Goal: Task Accomplishment & Management: Manage account settings

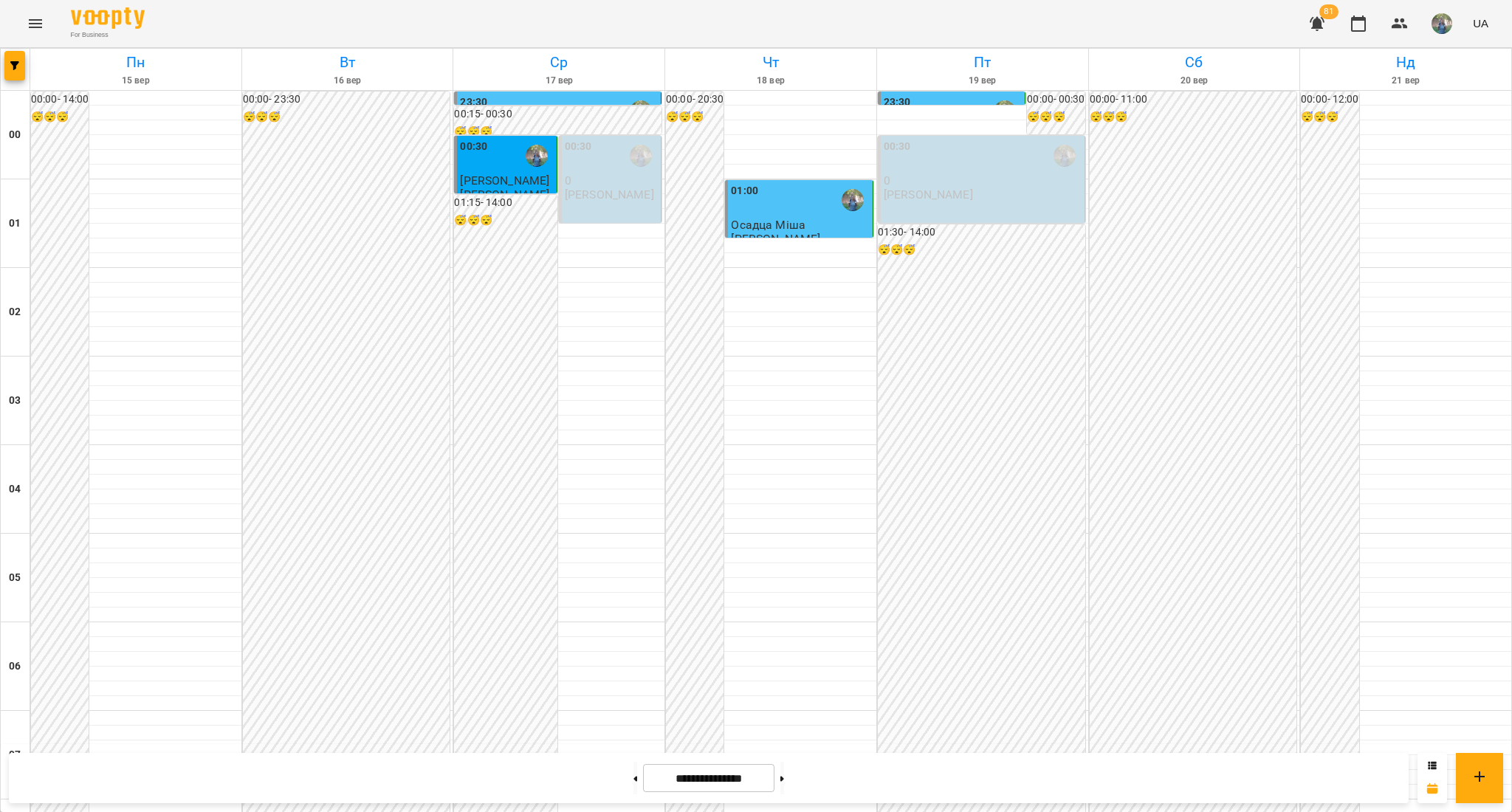
scroll to position [1077, 0]
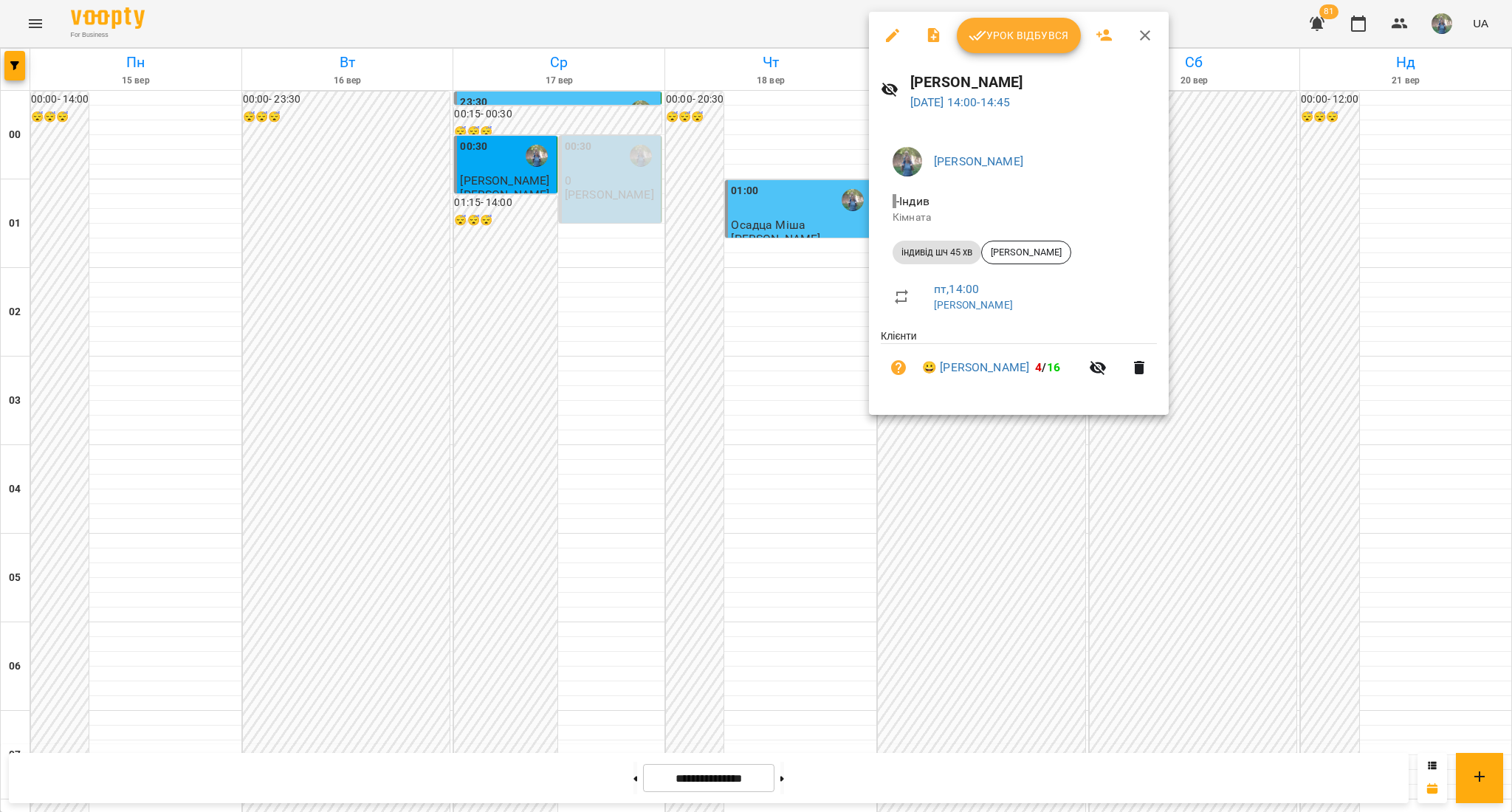
click at [1022, 33] on span "Урок відбувся" at bounding box center [1019, 35] width 100 height 17
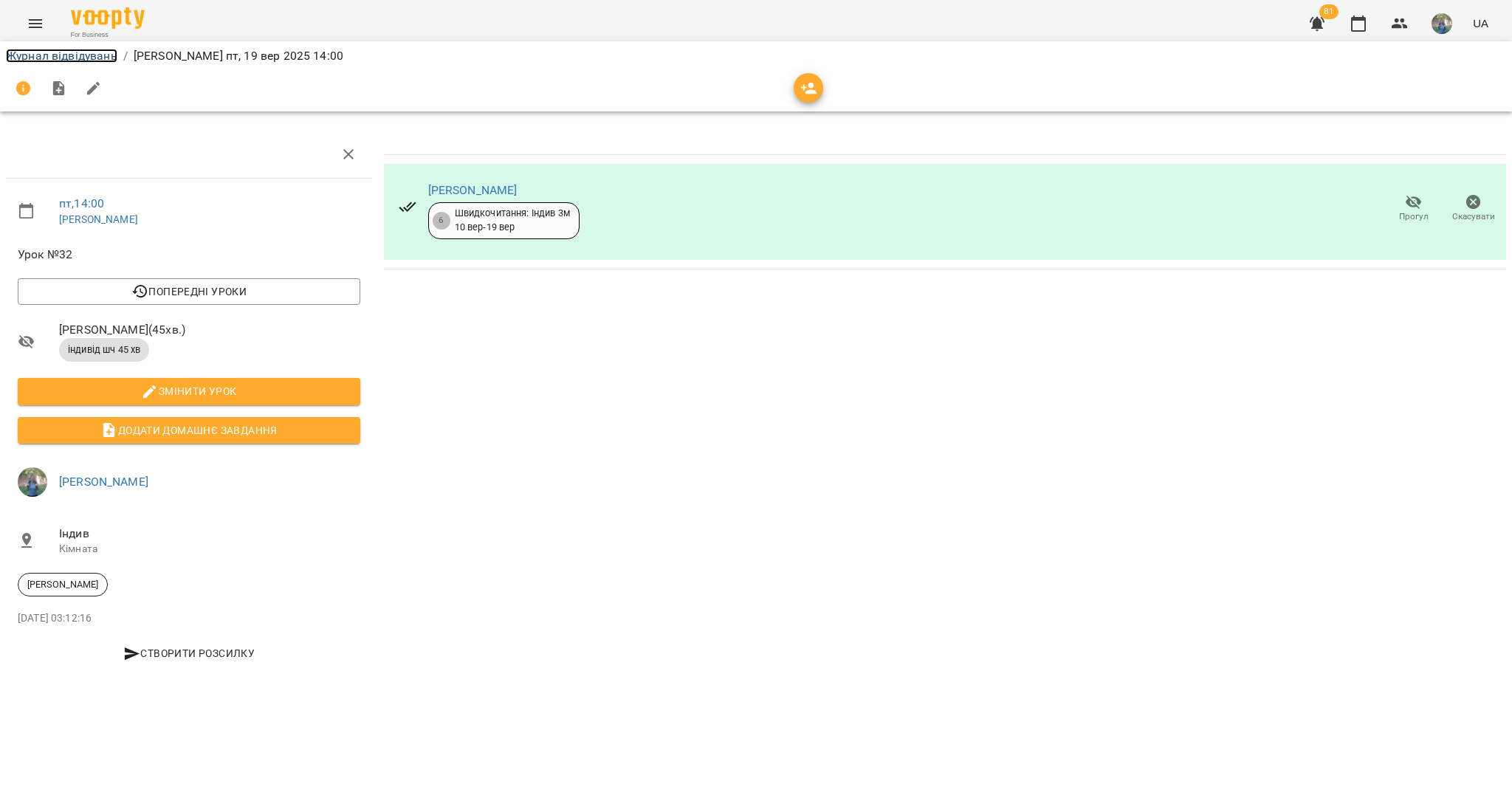
click at [57, 59] on link "Журнал відвідувань" at bounding box center [61, 55] width 111 height 14
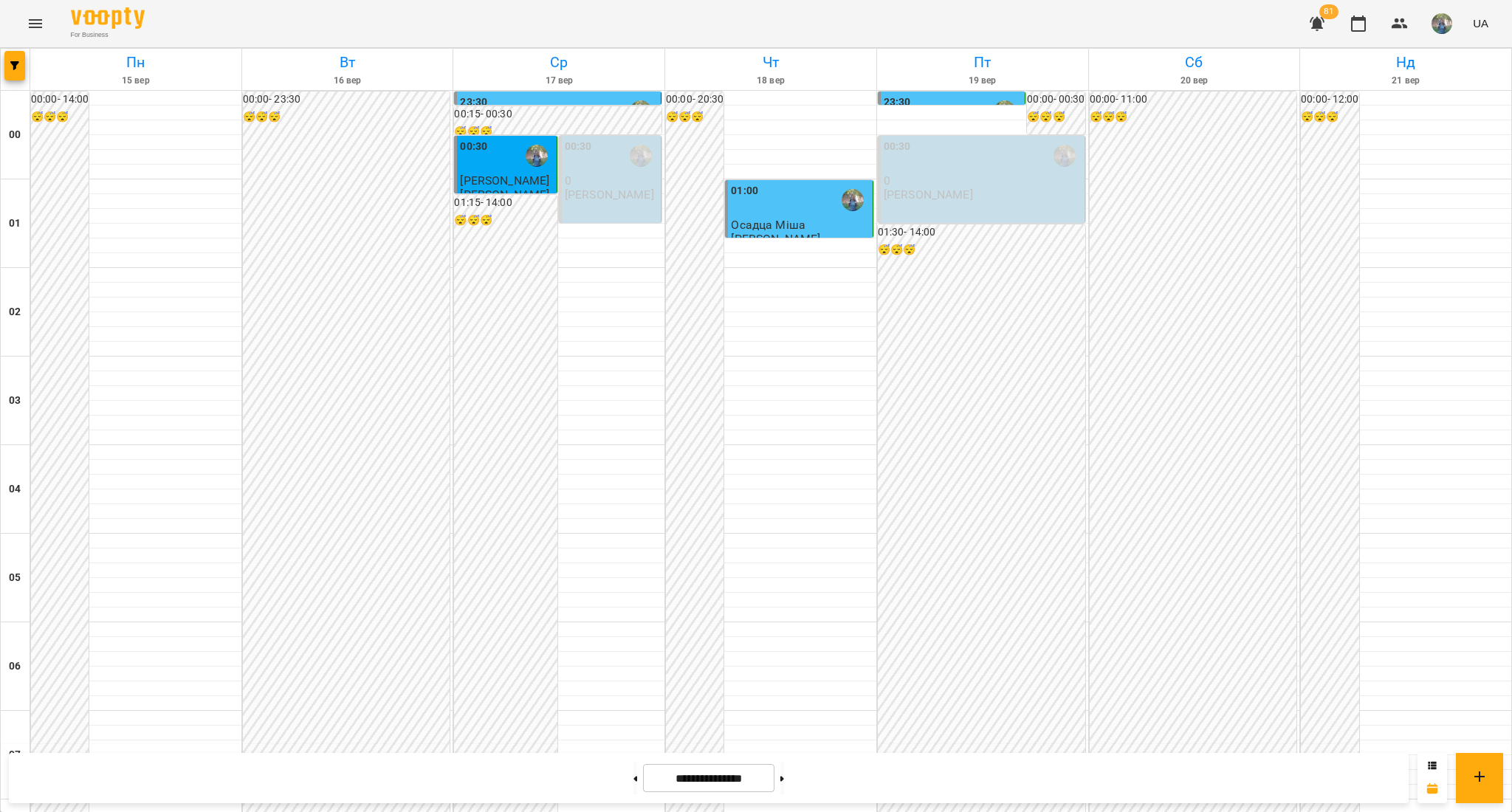
scroll to position [1471, 0]
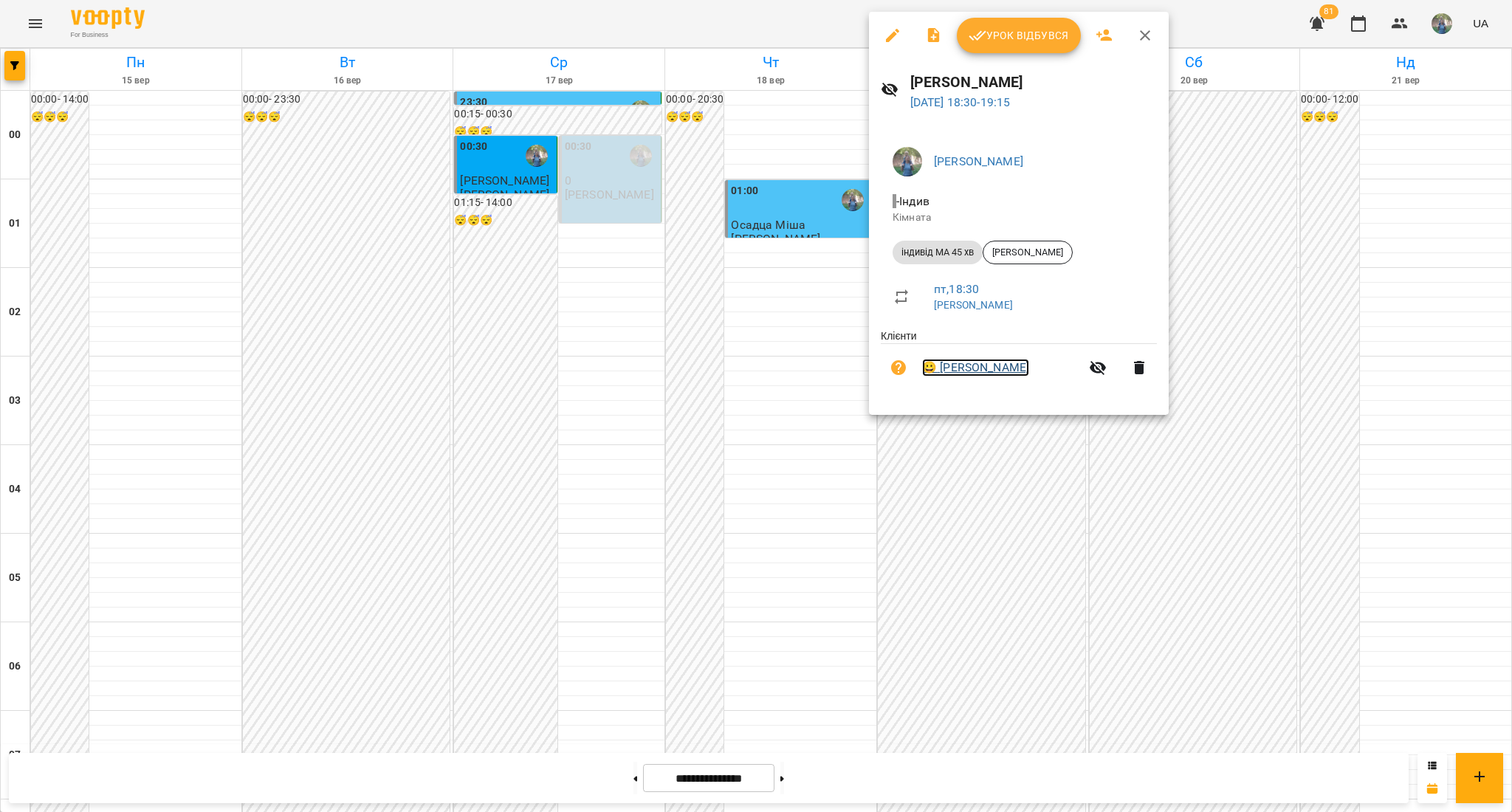
click at [1009, 375] on link "😀 [PERSON_NAME]" at bounding box center [975, 367] width 107 height 17
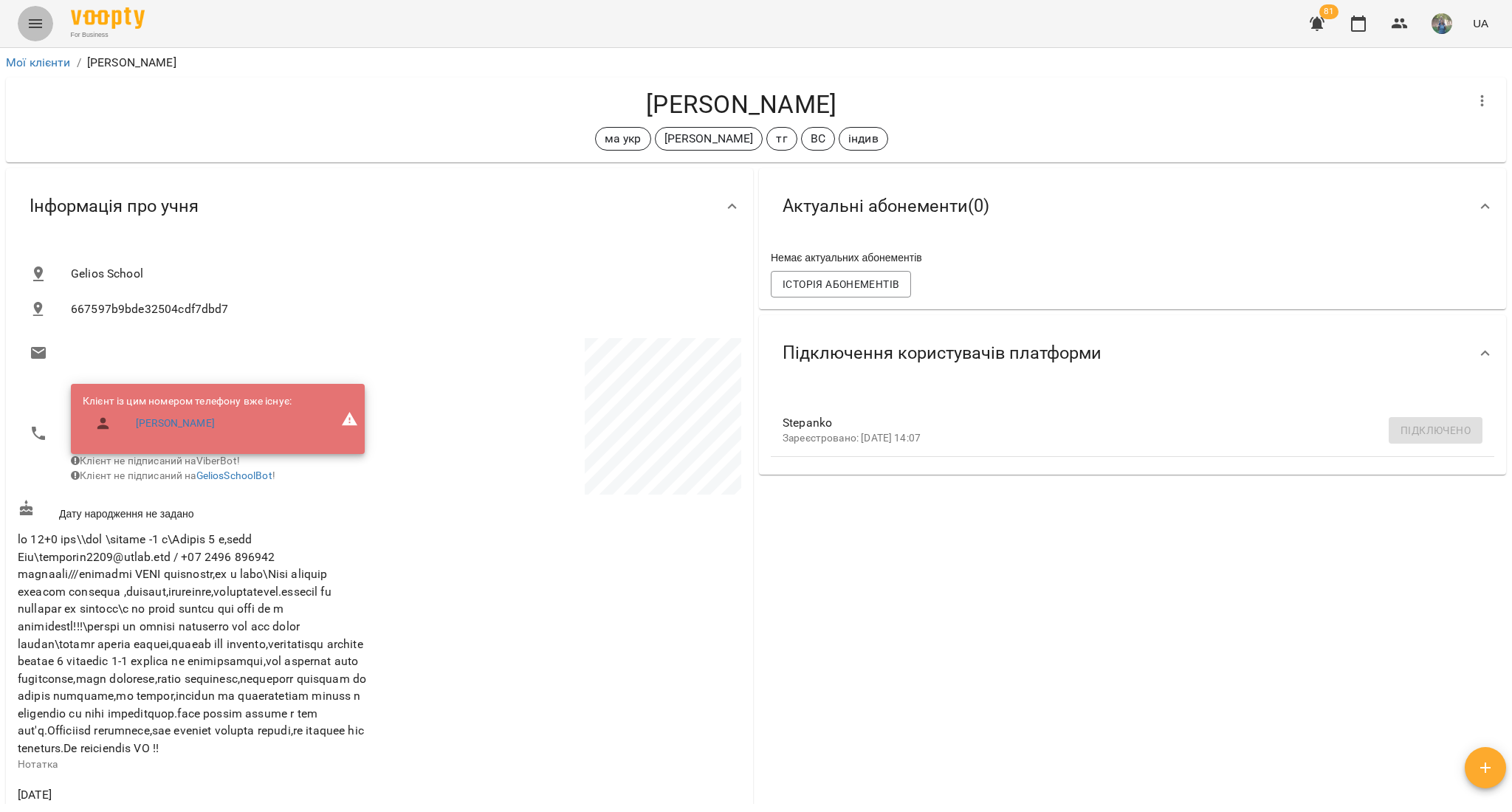
click at [37, 30] on icon "Menu" at bounding box center [35, 23] width 17 height 17
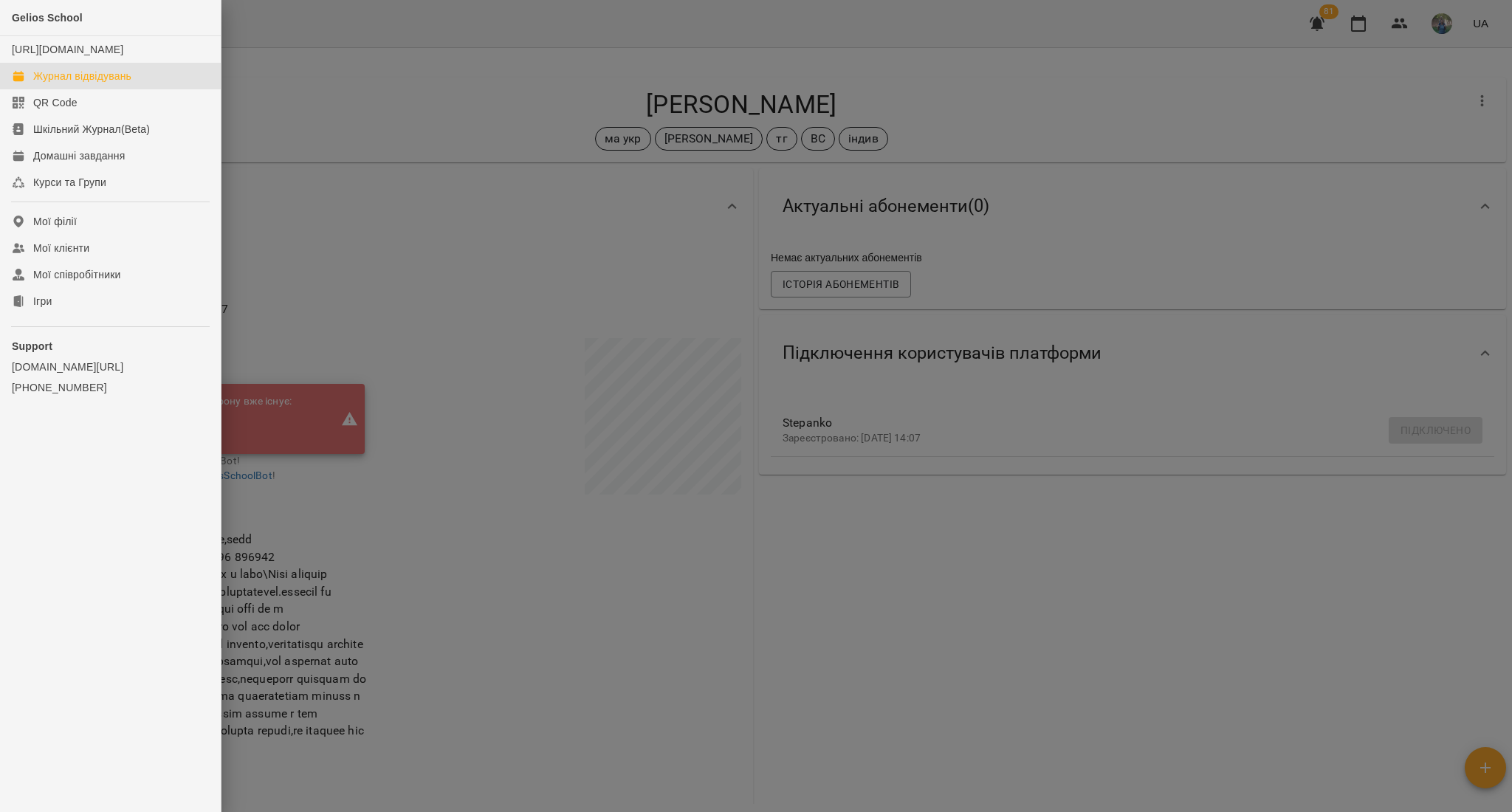
click at [89, 83] on div "Журнал відвідувань" at bounding box center [83, 76] width 99 height 14
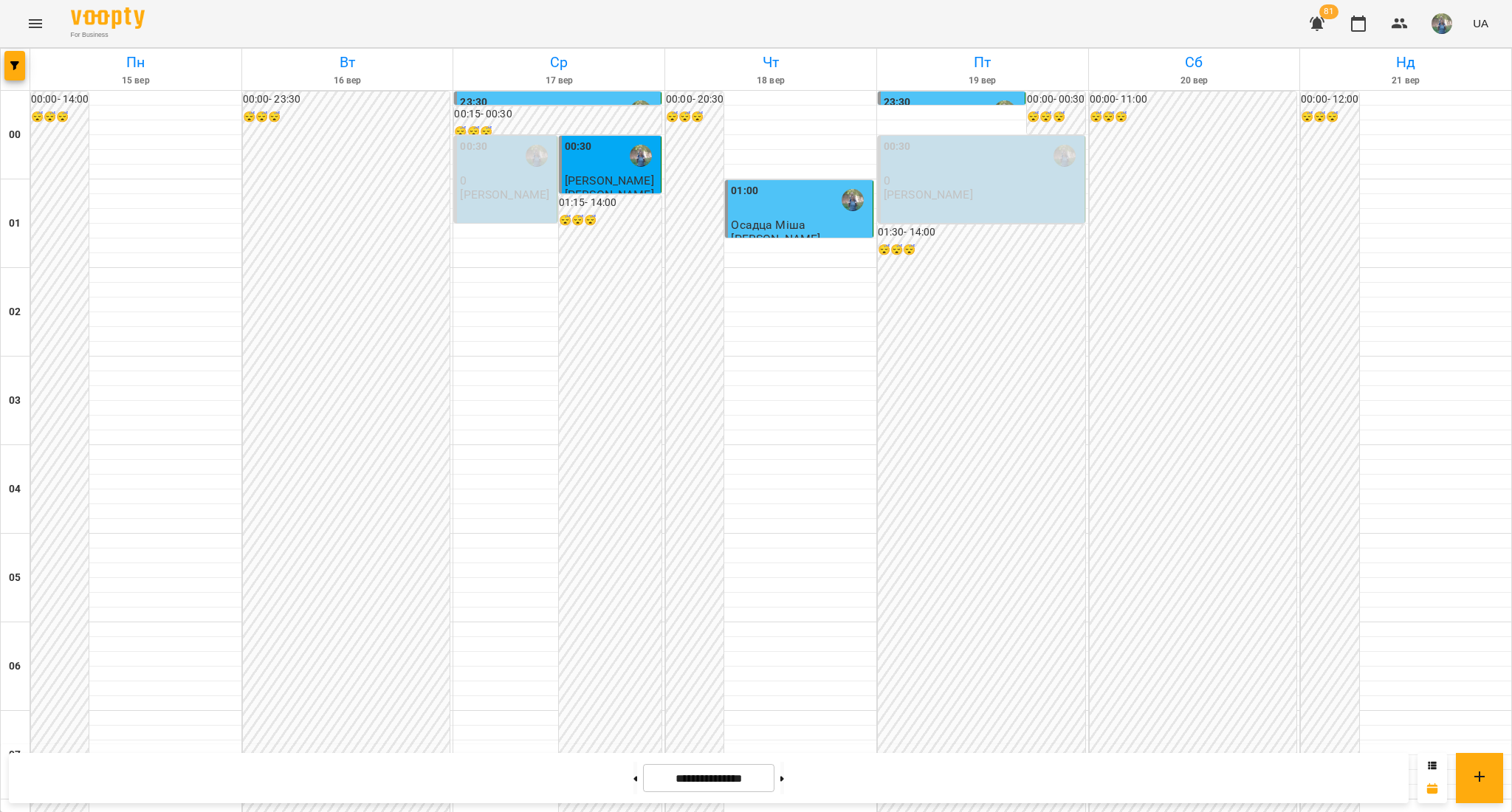
scroll to position [1471, 0]
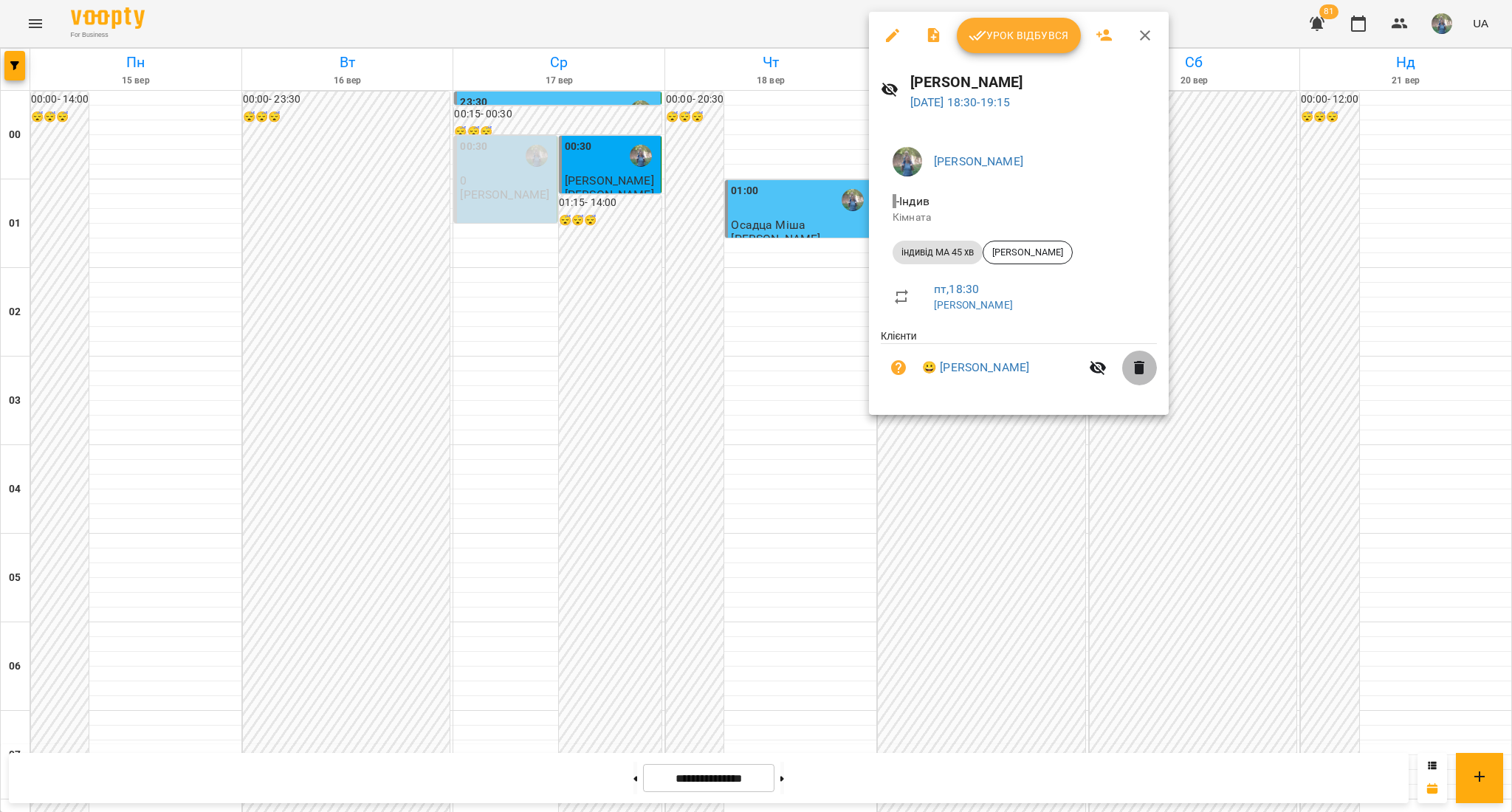
click at [1141, 369] on icon "button" at bounding box center [1139, 368] width 11 height 14
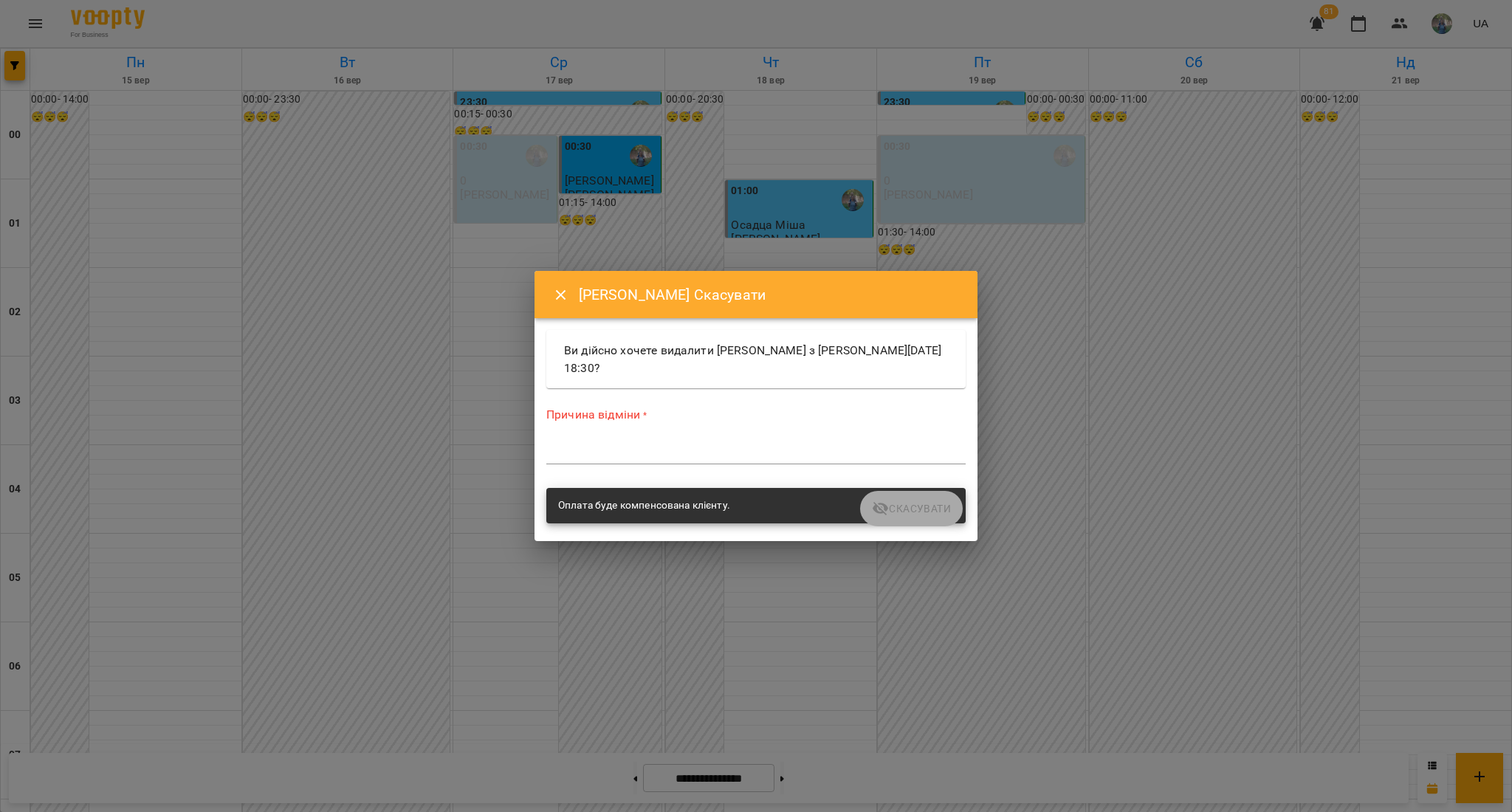
drag, startPoint x: 732, startPoint y: 462, endPoint x: 728, endPoint y: 452, distance: 10.8
click at [731, 460] on div "*" at bounding box center [756, 452] width 419 height 24
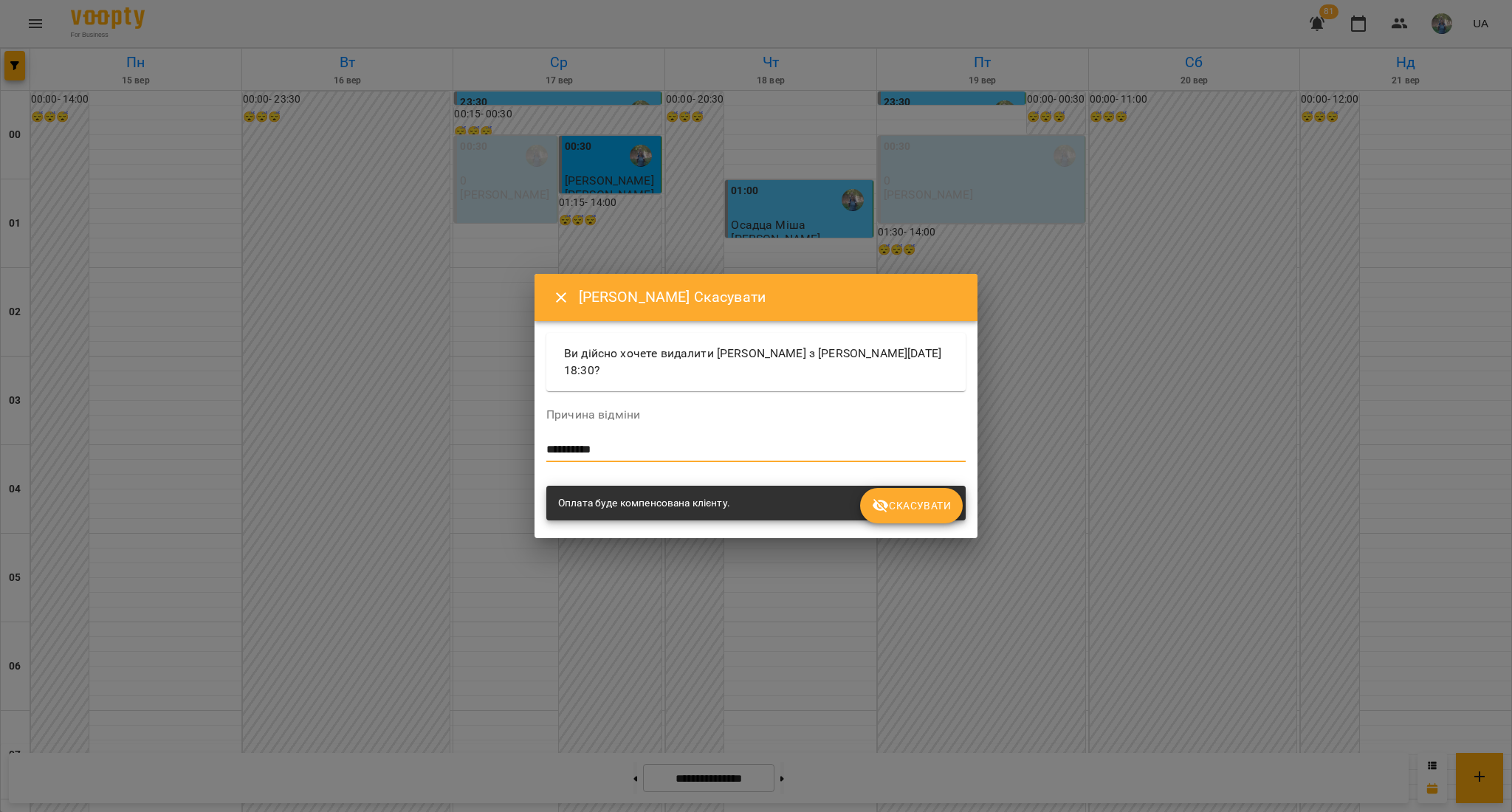
type textarea "**********"
click at [906, 506] on span "Скасувати" at bounding box center [911, 506] width 79 height 17
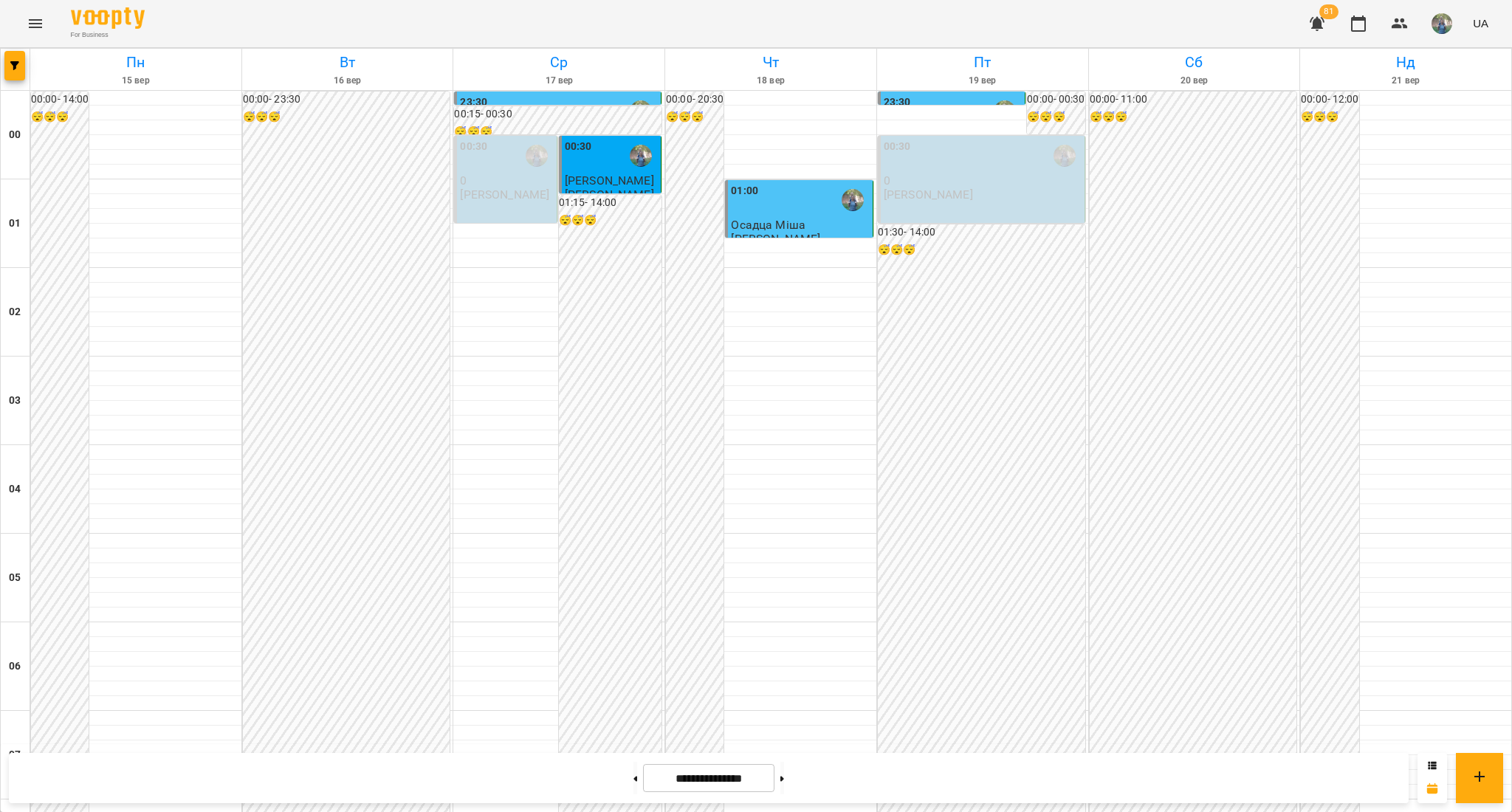
scroll to position [979, 0]
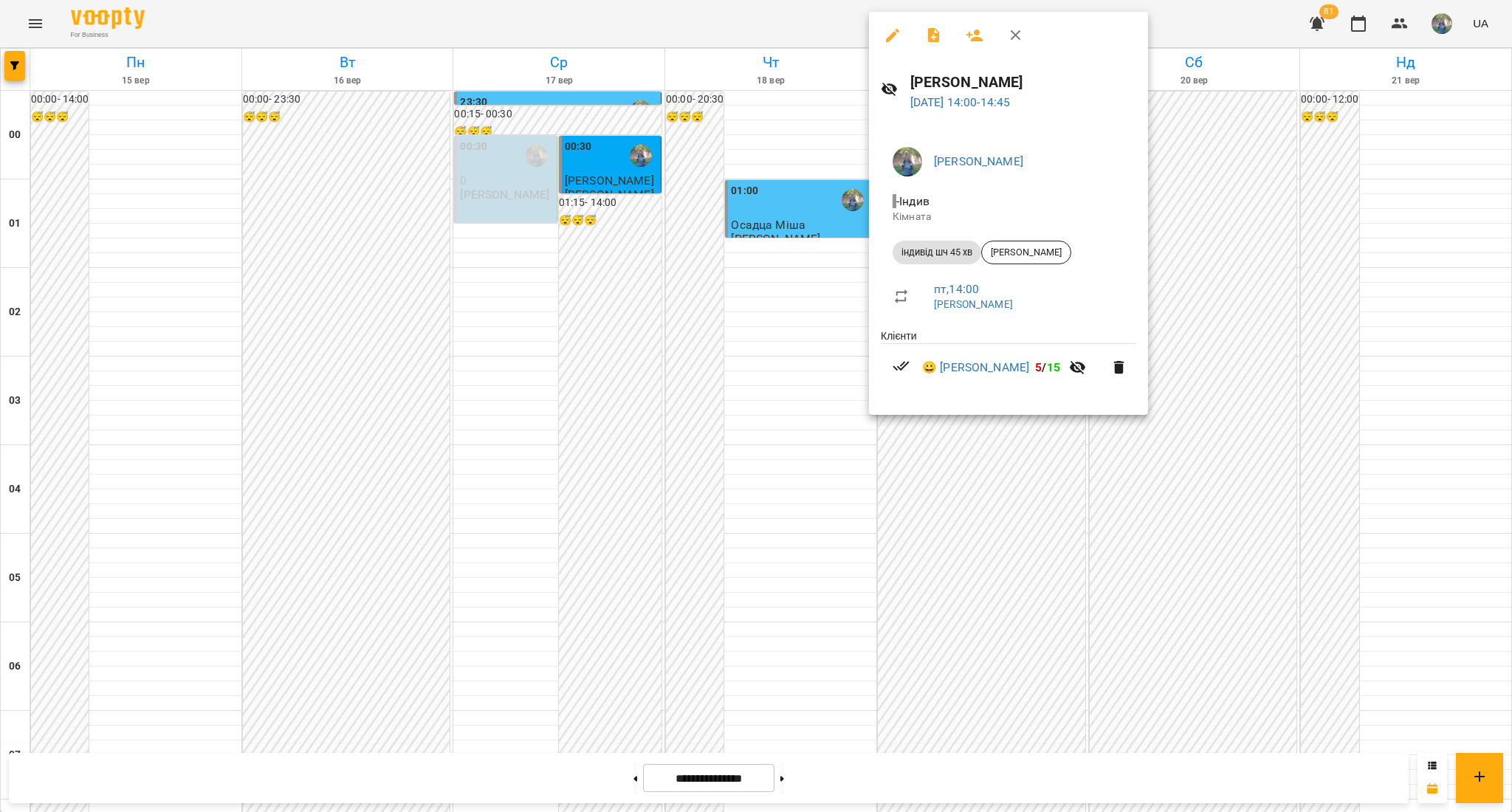
drag, startPoint x: 936, startPoint y: 348, endPoint x: 1058, endPoint y: 376, distance: 125.2
click at [1058, 376] on li "😀 [PERSON_NAME] 5 / 15" at bounding box center [1008, 368] width 255 height 47
copy link "[PERSON_NAME]"
click at [39, 29] on div at bounding box center [756, 406] width 1512 height 812
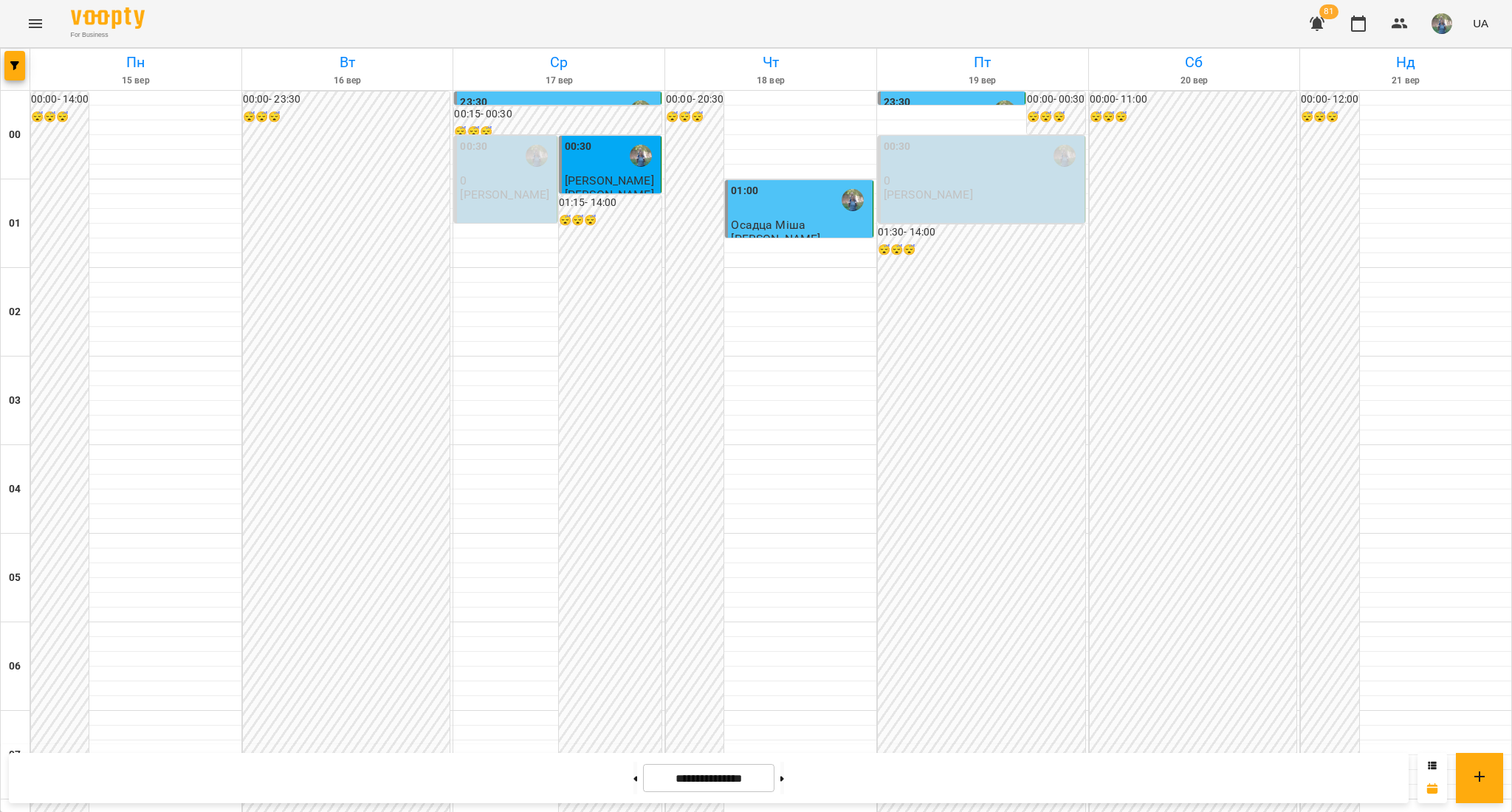
click at [17, 14] on div "For Business 81 UA" at bounding box center [756, 24] width 1512 height 47
click at [32, 28] on icon "Menu" at bounding box center [35, 23] width 17 height 17
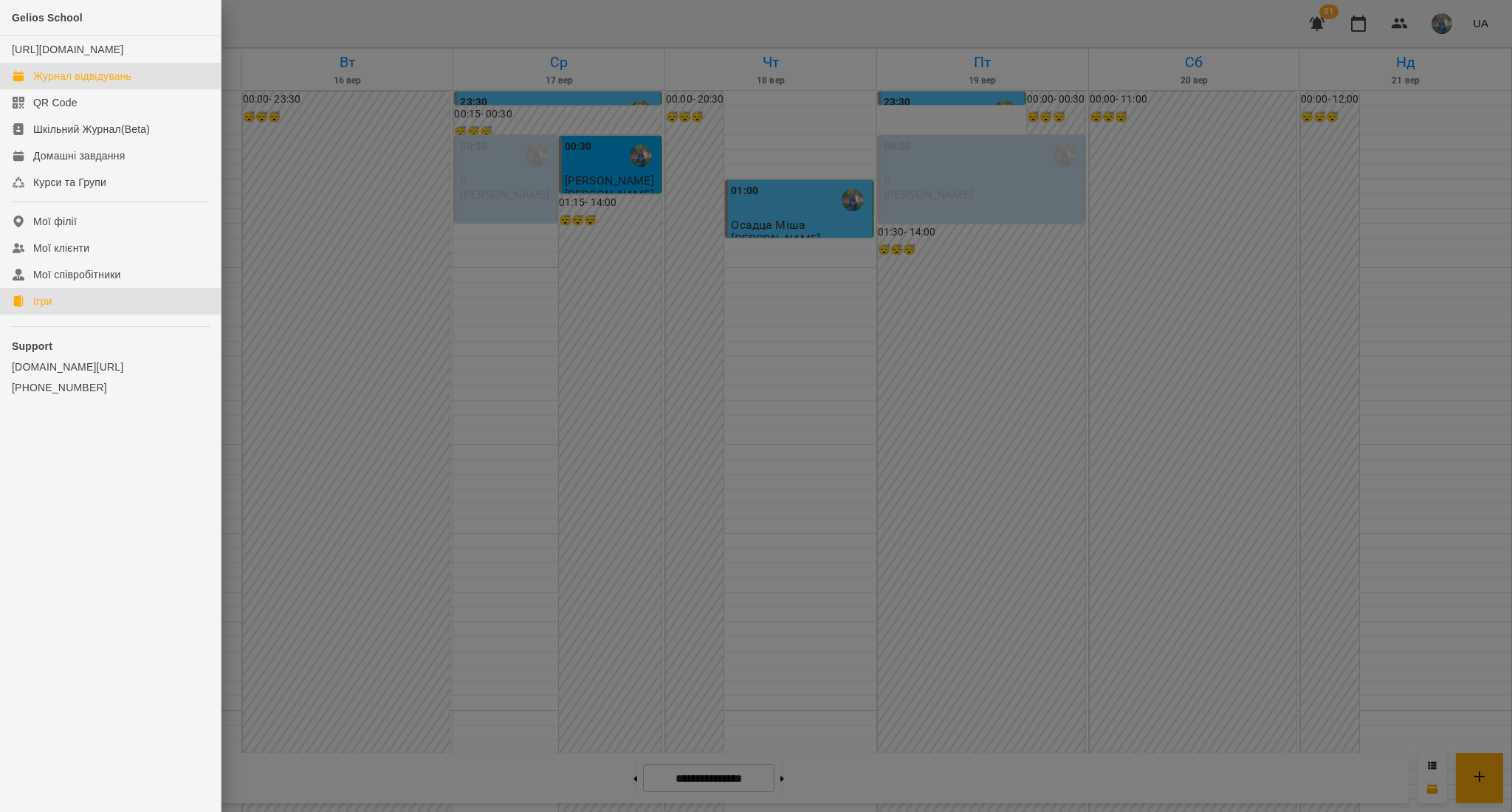
click at [105, 315] on link "Ігри" at bounding box center [110, 301] width 221 height 27
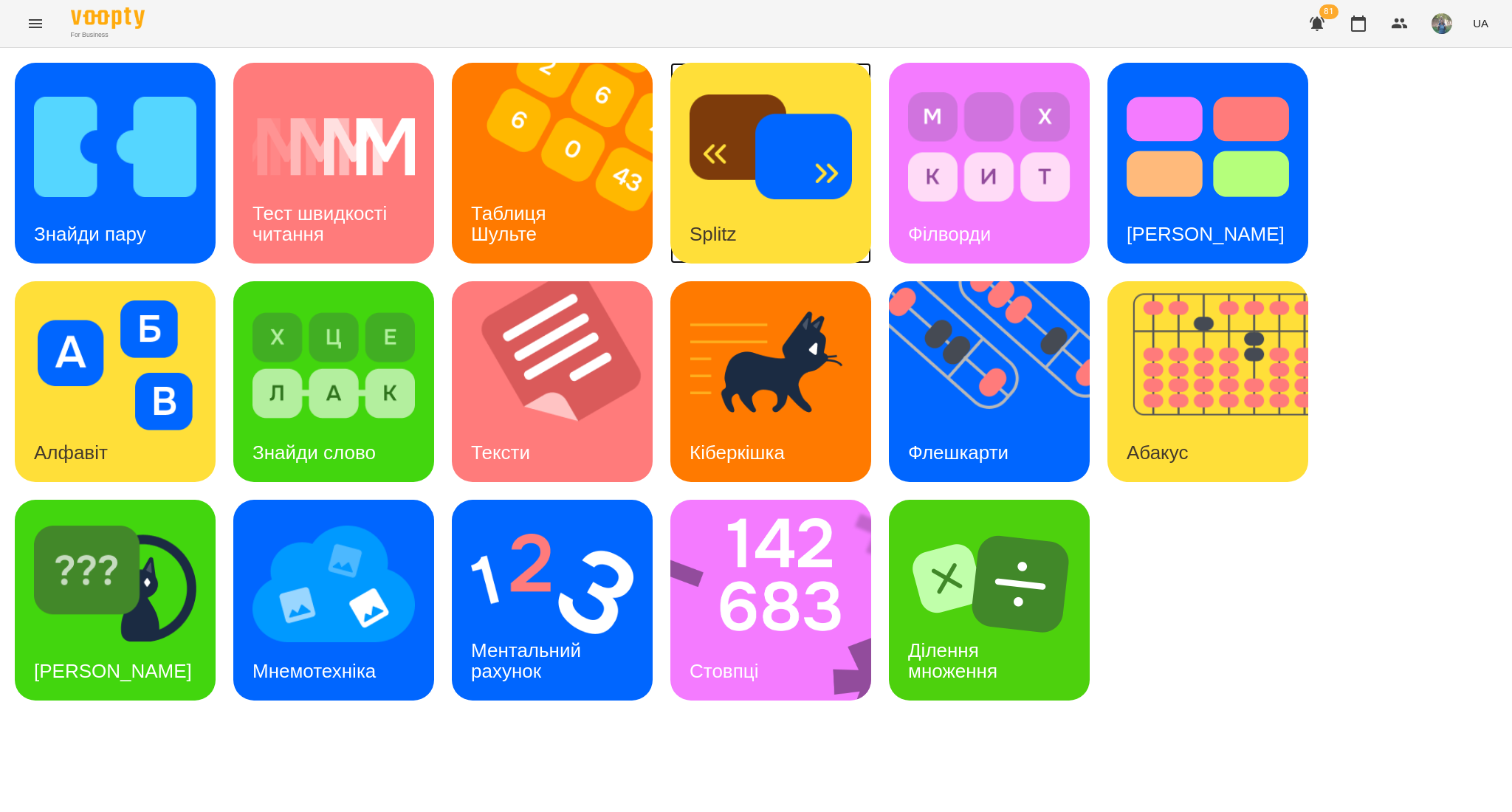
click at [773, 222] on div "Splitz" at bounding box center [770, 163] width 201 height 201
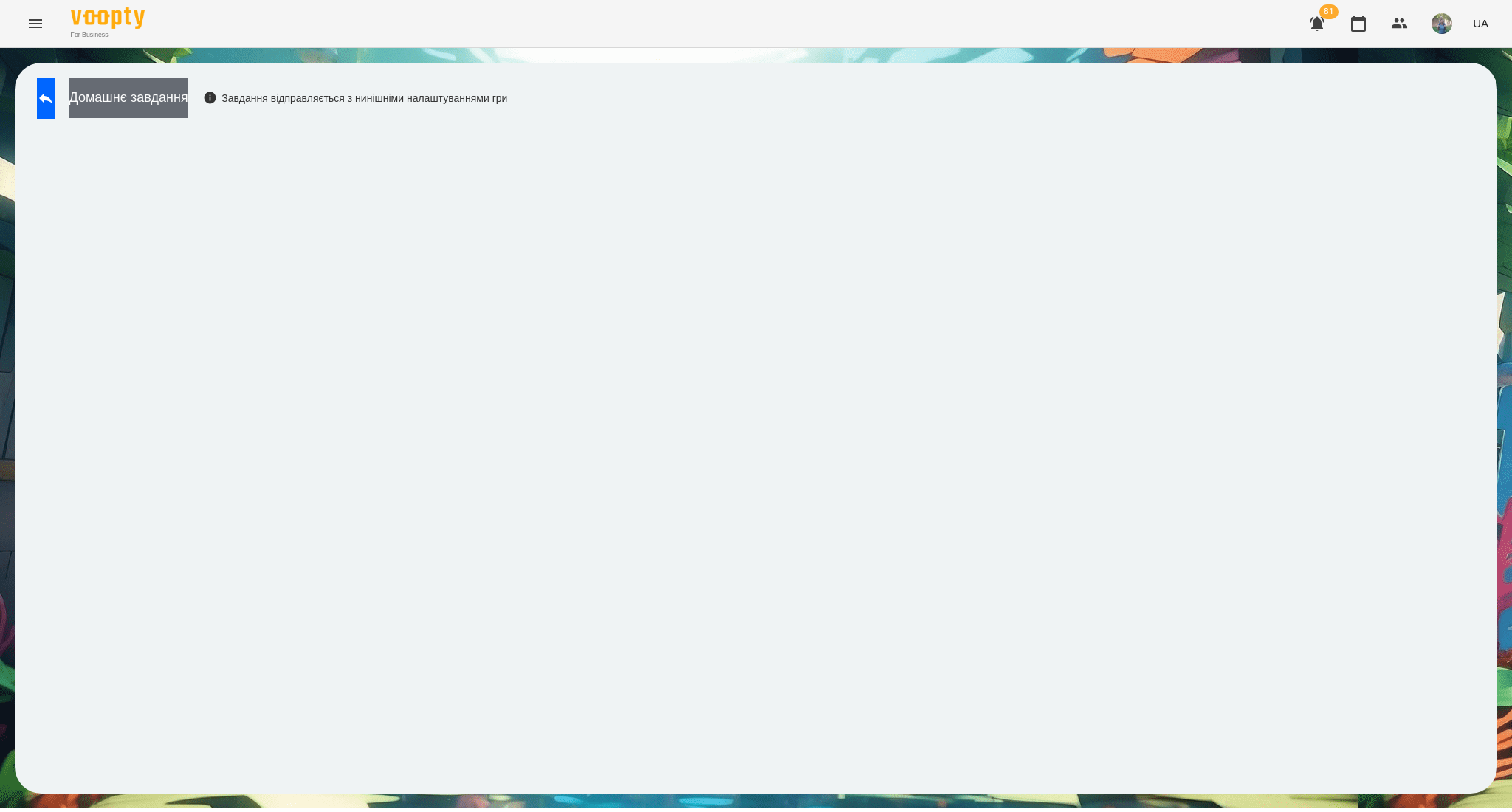
click at [174, 96] on button "Домашнє завдання" at bounding box center [129, 98] width 119 height 41
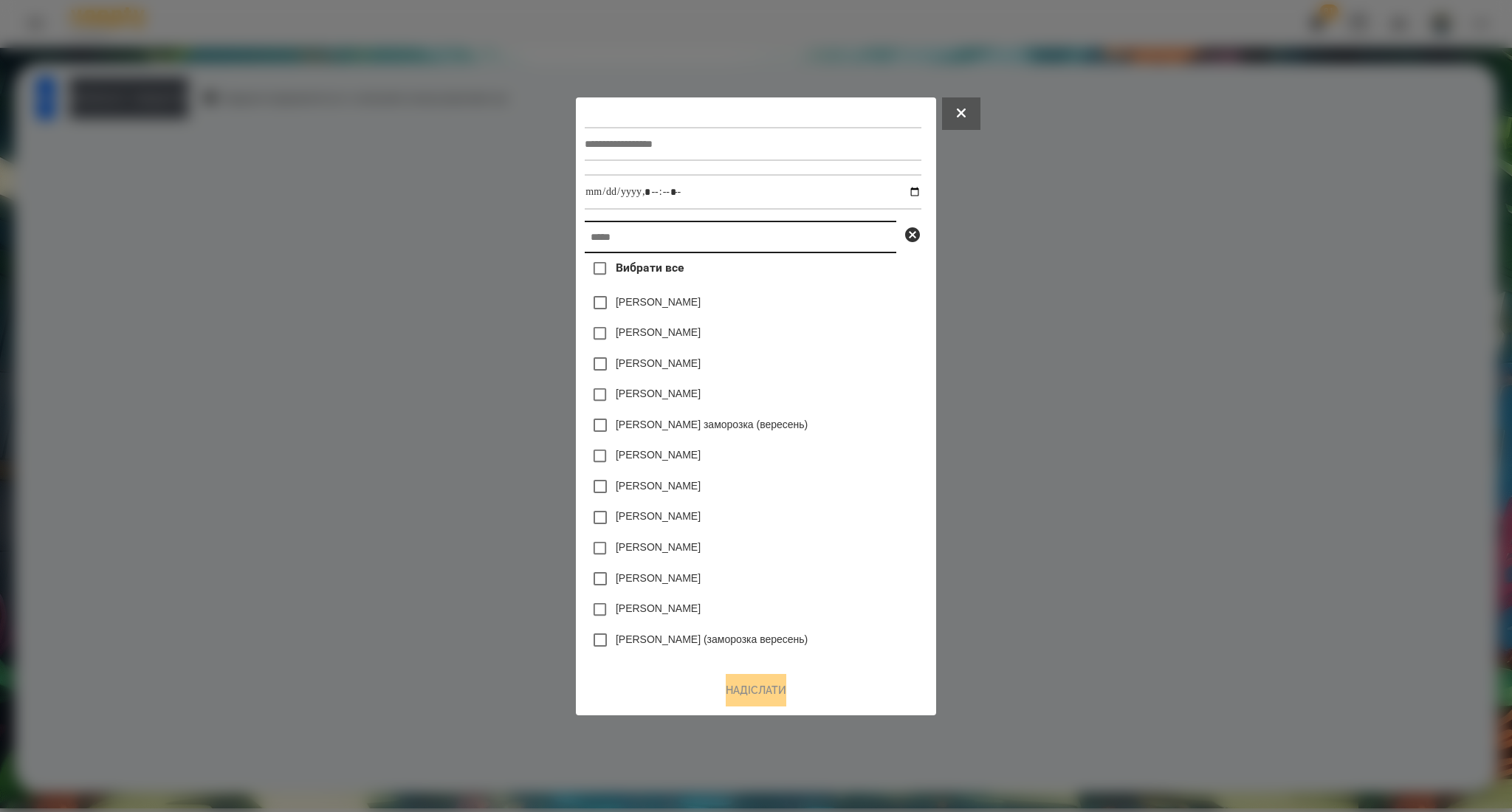
click at [599, 231] on input "text" at bounding box center [740, 237] width 311 height 33
paste input "**********"
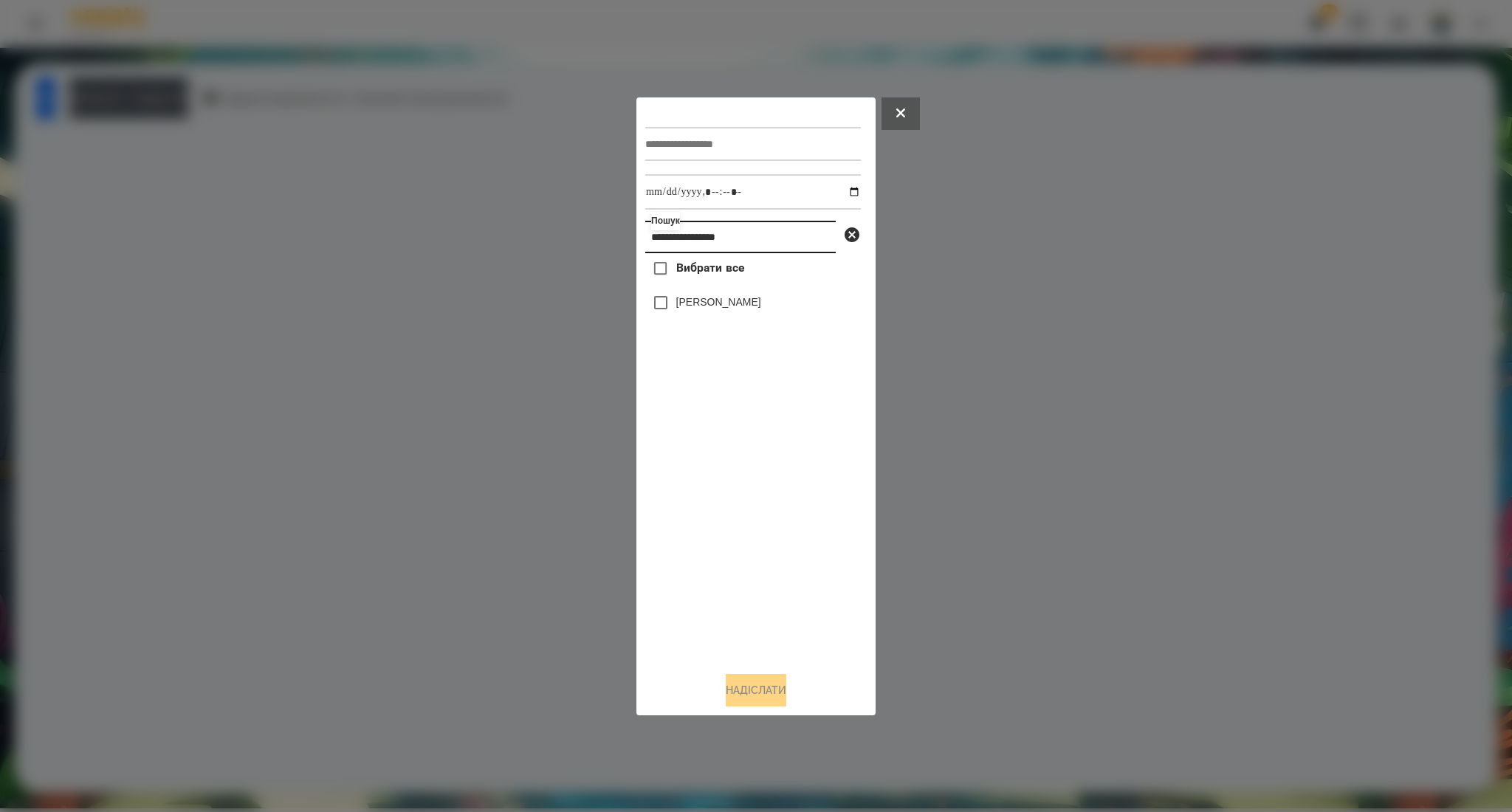
type input "**********"
click at [715, 274] on span "Вибрати все" at bounding box center [710, 268] width 69 height 17
click at [765, 146] on input "text" at bounding box center [753, 144] width 215 height 34
type input "******"
click at [847, 193] on input "datetime-local" at bounding box center [753, 192] width 215 height 36
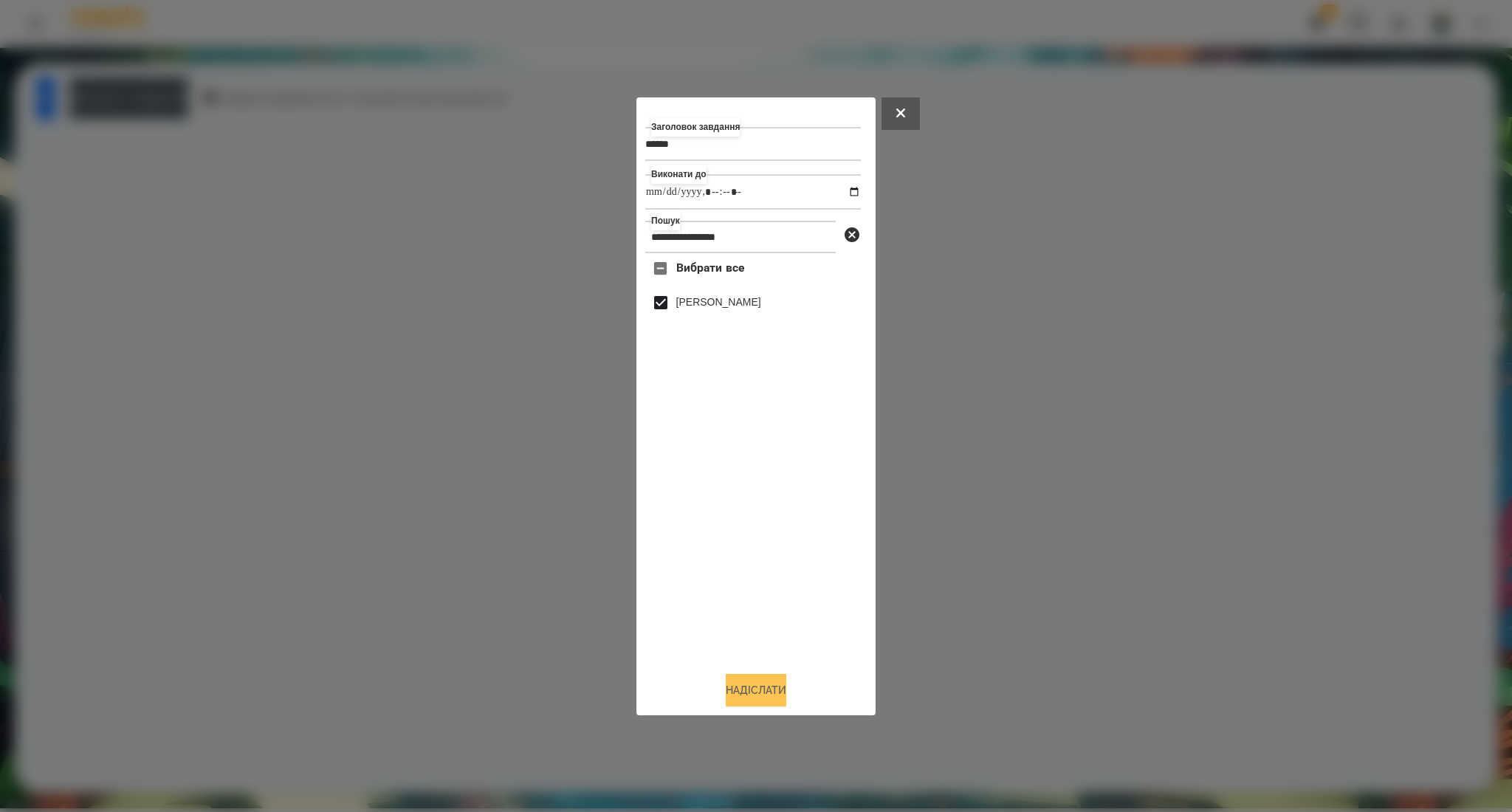
type input "**********"
click at [747, 691] on button "Надіслати" at bounding box center [756, 690] width 61 height 33
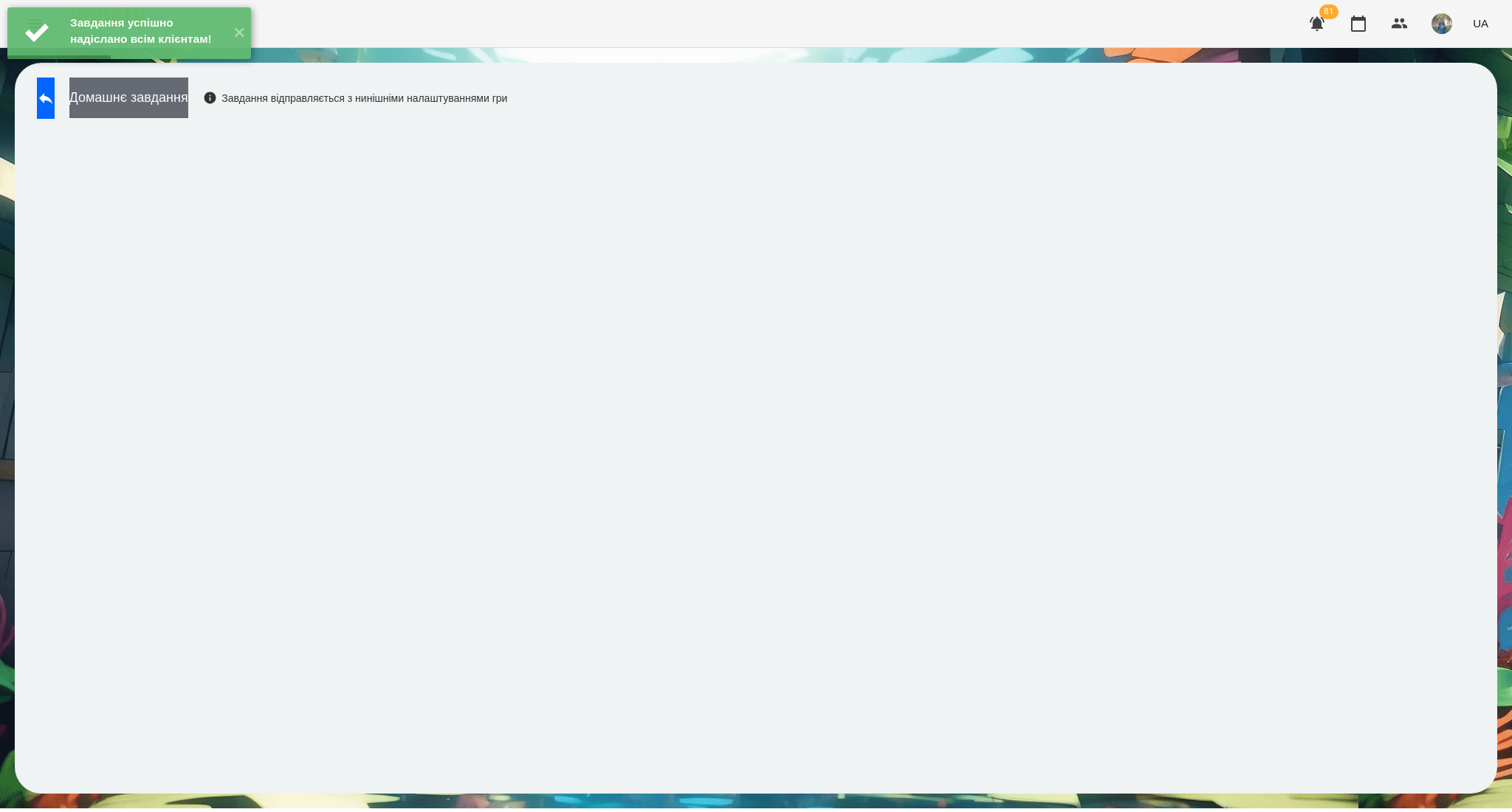
click at [146, 100] on button "Домашнє завдання" at bounding box center [129, 98] width 119 height 41
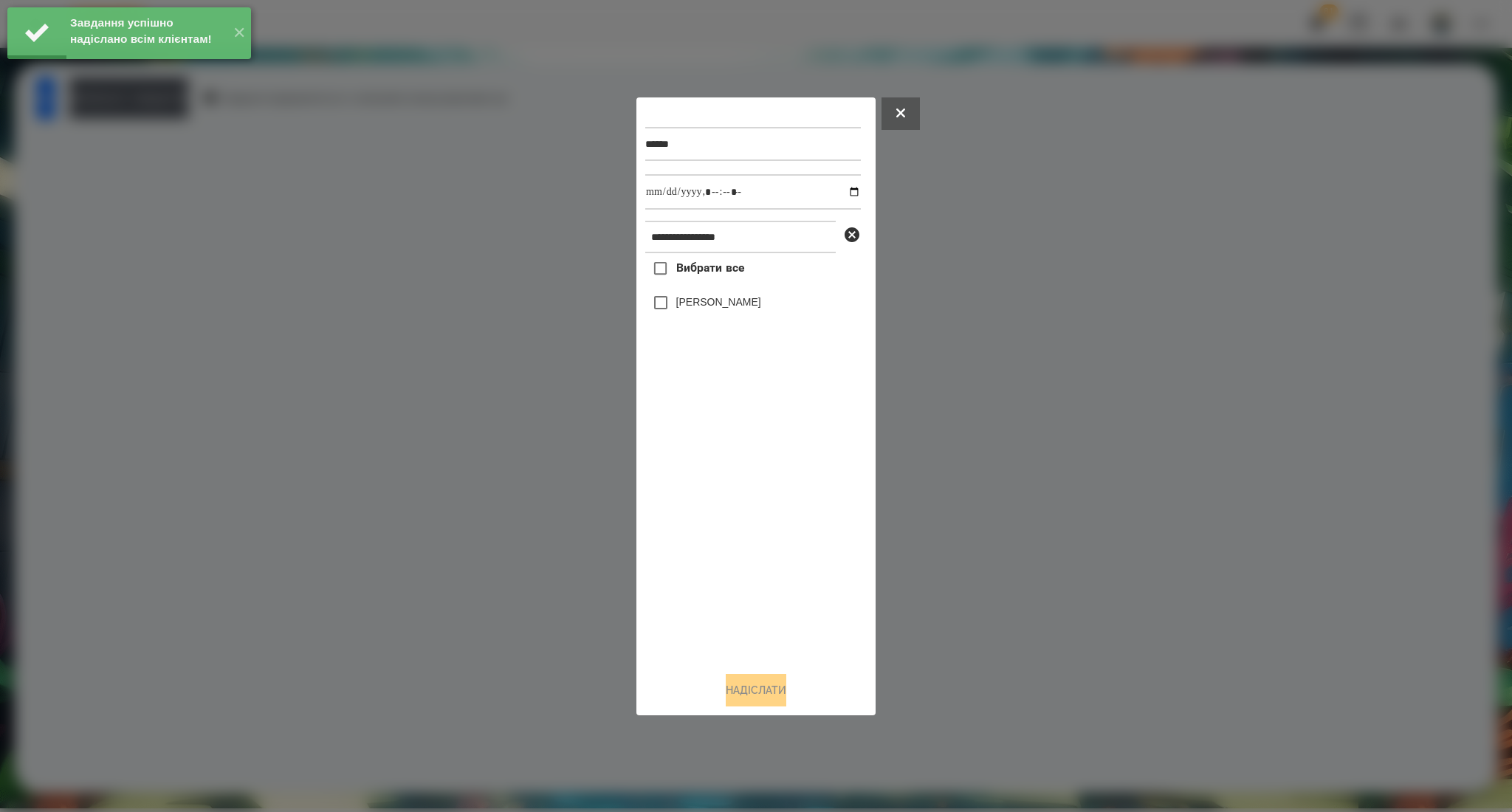
click at [684, 269] on span "Вибрати все" at bounding box center [710, 268] width 69 height 17
click at [847, 190] on input "datetime-local" at bounding box center [753, 192] width 215 height 36
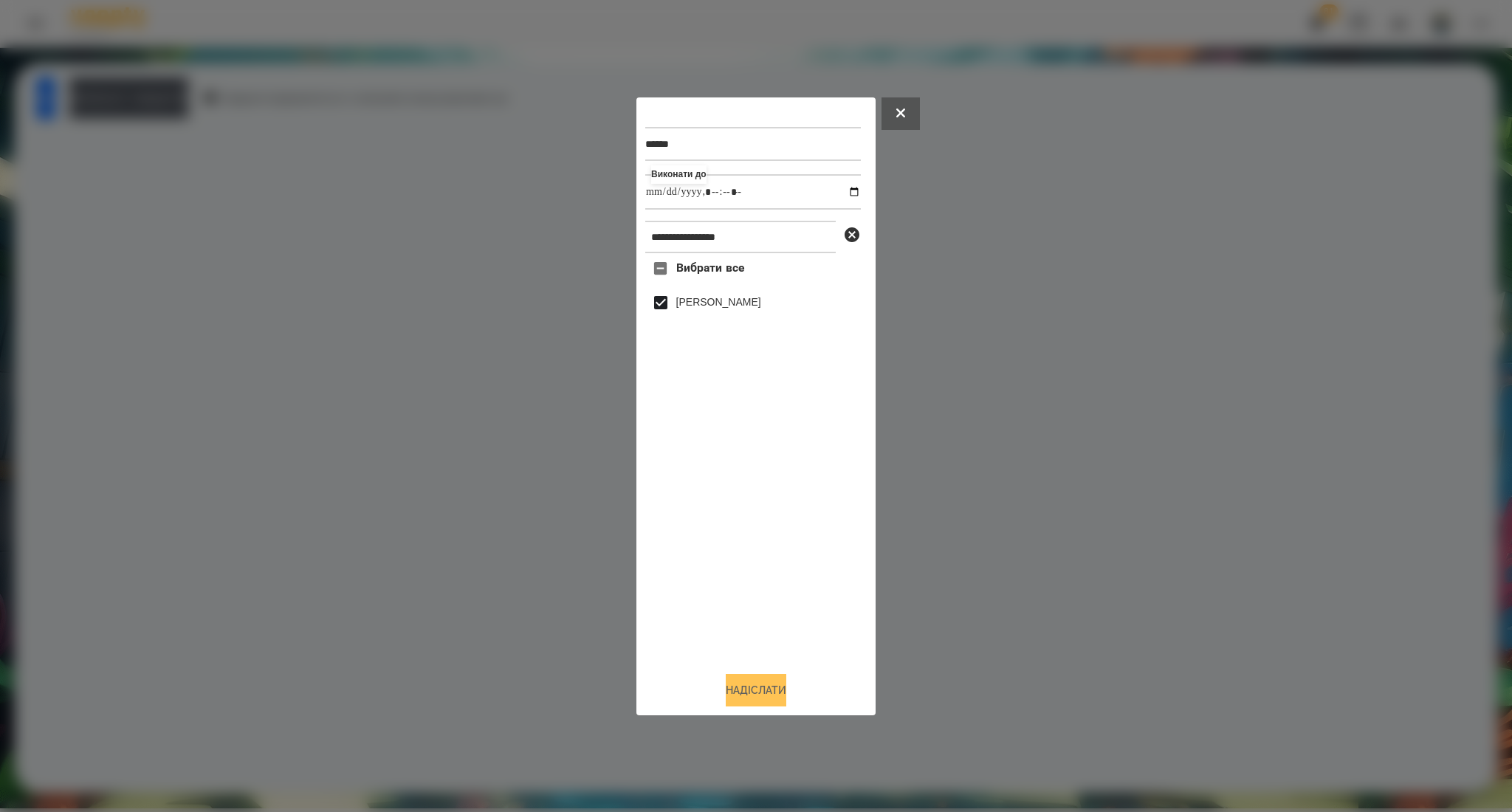
type input "**********"
click at [749, 691] on button "Надіслати" at bounding box center [756, 690] width 61 height 33
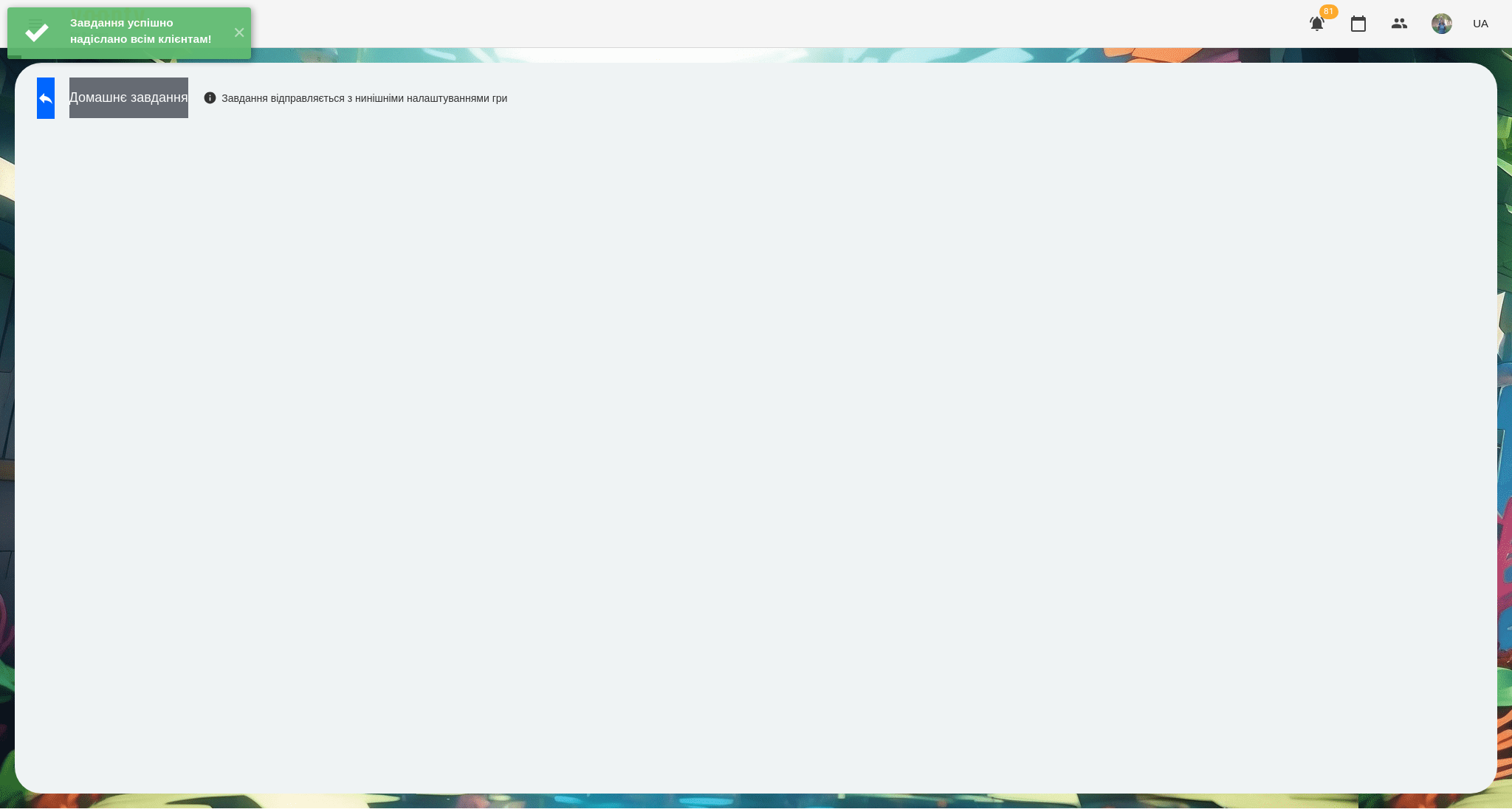
click at [146, 99] on button "Домашнє завдання" at bounding box center [129, 98] width 119 height 41
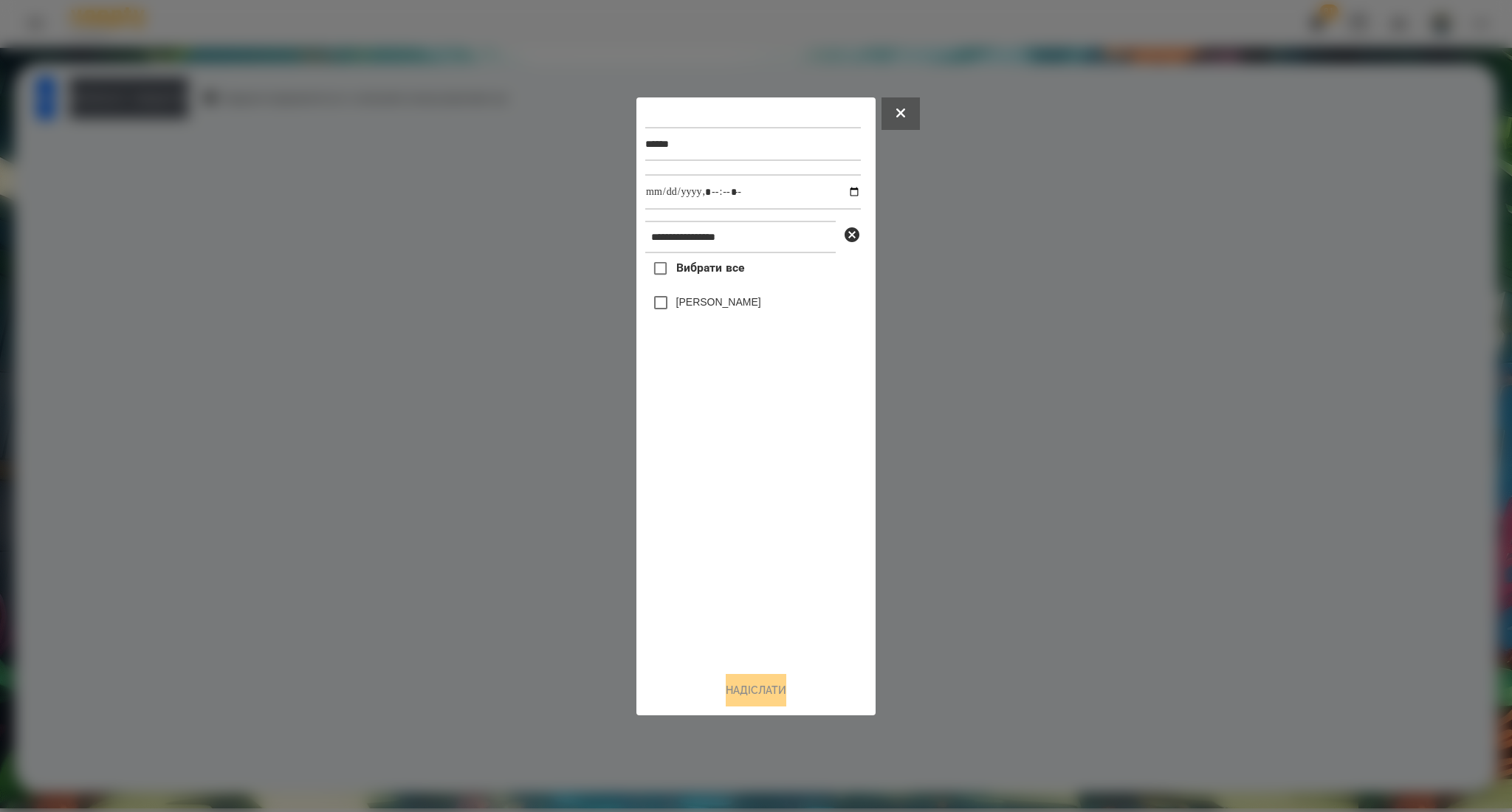
drag, startPoint x: 697, startPoint y: 271, endPoint x: 809, endPoint y: 226, distance: 120.7
click at [697, 270] on span "Вибрати все" at bounding box center [710, 268] width 69 height 17
click at [843, 196] on input "datetime-local" at bounding box center [753, 192] width 215 height 36
type input "**********"
click at [753, 699] on button "Надіслати" at bounding box center [756, 690] width 61 height 33
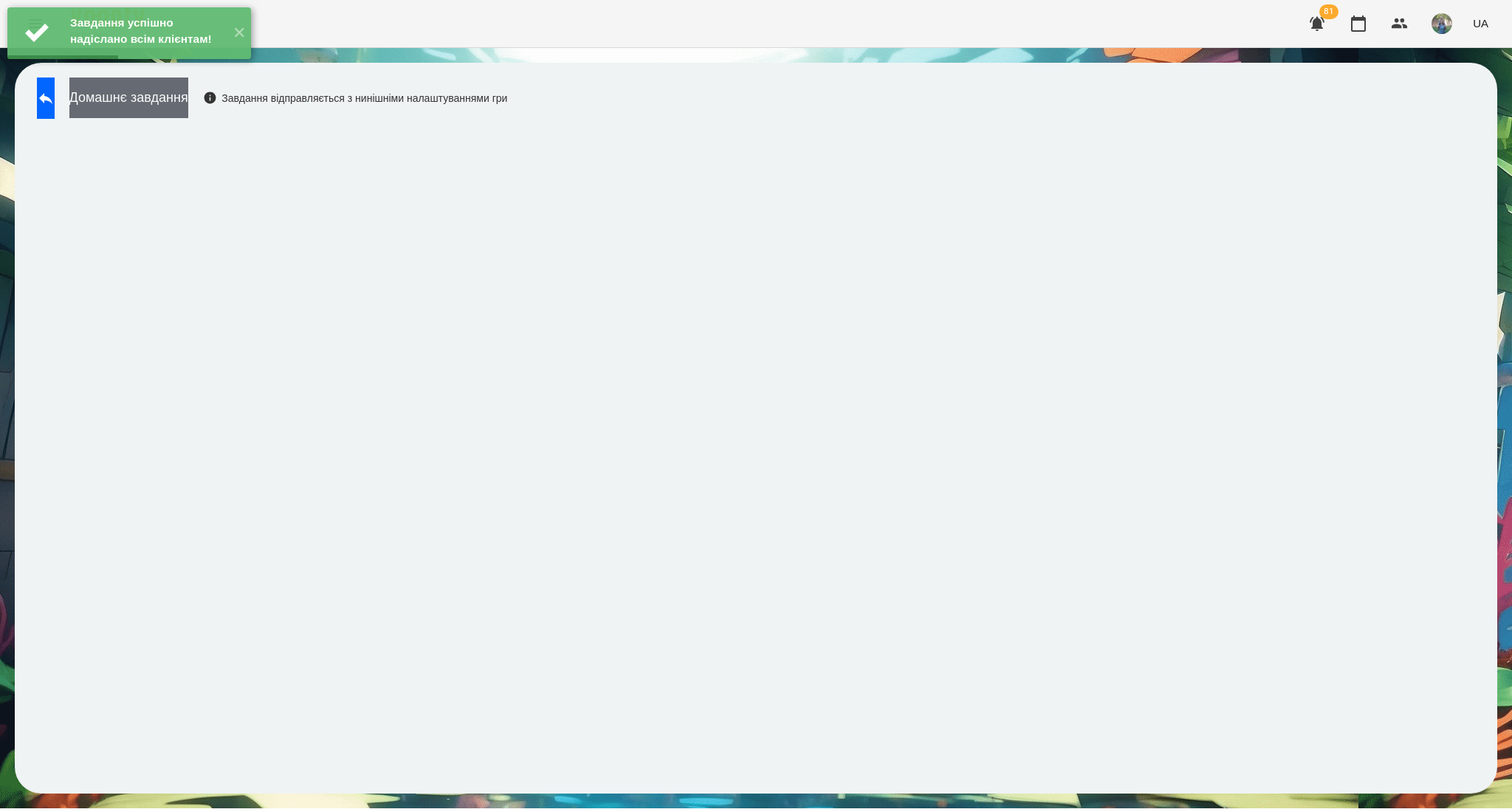
click at [188, 105] on button "Домашнє завдання" at bounding box center [129, 98] width 119 height 41
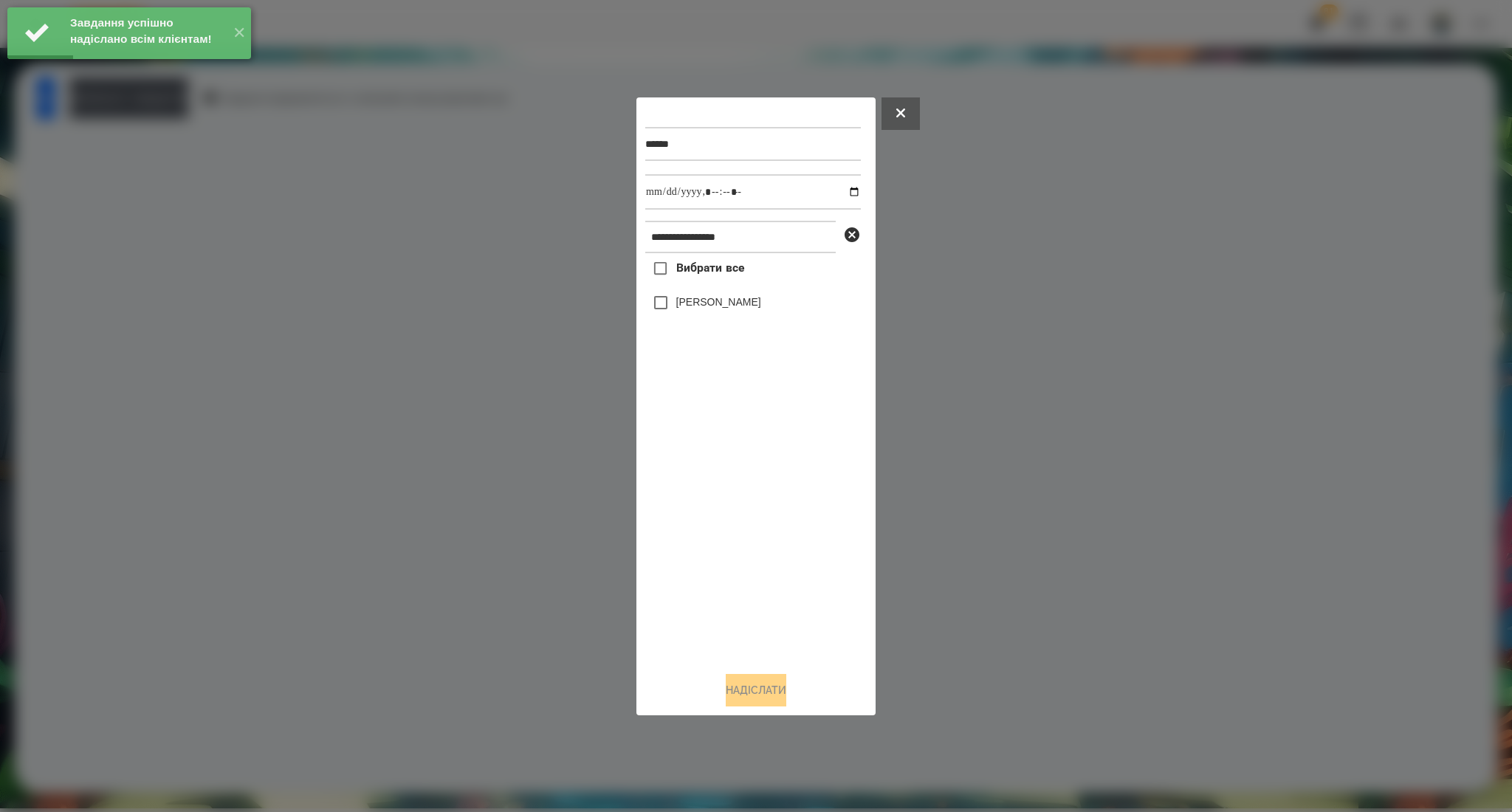
click at [706, 264] on span "Вибрати все" at bounding box center [710, 268] width 69 height 17
click at [844, 192] on input "datetime-local" at bounding box center [753, 192] width 215 height 36
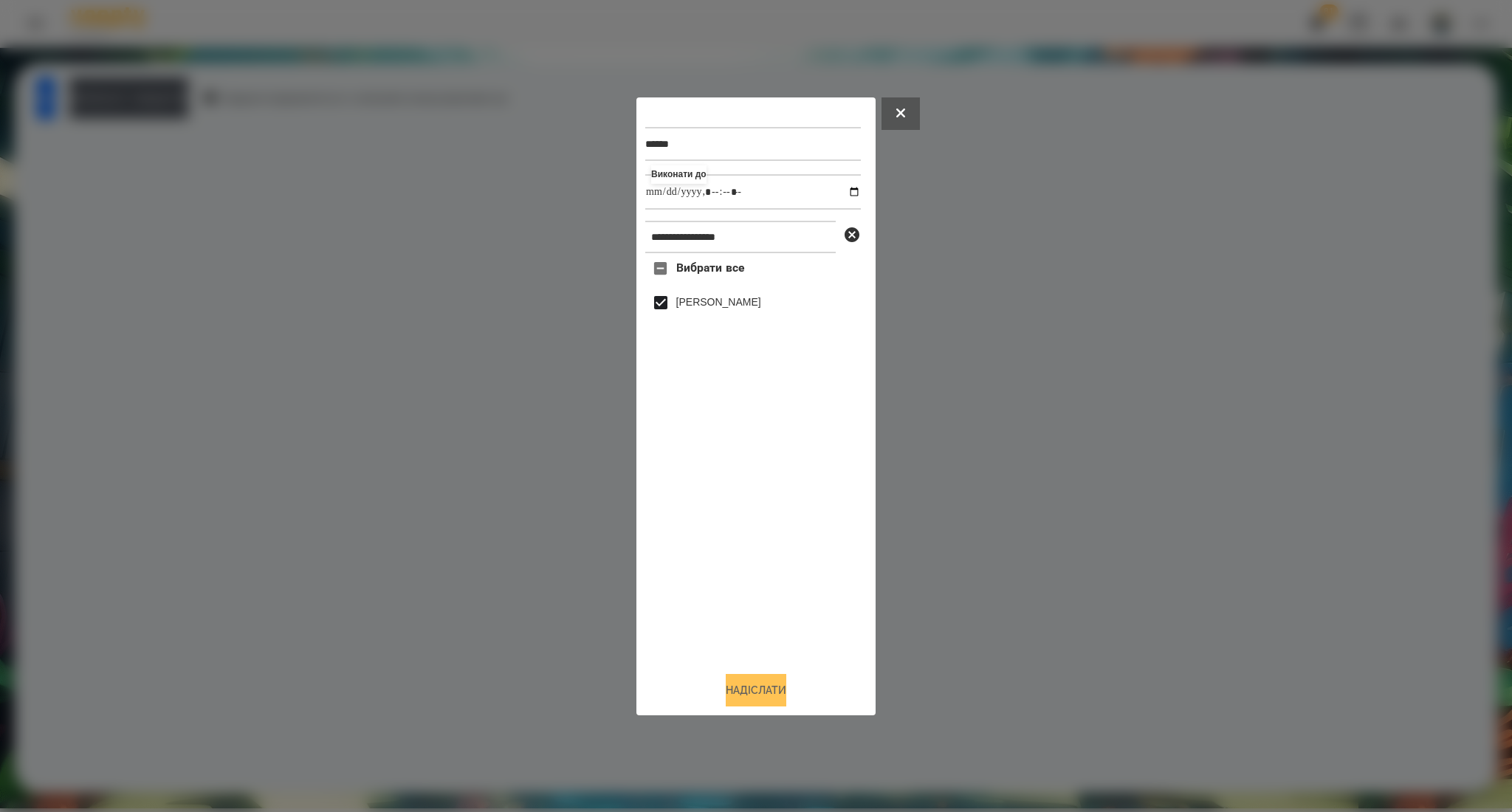
type input "**********"
click at [764, 689] on button "Надіслати" at bounding box center [756, 690] width 61 height 33
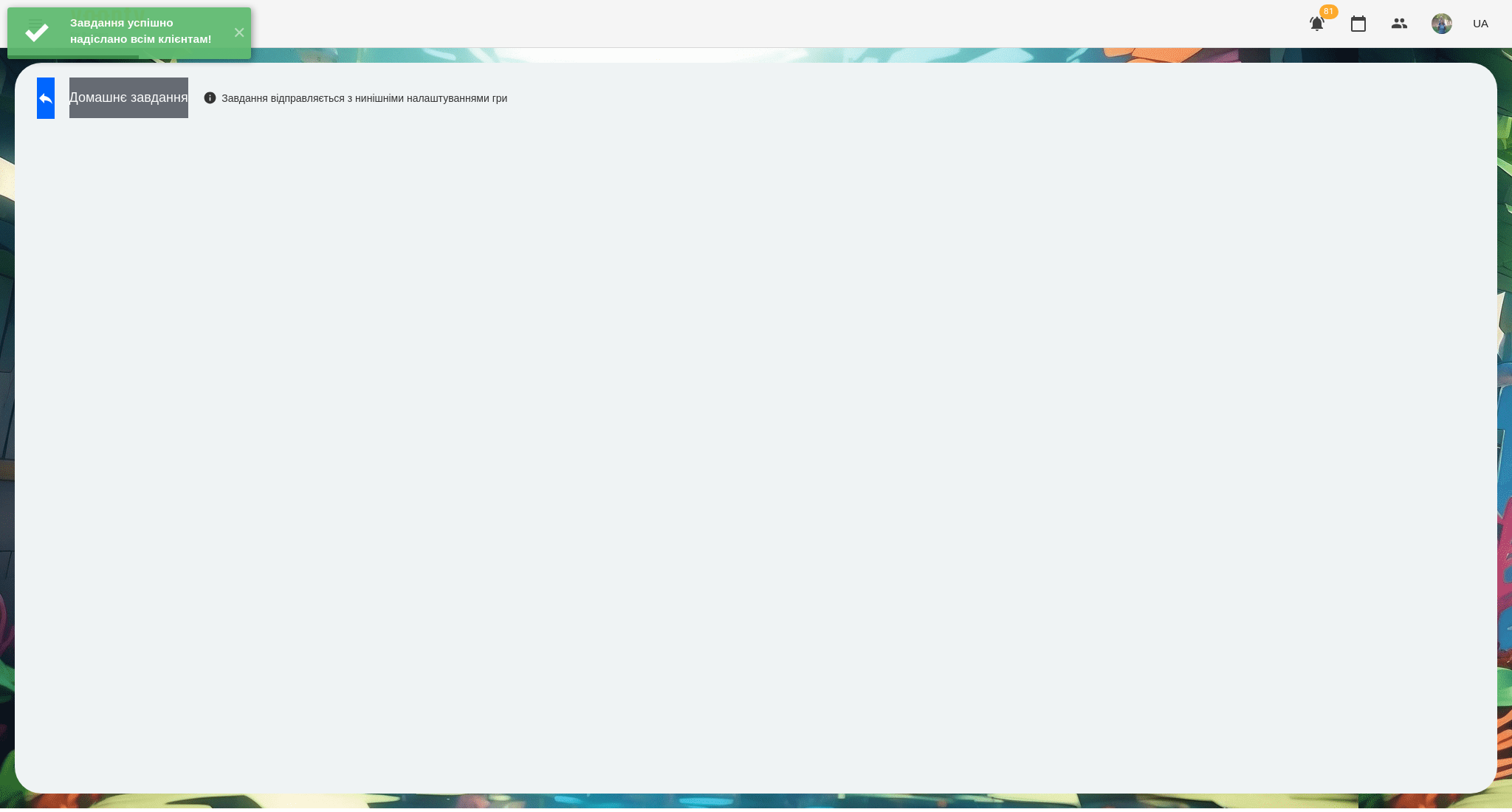
click at [156, 109] on button "Домашнє завдання" at bounding box center [129, 98] width 119 height 41
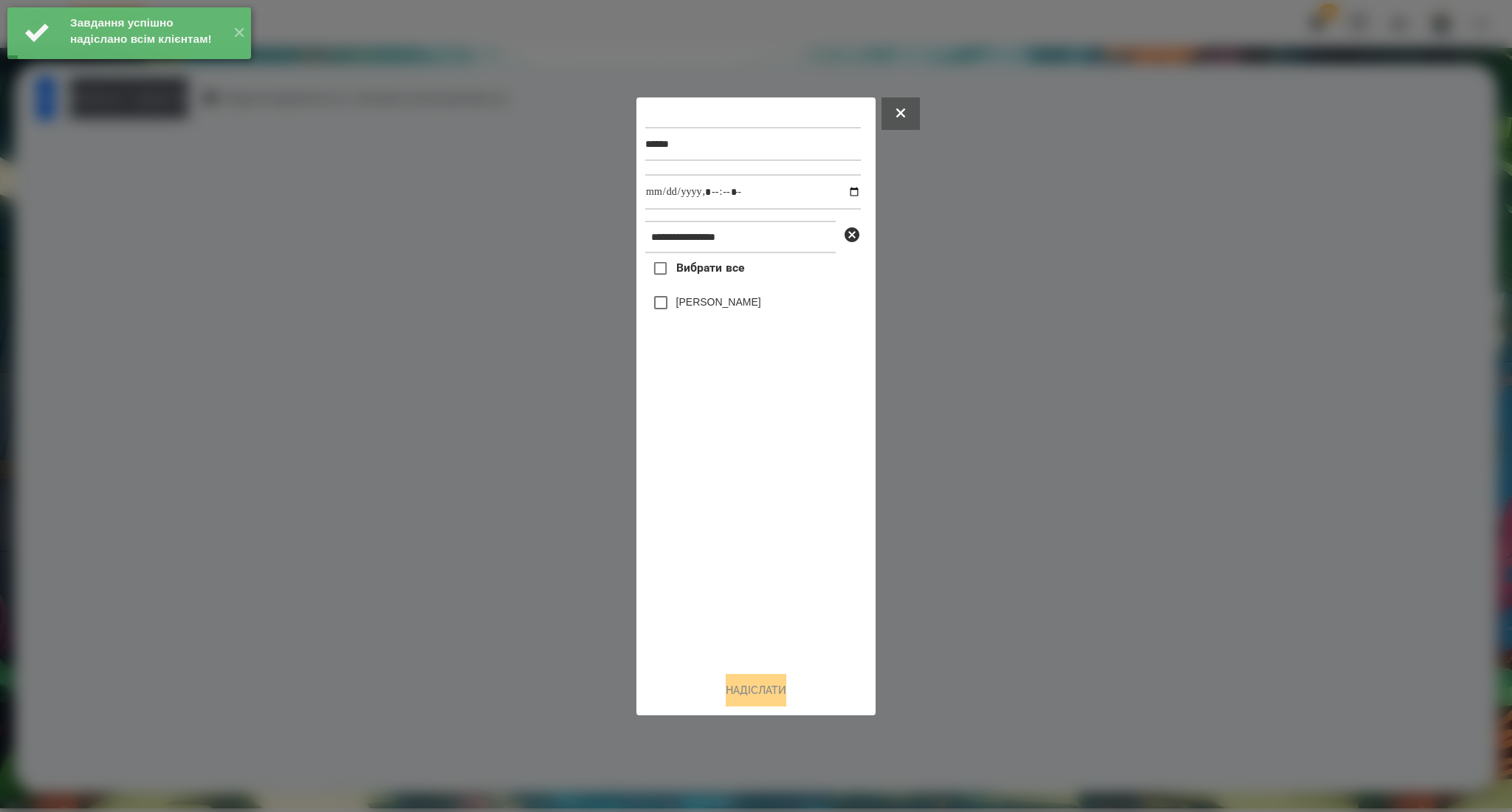
click at [349, 345] on div at bounding box center [756, 406] width 1512 height 812
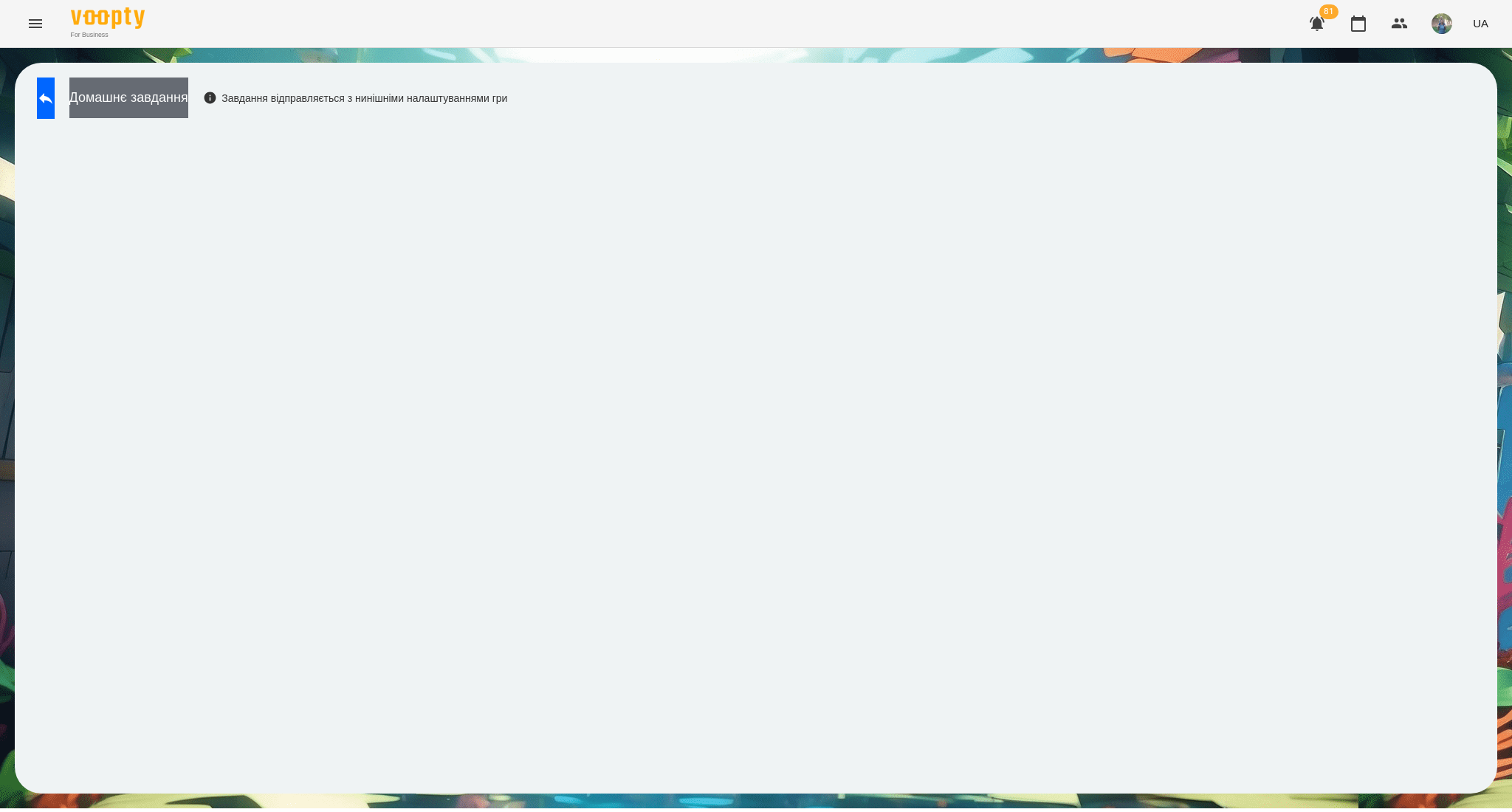
click at [151, 108] on button "Домашнє завдання" at bounding box center [129, 98] width 119 height 41
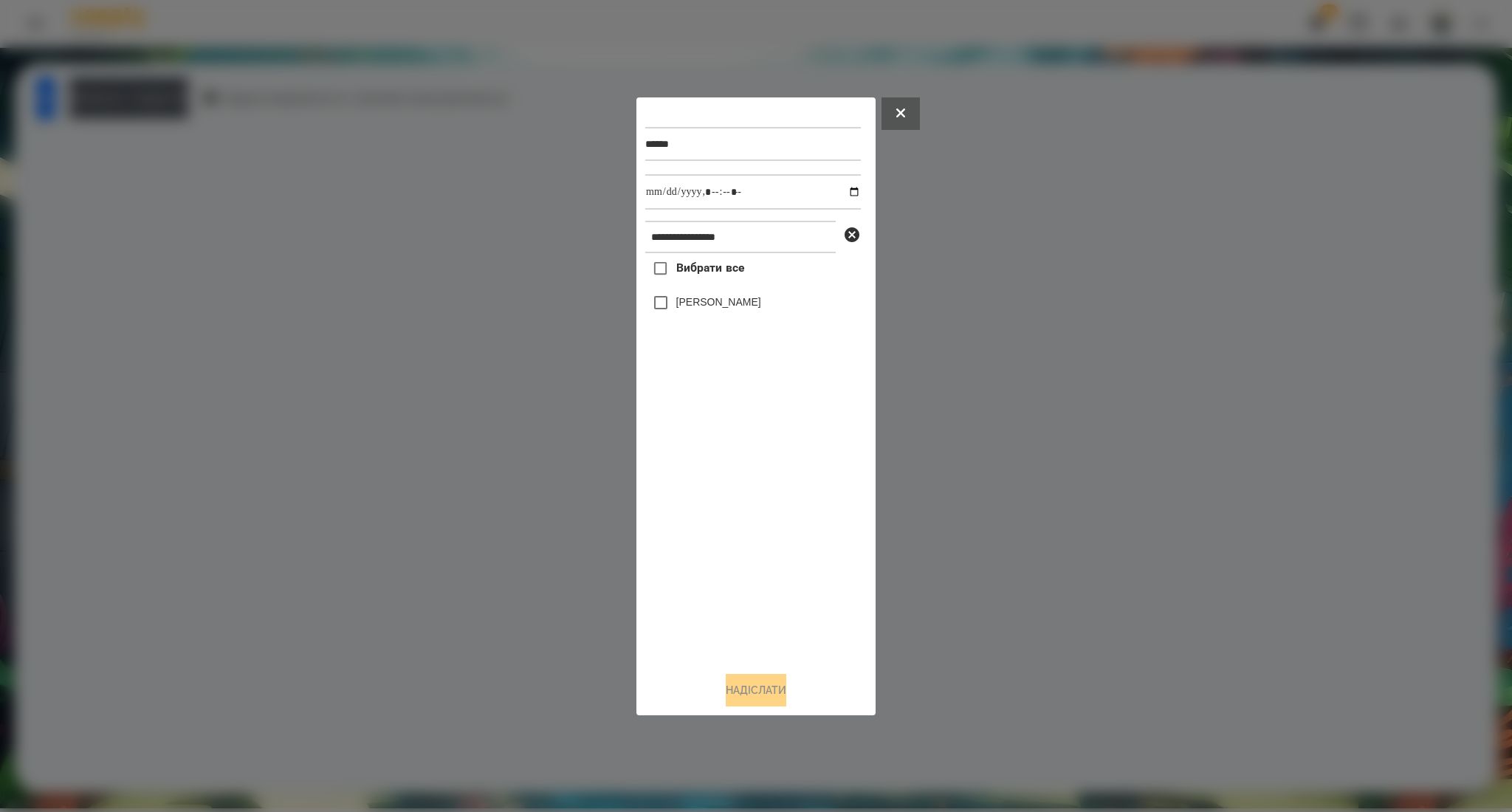
click at [713, 267] on span "Вибрати все" at bounding box center [710, 268] width 69 height 17
drag, startPoint x: 733, startPoint y: 691, endPoint x: 739, endPoint y: 685, distance: 8.5
click at [735, 691] on button "Надіслати" at bounding box center [756, 690] width 61 height 33
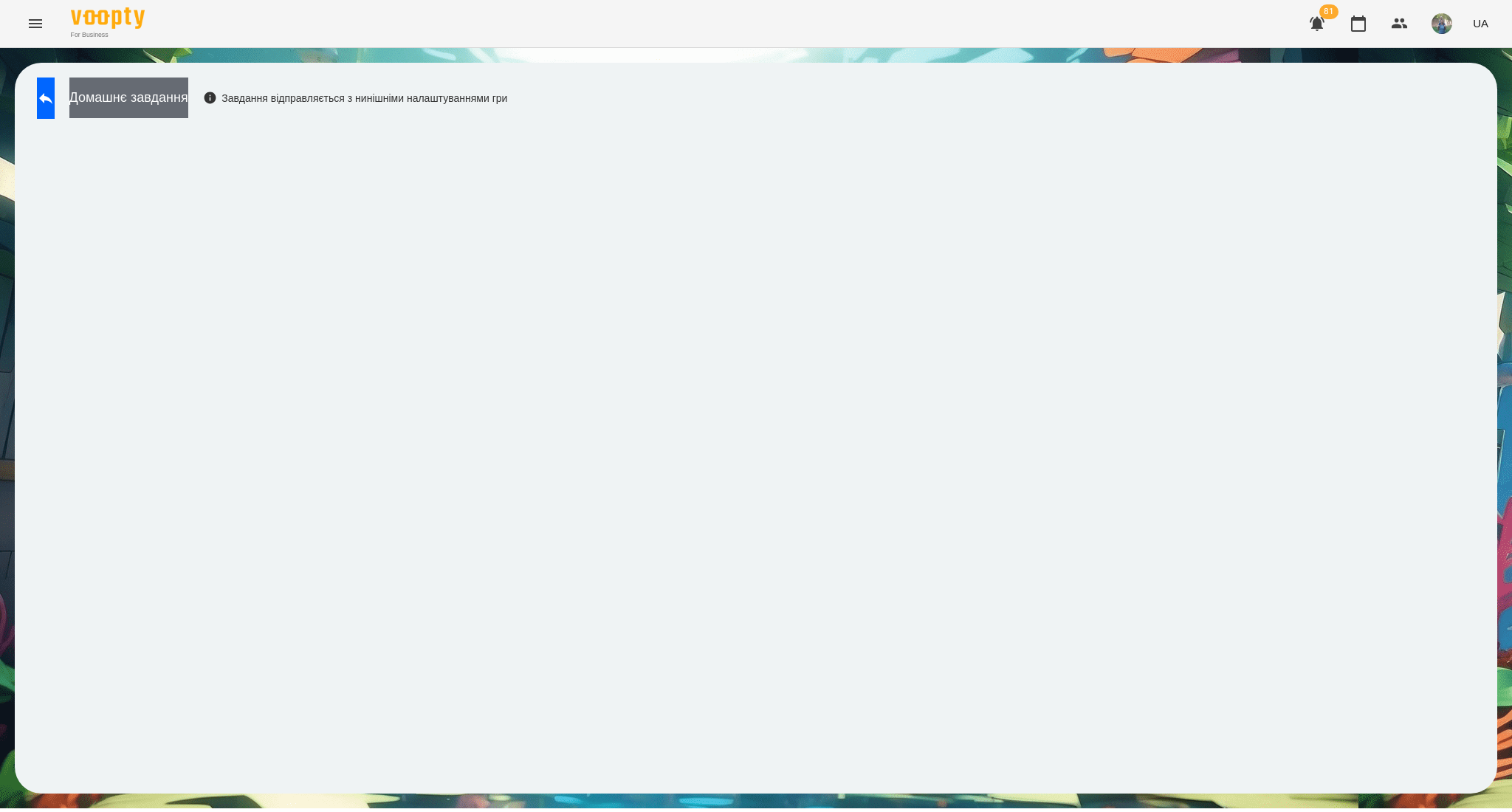
click at [159, 98] on button "Домашнє завдання" at bounding box center [129, 98] width 119 height 41
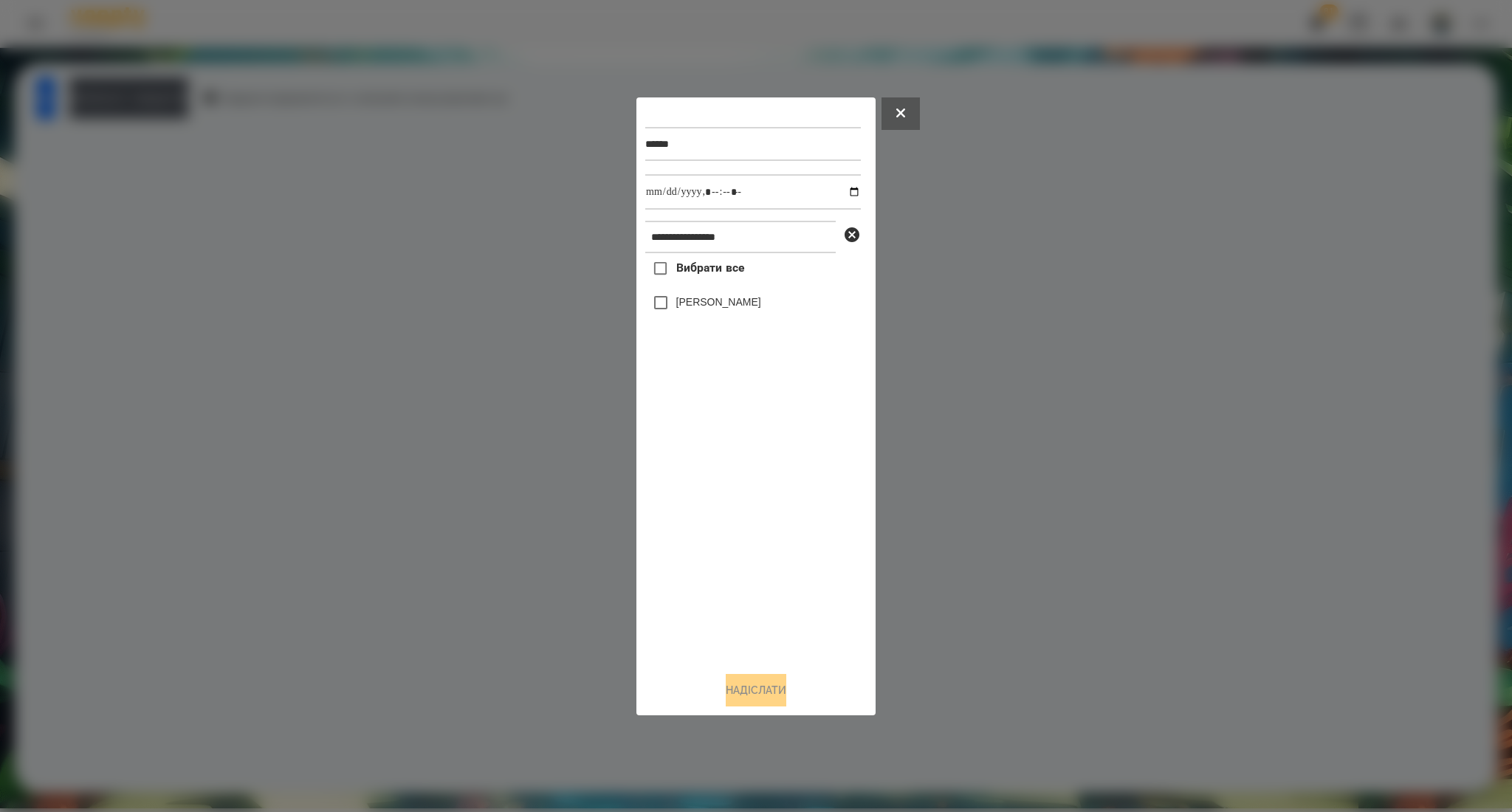
click at [687, 271] on span "Вибрати все" at bounding box center [710, 268] width 69 height 17
click at [841, 191] on input "datetime-local" at bounding box center [753, 192] width 215 height 36
type input "**********"
drag, startPoint x: 759, startPoint y: 688, endPoint x: 756, endPoint y: 695, distance: 7.6
click at [756, 695] on button "Надіслати" at bounding box center [756, 690] width 61 height 33
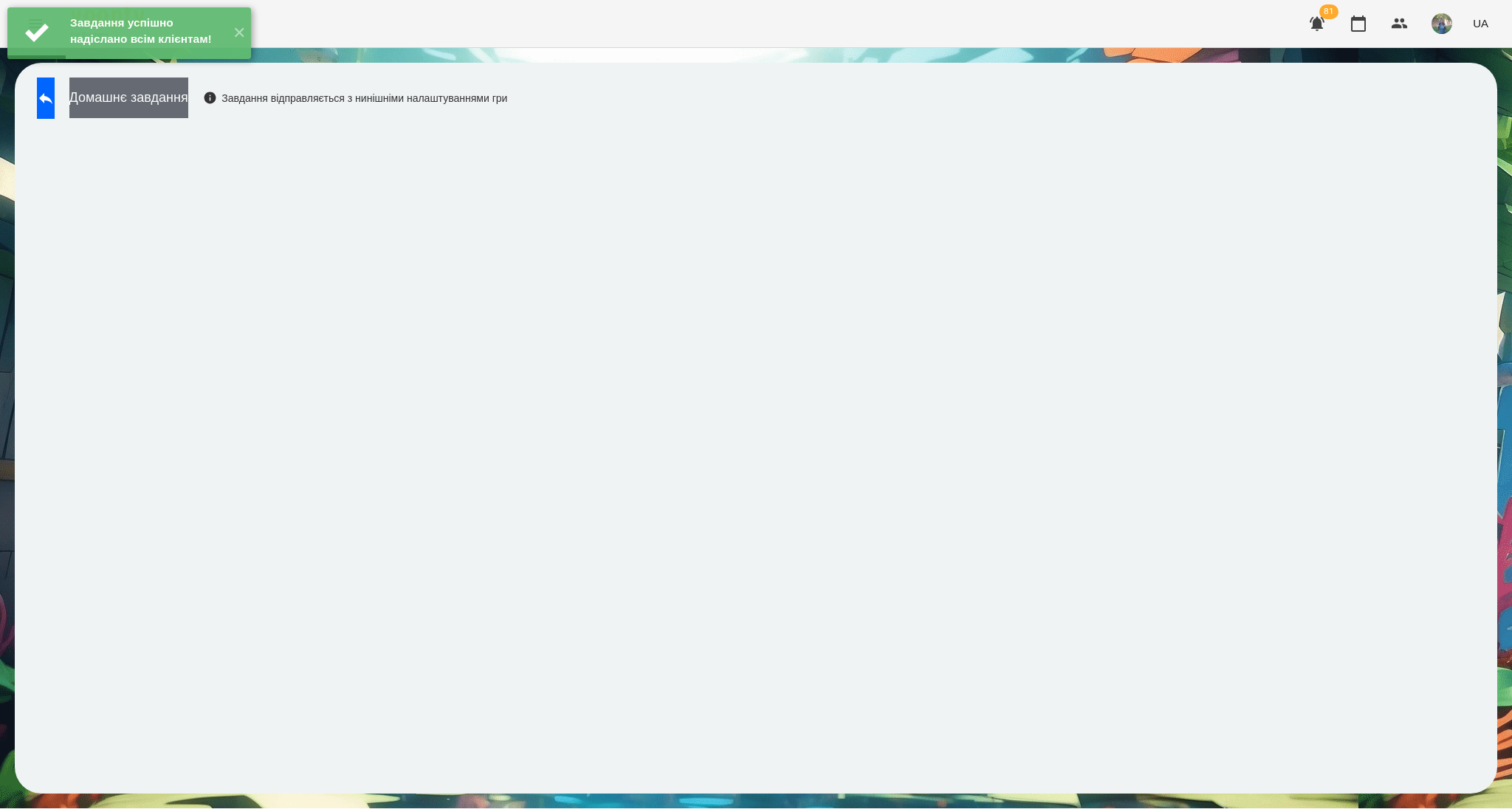
click at [180, 105] on button "Домашнє завдання" at bounding box center [129, 98] width 119 height 41
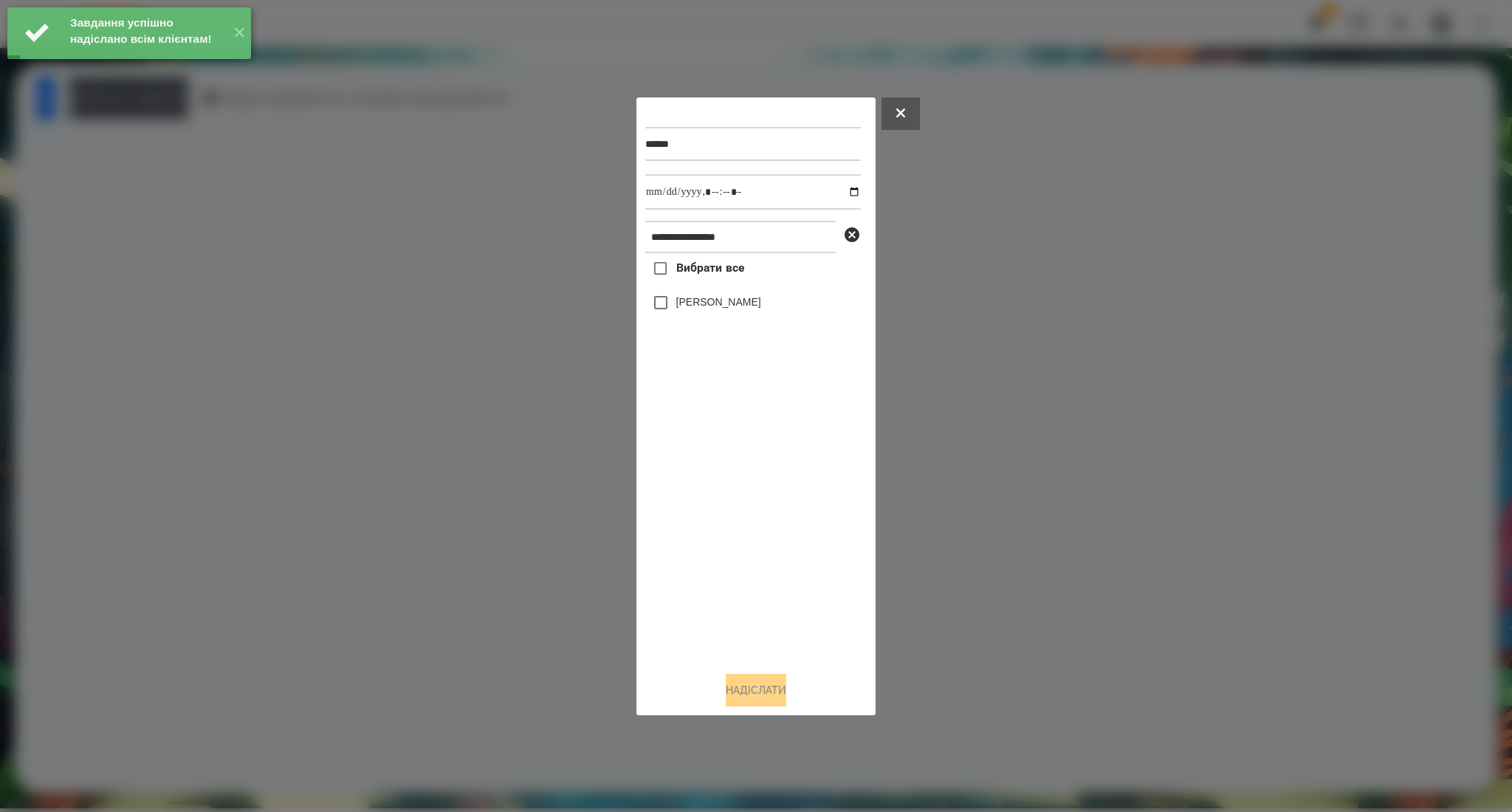
click at [712, 276] on span "Вибрати все" at bounding box center [710, 268] width 69 height 17
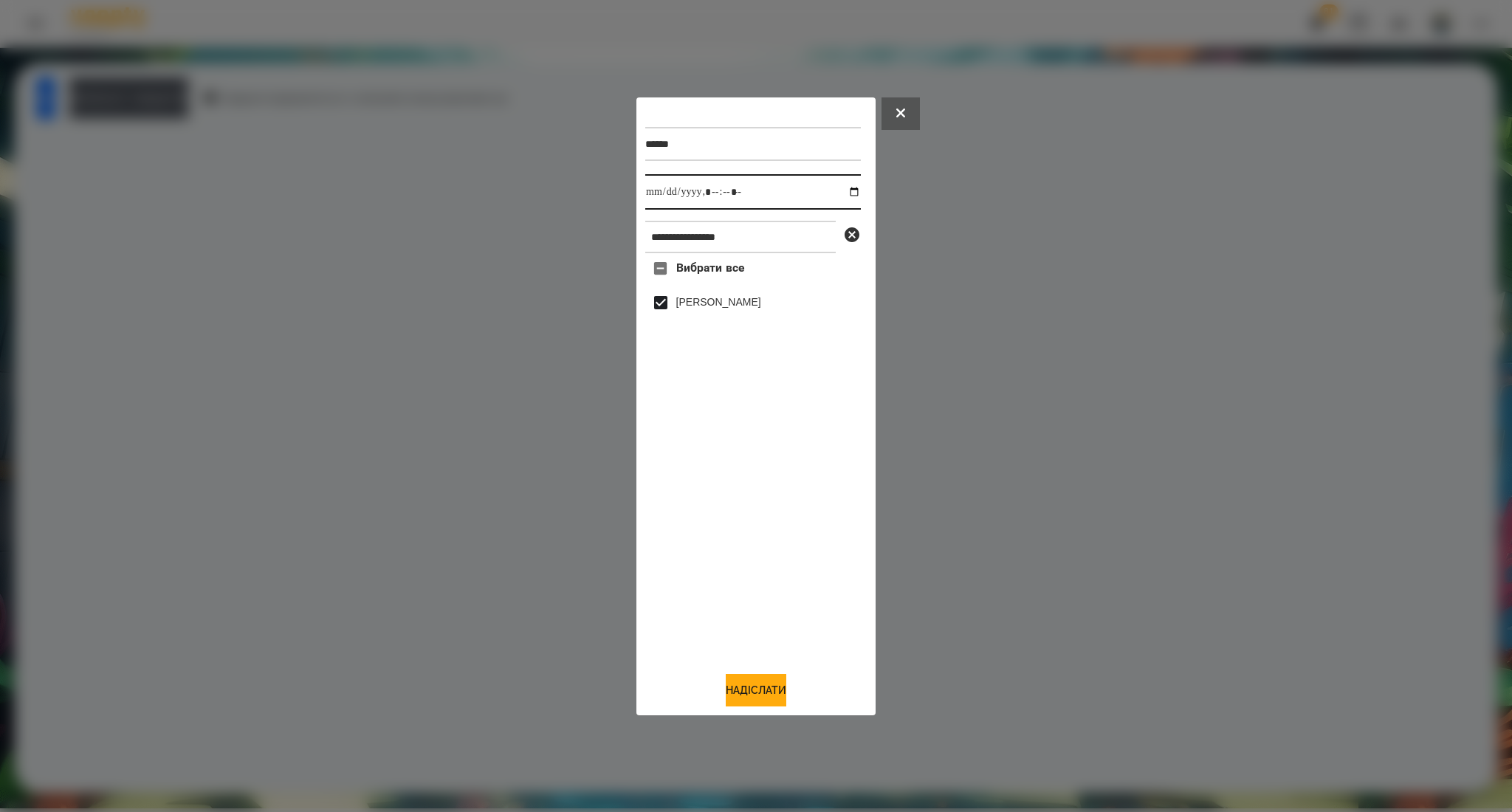
click at [839, 193] on input "datetime-local" at bounding box center [753, 192] width 215 height 36
type input "**********"
click at [747, 690] on button "Надіслати" at bounding box center [756, 690] width 61 height 33
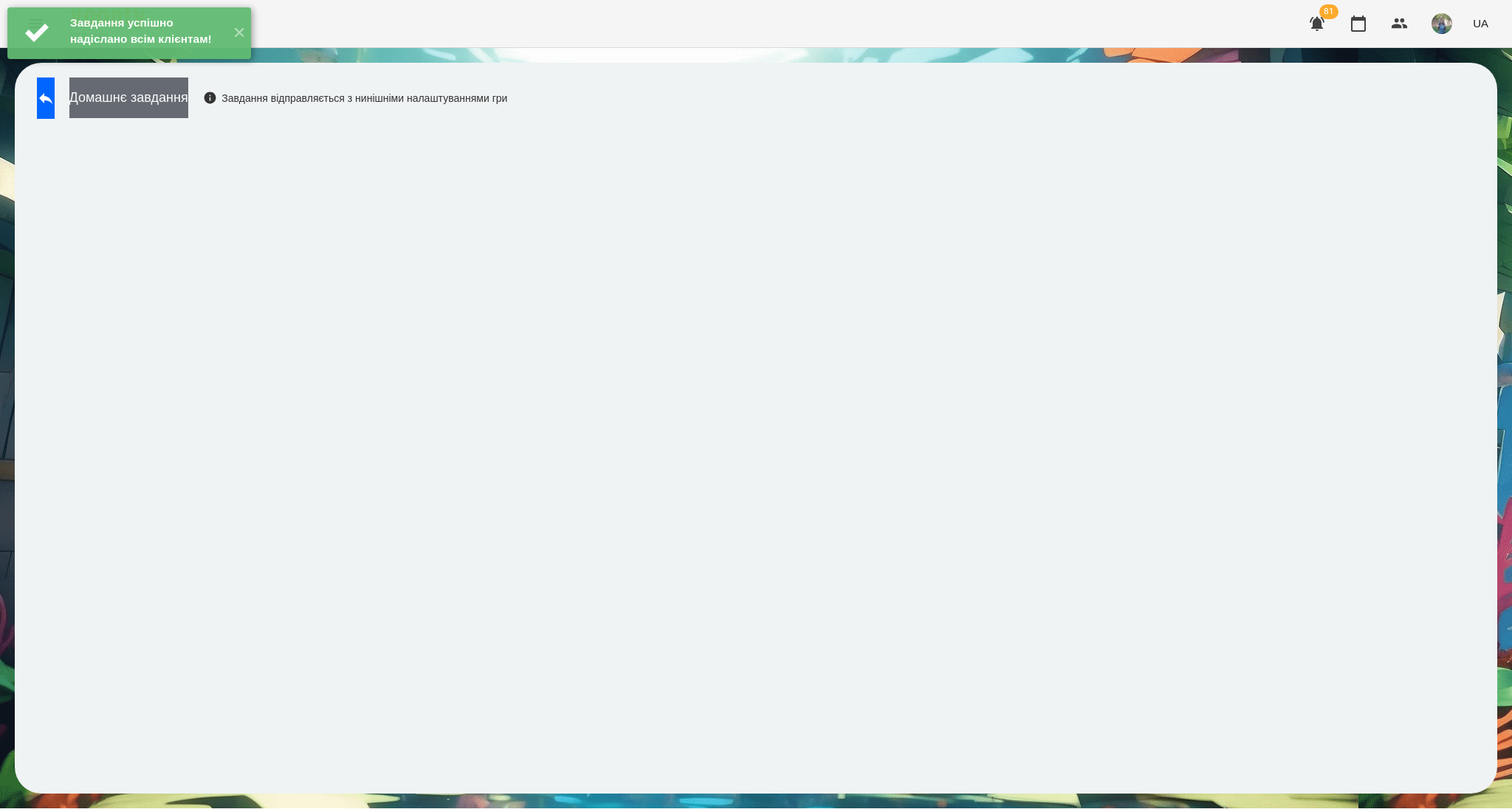
click at [160, 108] on button "Домашнє завдання" at bounding box center [129, 98] width 119 height 41
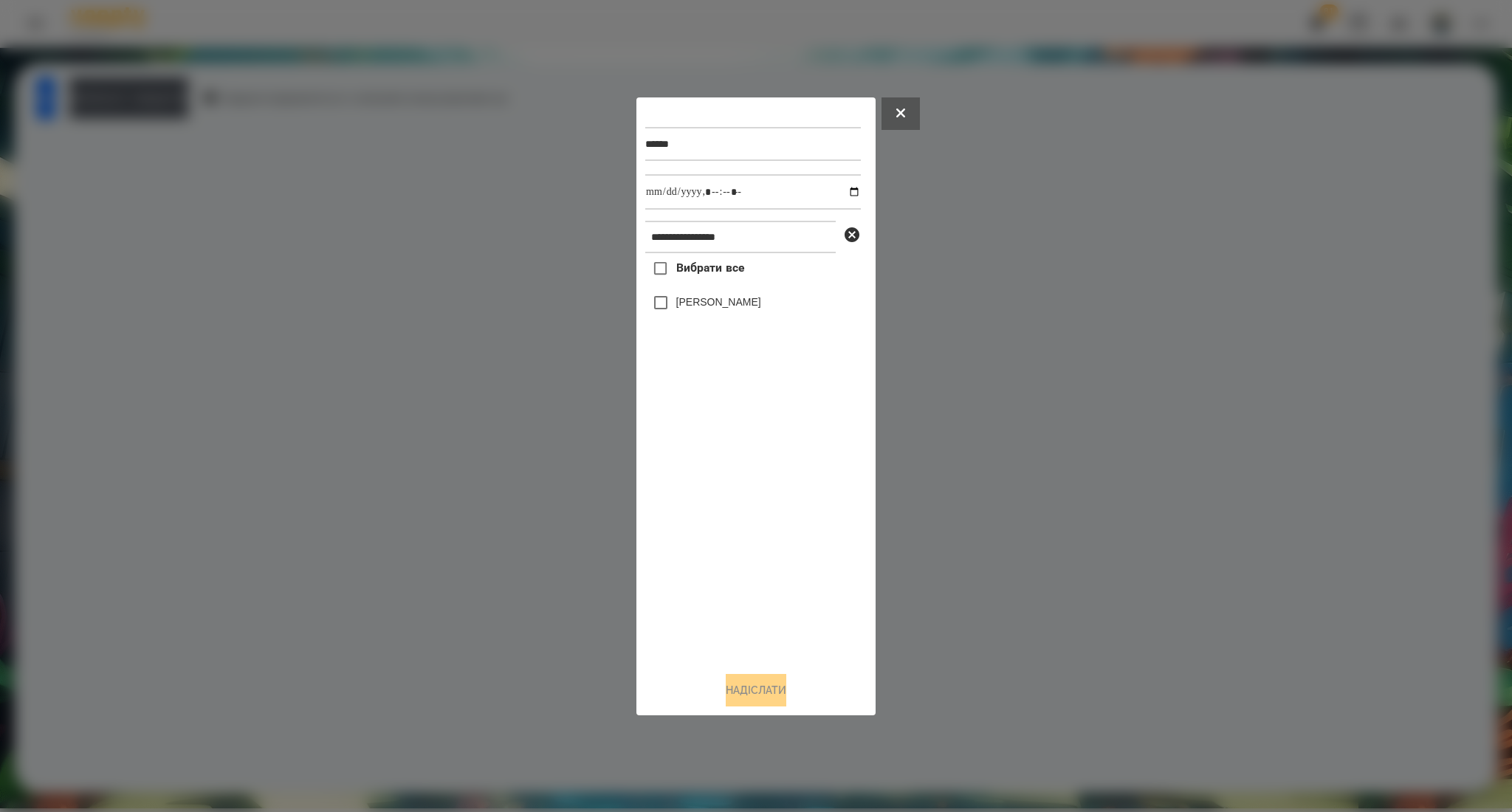
click at [715, 277] on span "Вибрати все" at bounding box center [710, 268] width 69 height 17
click at [844, 192] on input "datetime-local" at bounding box center [753, 192] width 215 height 36
type input "**********"
click at [737, 703] on button "Надіслати" at bounding box center [756, 690] width 61 height 33
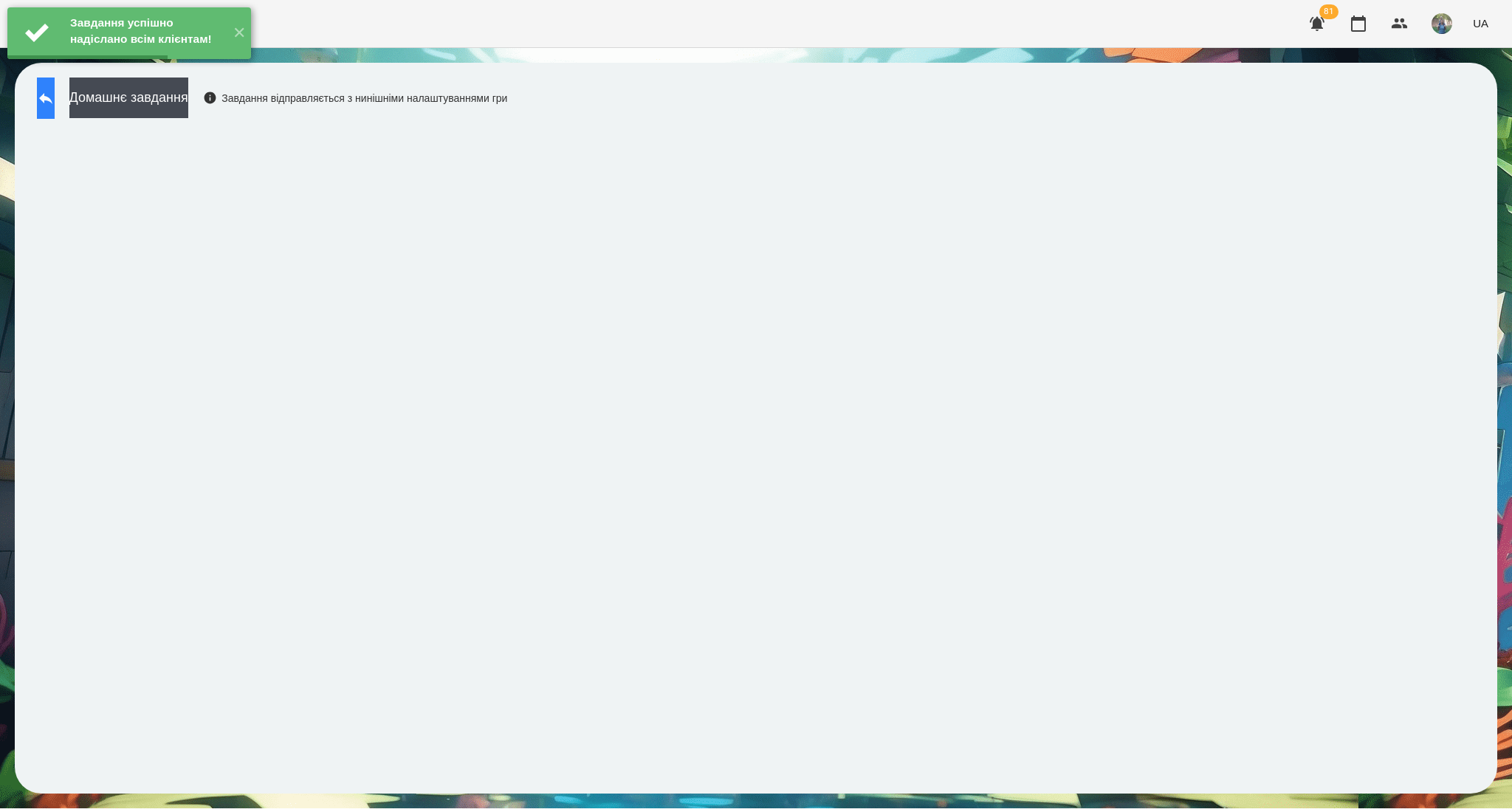
click at [55, 108] on button at bounding box center [45, 98] width 17 height 42
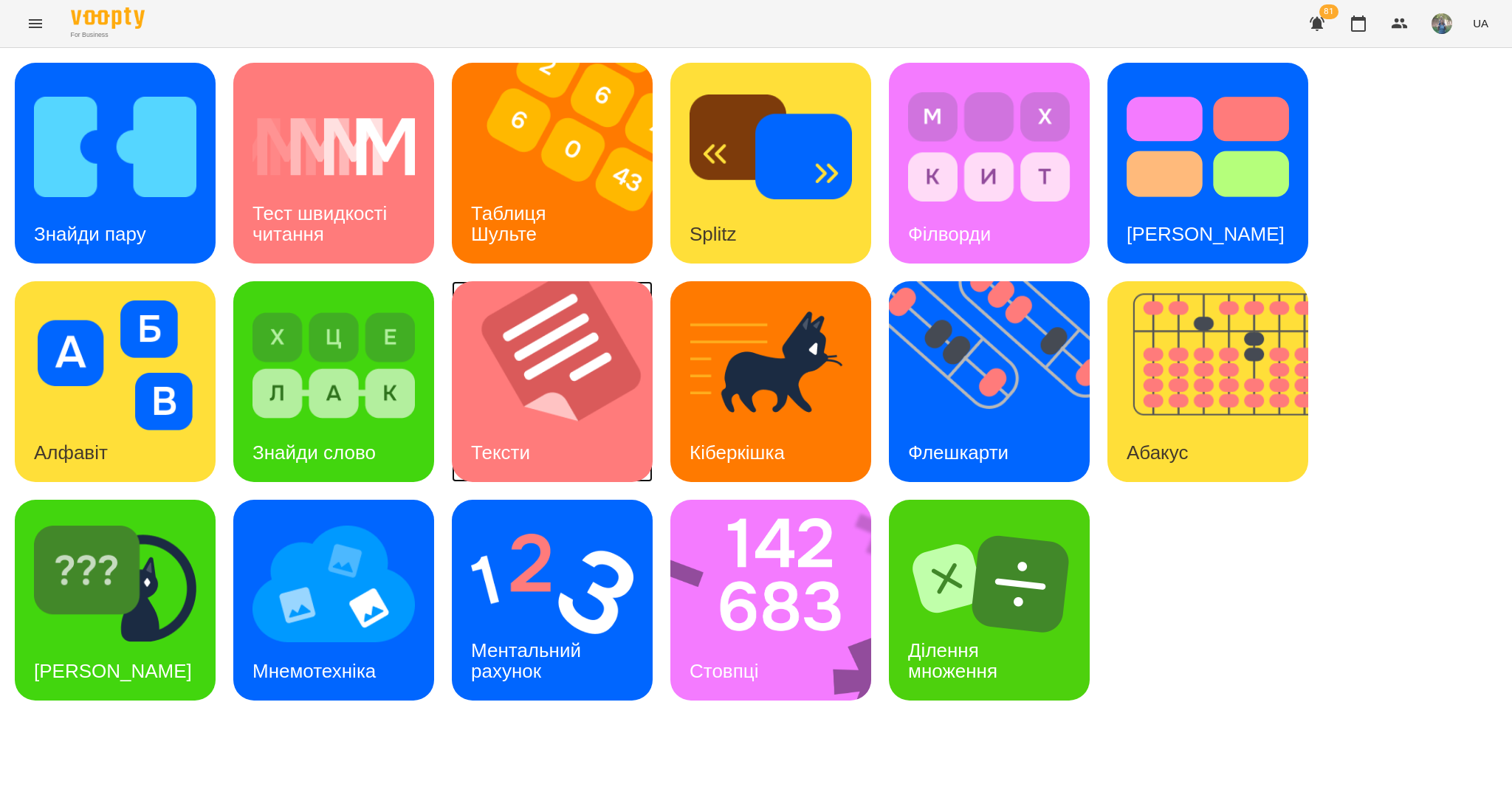
click at [531, 415] on img at bounding box center [561, 381] width 219 height 201
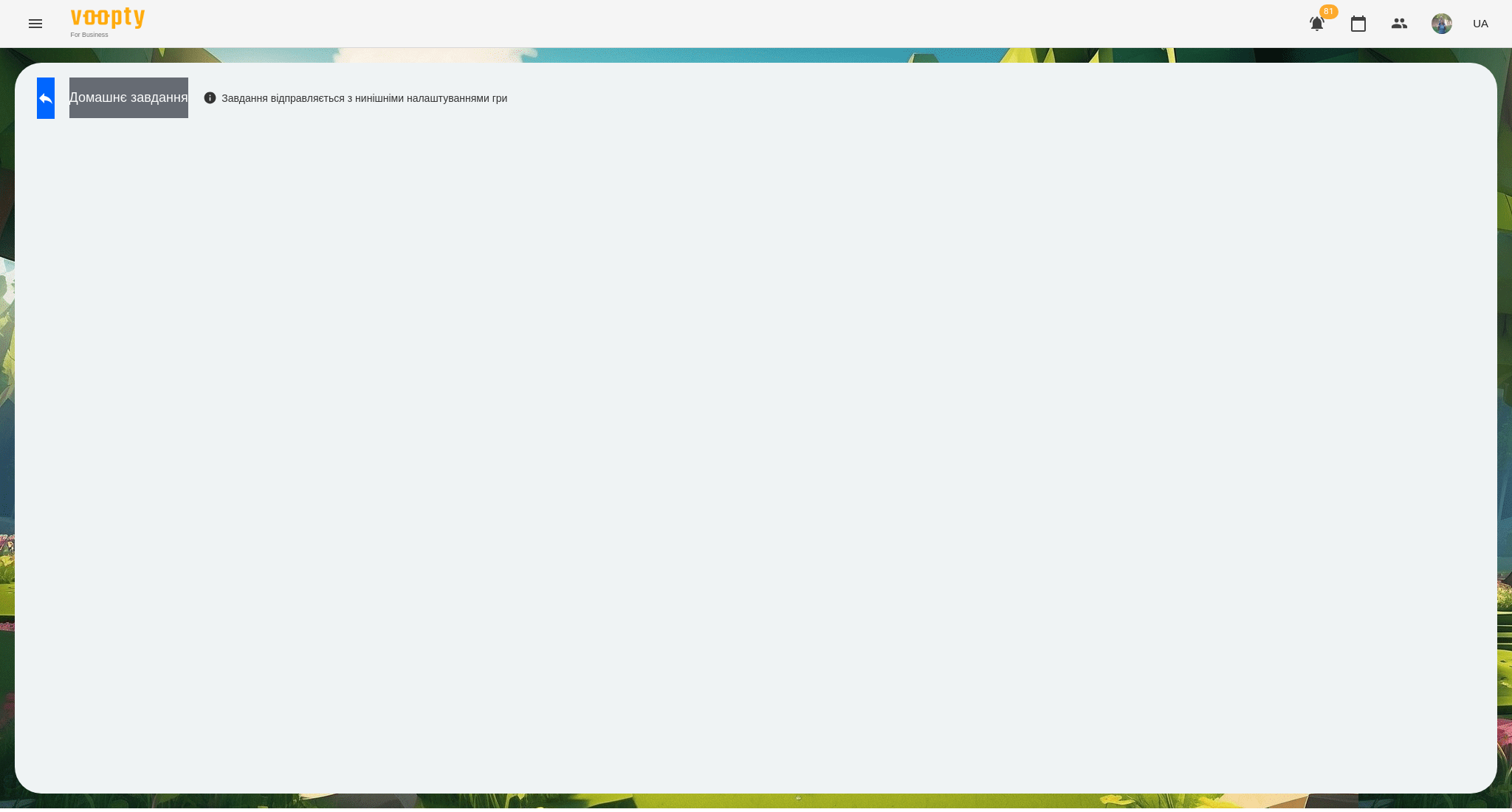
click at [159, 107] on button "Домашнє завдання" at bounding box center [129, 98] width 119 height 41
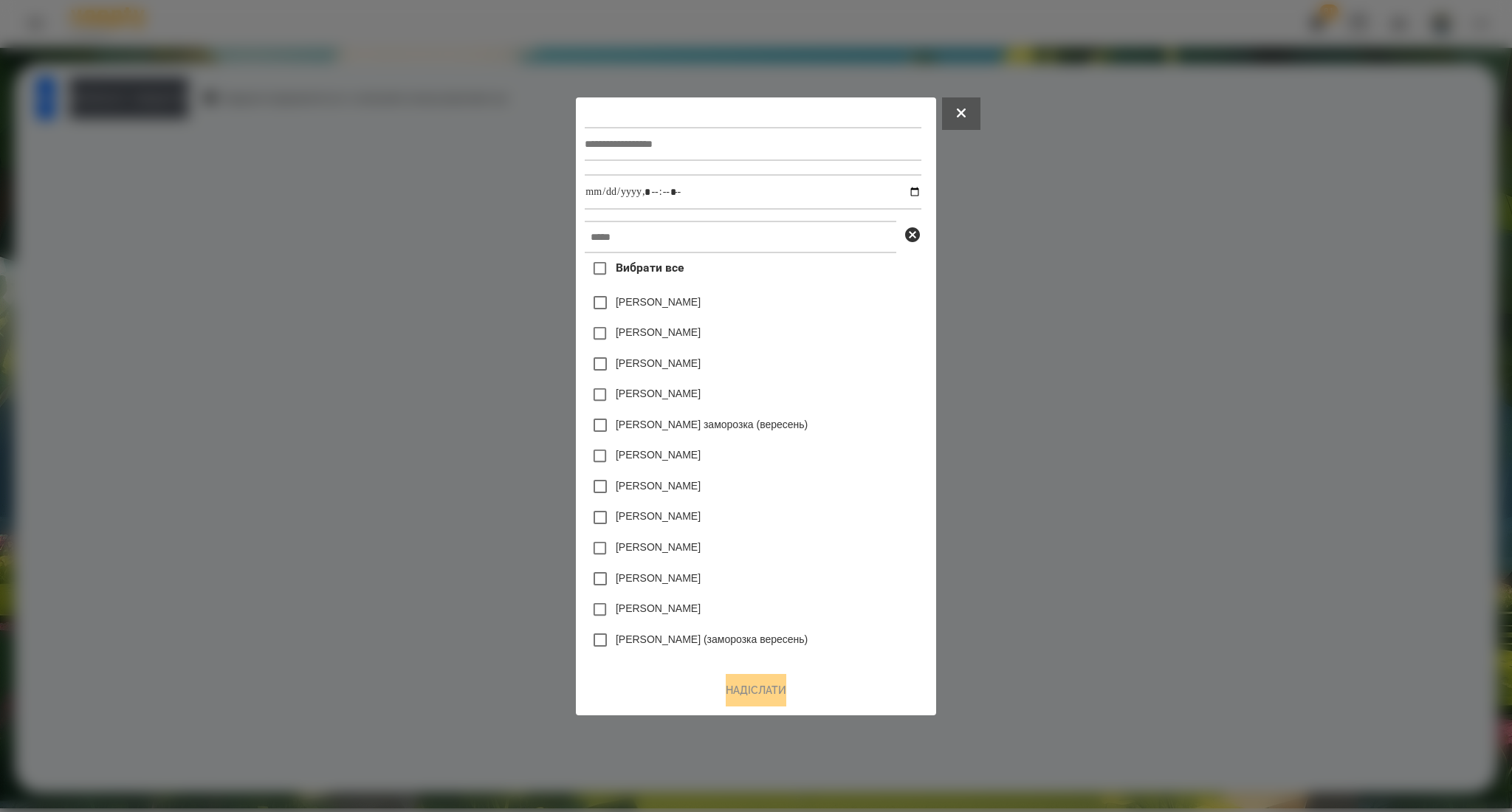
click at [693, 257] on div "Вибрати все [PERSON_NAME] [PERSON_NAME] [PERSON_NAME] [PERSON_NAME] [PERSON_NAM…" at bounding box center [752, 456] width 336 height 406
click at [688, 240] on input "text" at bounding box center [740, 237] width 311 height 33
paste input "**********"
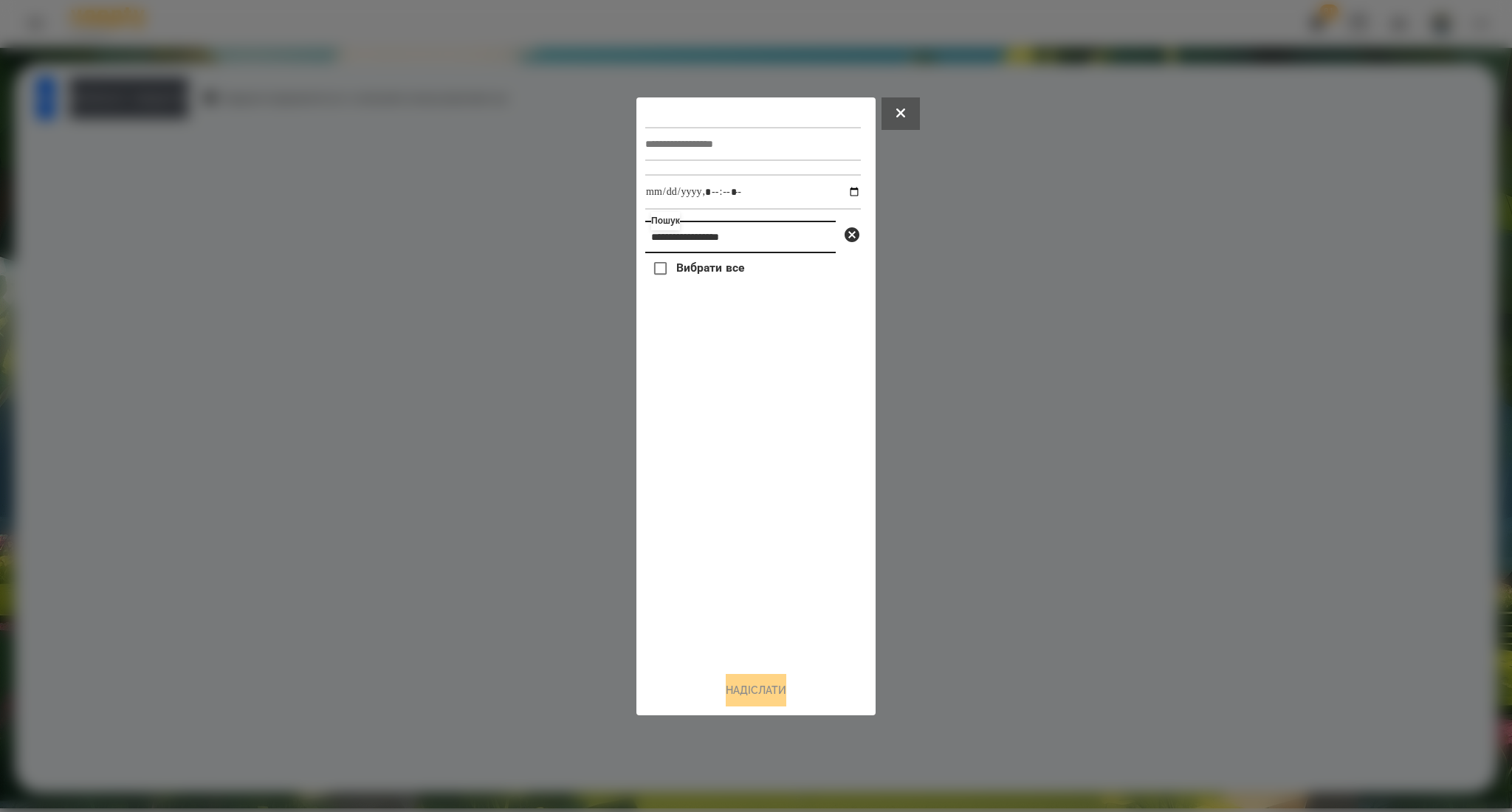
click at [657, 235] on input "**********" at bounding box center [740, 237] width 190 height 33
type input "**********"
click at [703, 272] on span "Вибрати все" at bounding box center [710, 268] width 69 height 17
click at [725, 143] on input "text" at bounding box center [753, 144] width 215 height 34
type input "**********"
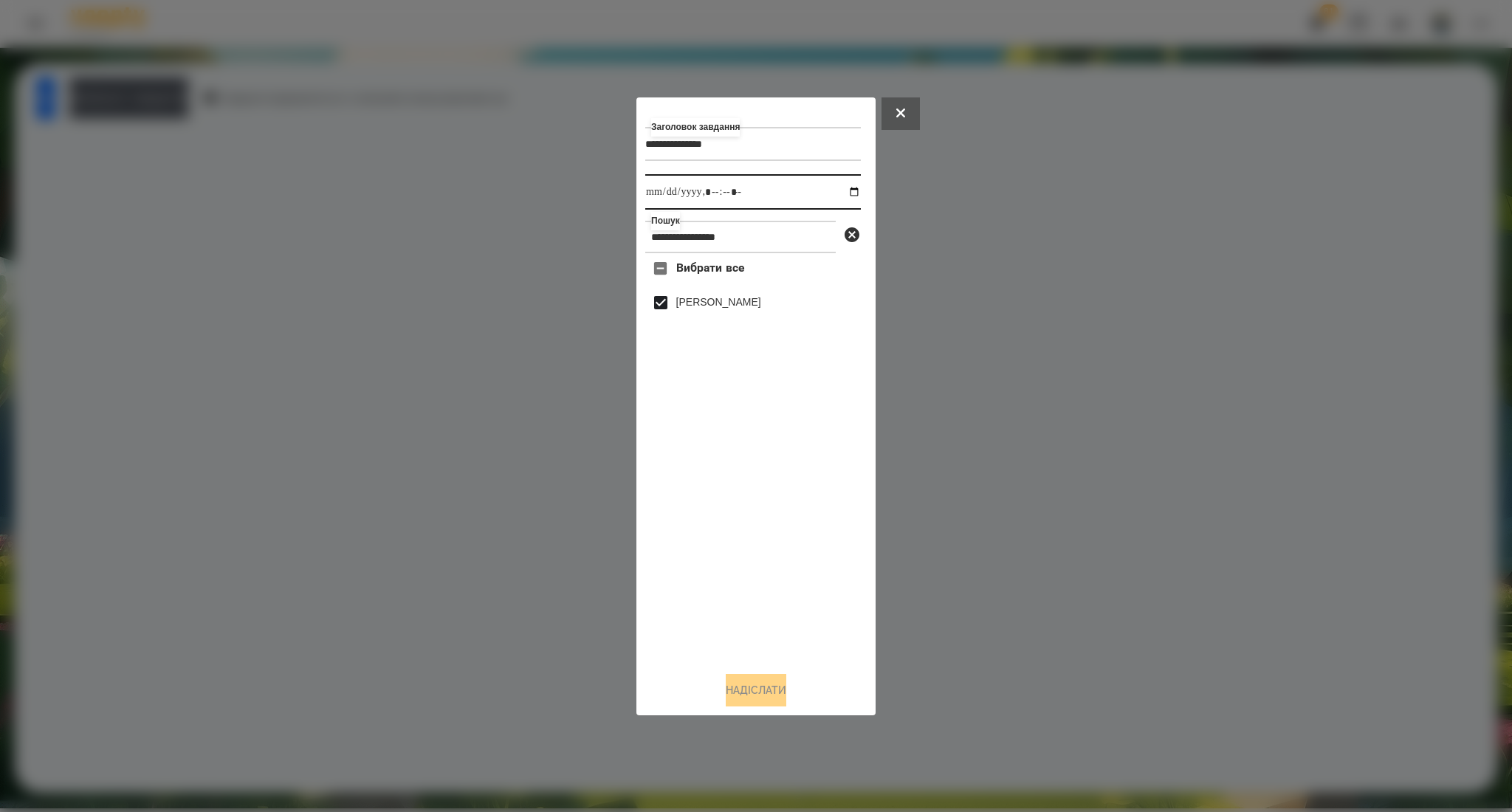
click at [844, 194] on input "datetime-local" at bounding box center [753, 192] width 215 height 36
type input "**********"
click at [764, 701] on button "Надіслати" at bounding box center [756, 690] width 61 height 33
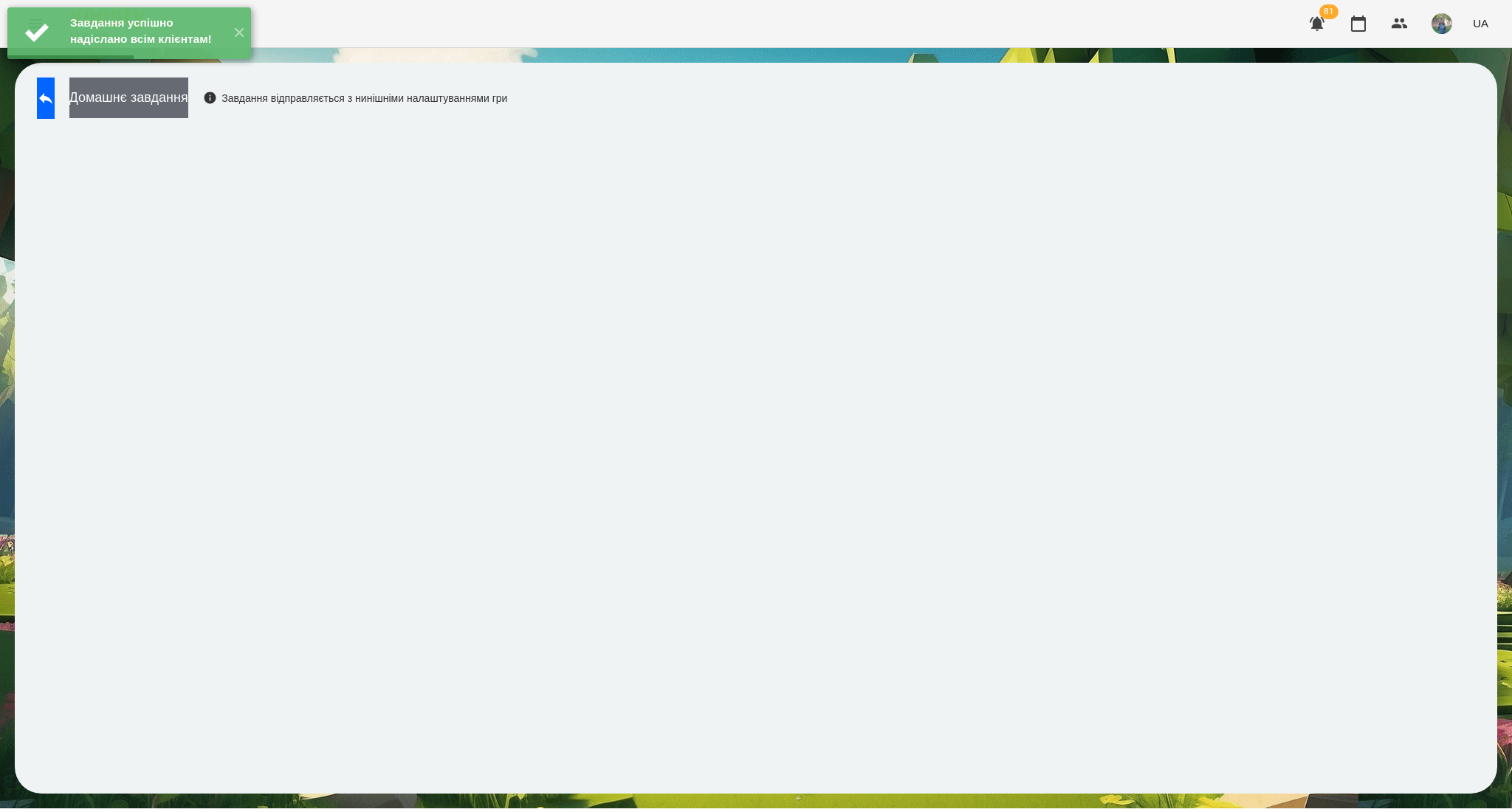
click at [188, 100] on button "Домашнє завдання" at bounding box center [129, 98] width 119 height 41
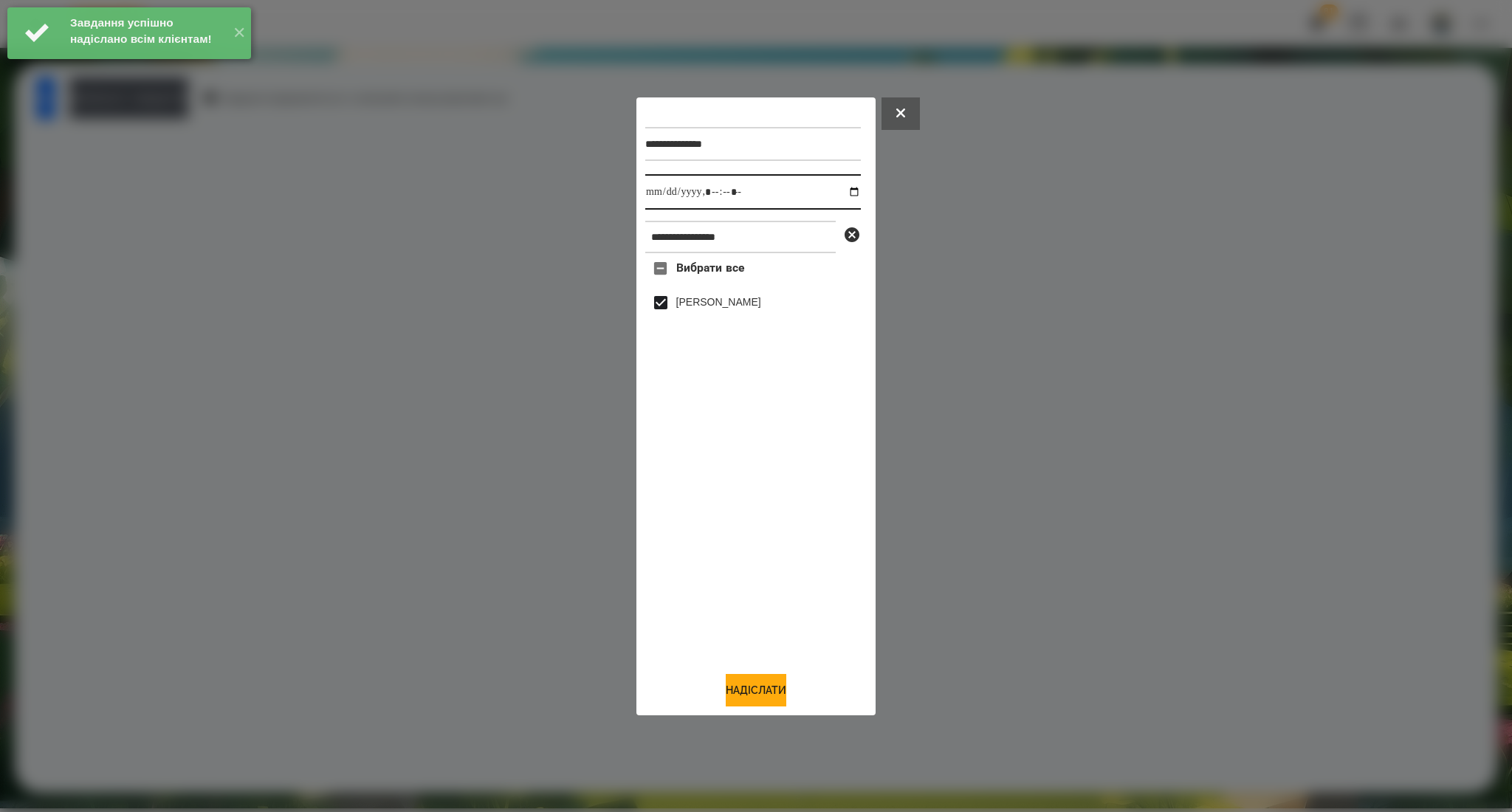
click at [839, 193] on input "datetime-local" at bounding box center [753, 192] width 215 height 36
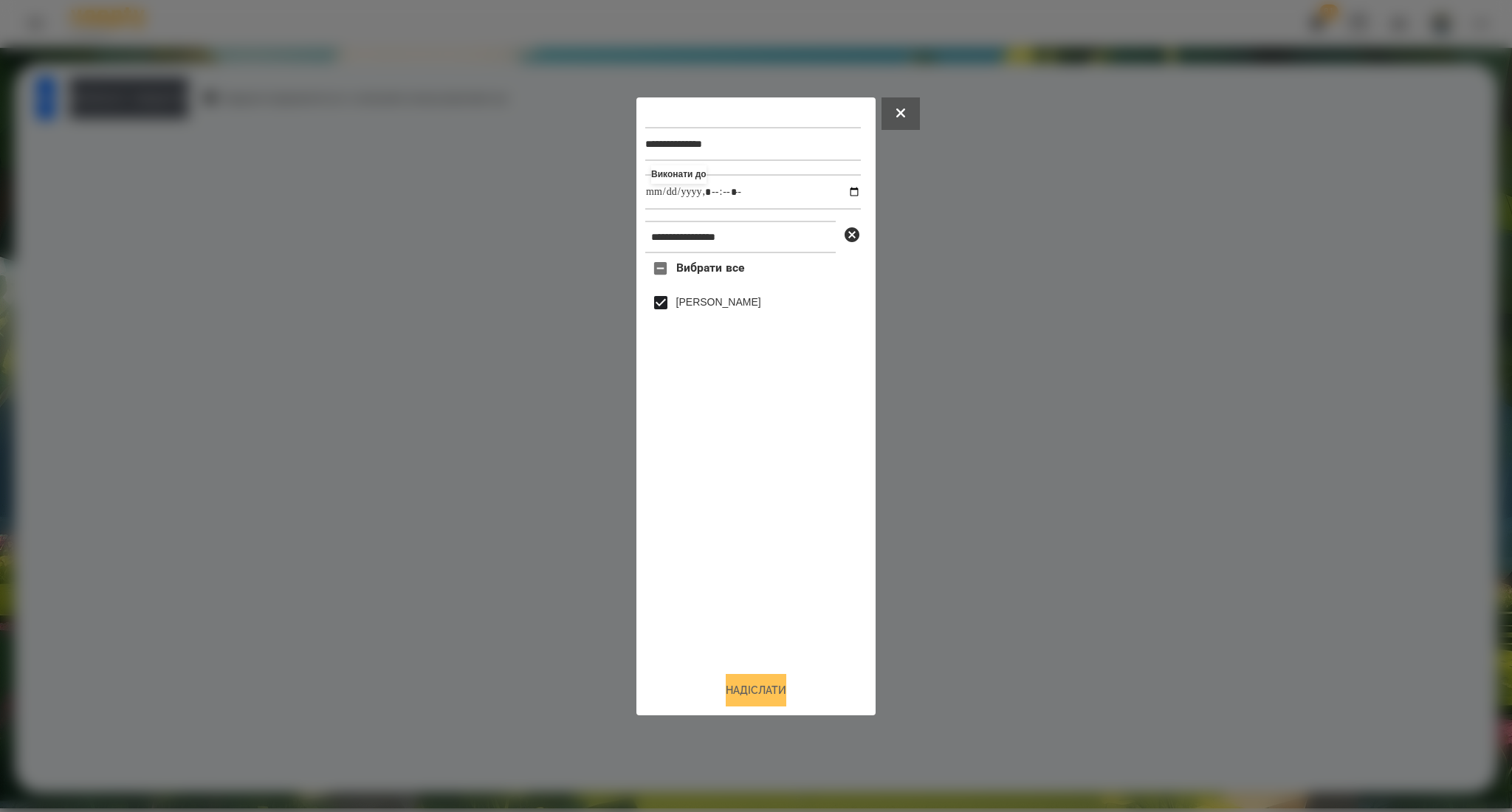
type input "**********"
click at [756, 702] on button "Надіслати" at bounding box center [756, 690] width 61 height 33
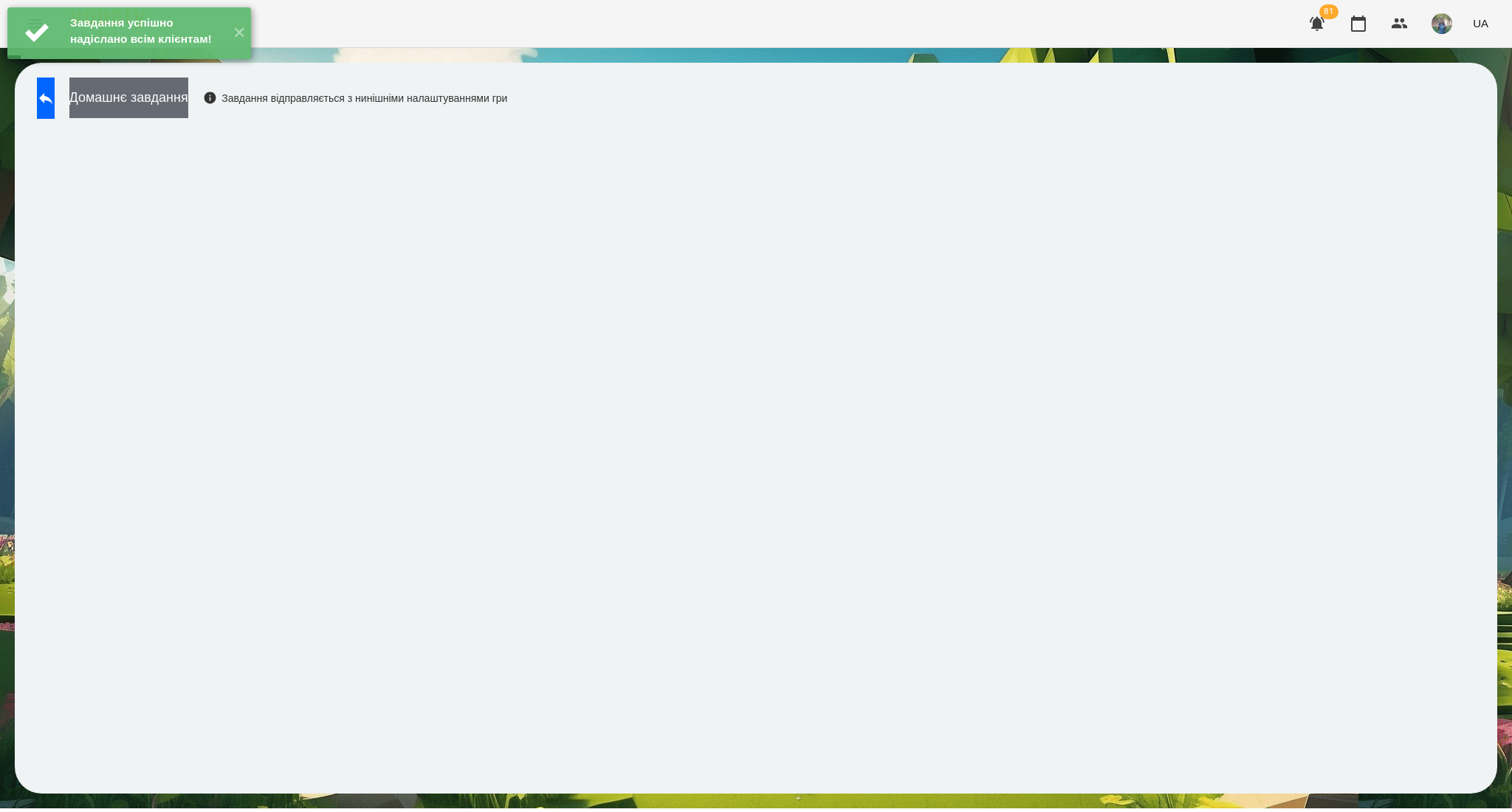
click at [188, 104] on button "Домашнє завдання" at bounding box center [129, 98] width 119 height 41
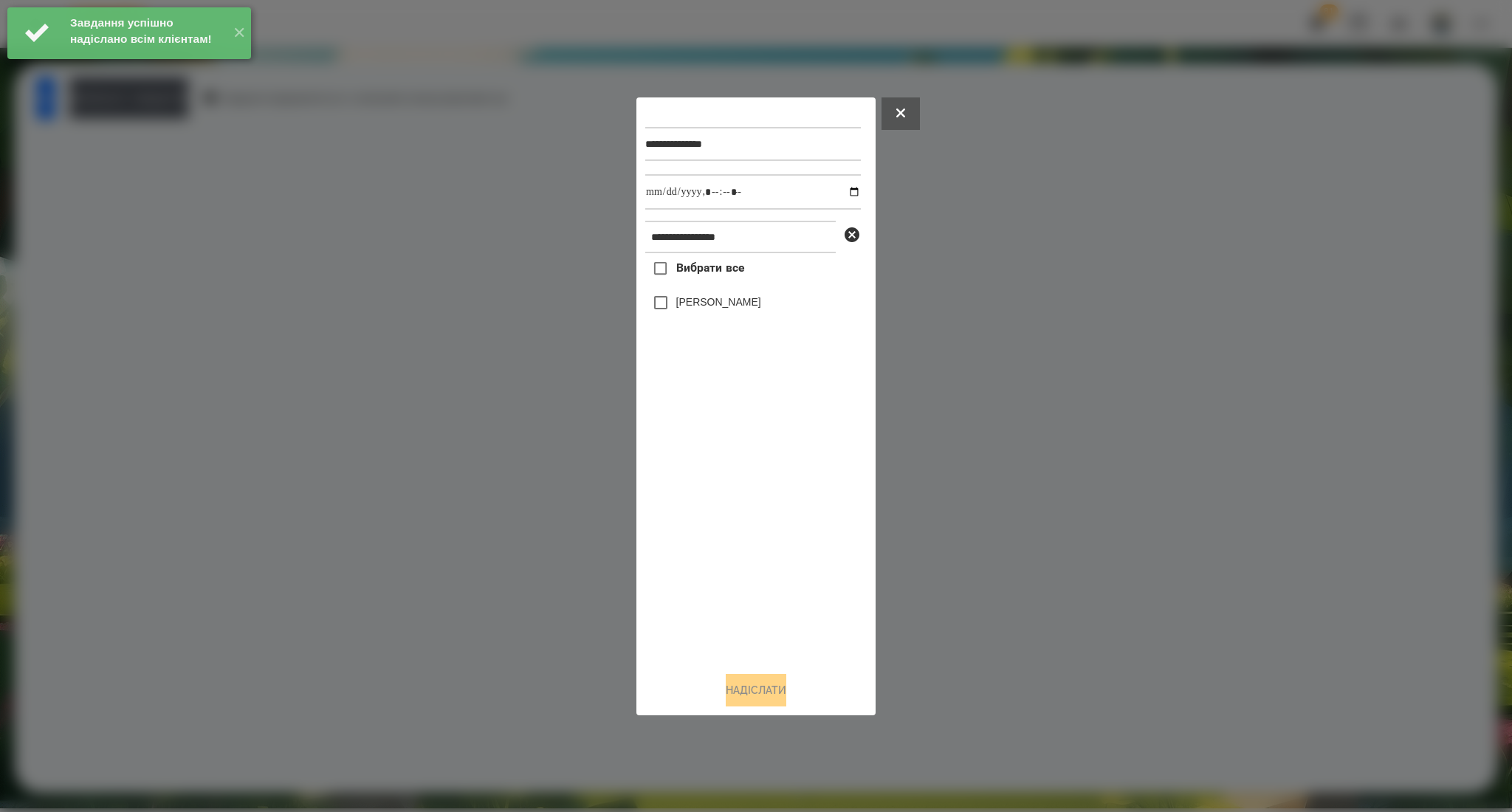
drag, startPoint x: 717, startPoint y: 273, endPoint x: 739, endPoint y: 262, distance: 24.6
click at [714, 272] on span "Вибрати все" at bounding box center [710, 268] width 69 height 17
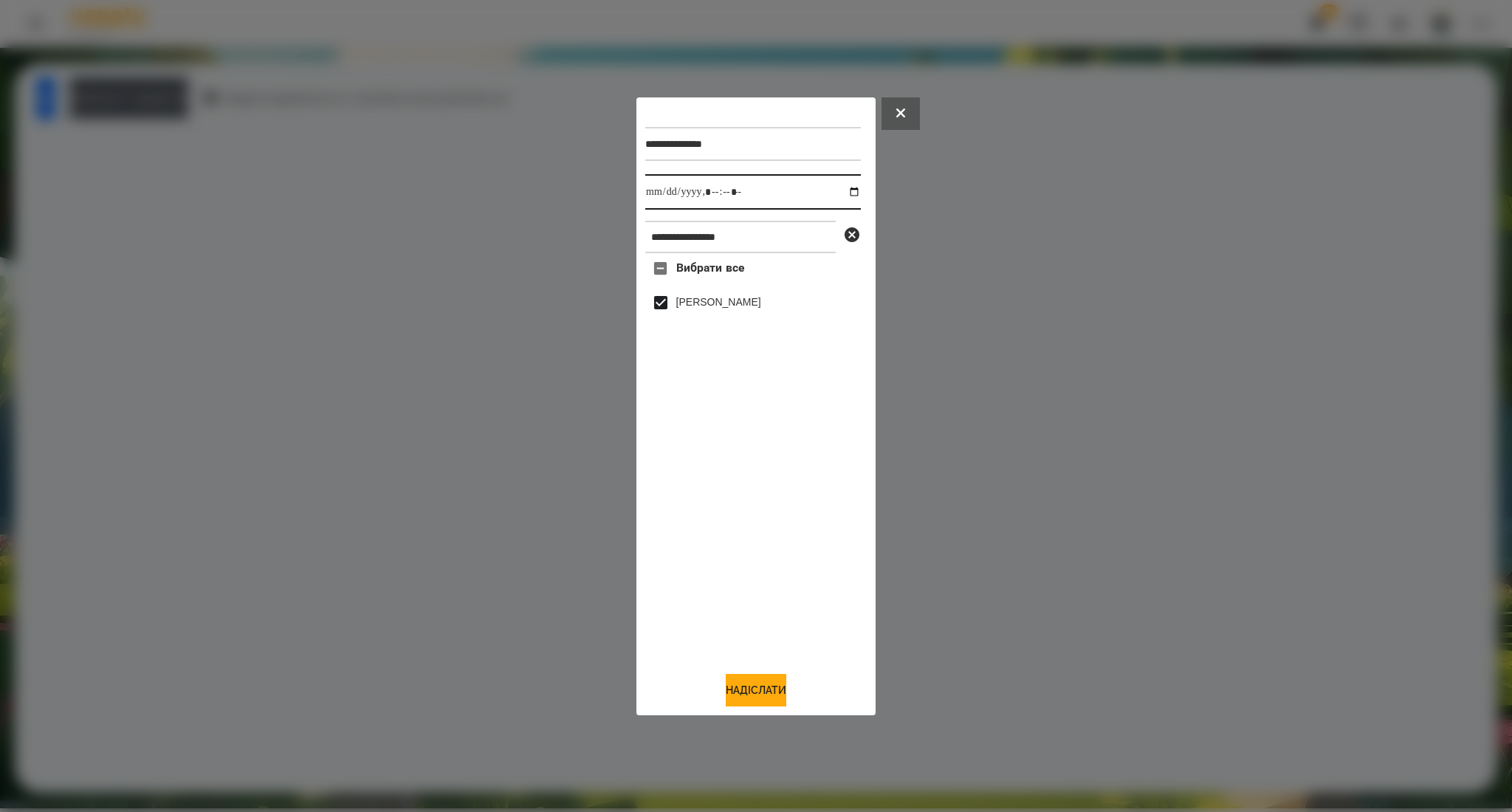
click at [837, 187] on input "datetime-local" at bounding box center [753, 192] width 215 height 36
click at [848, 191] on input "datetime-local" at bounding box center [753, 192] width 215 height 36
type input "**********"
click at [749, 690] on button "Надіслати" at bounding box center [756, 690] width 61 height 33
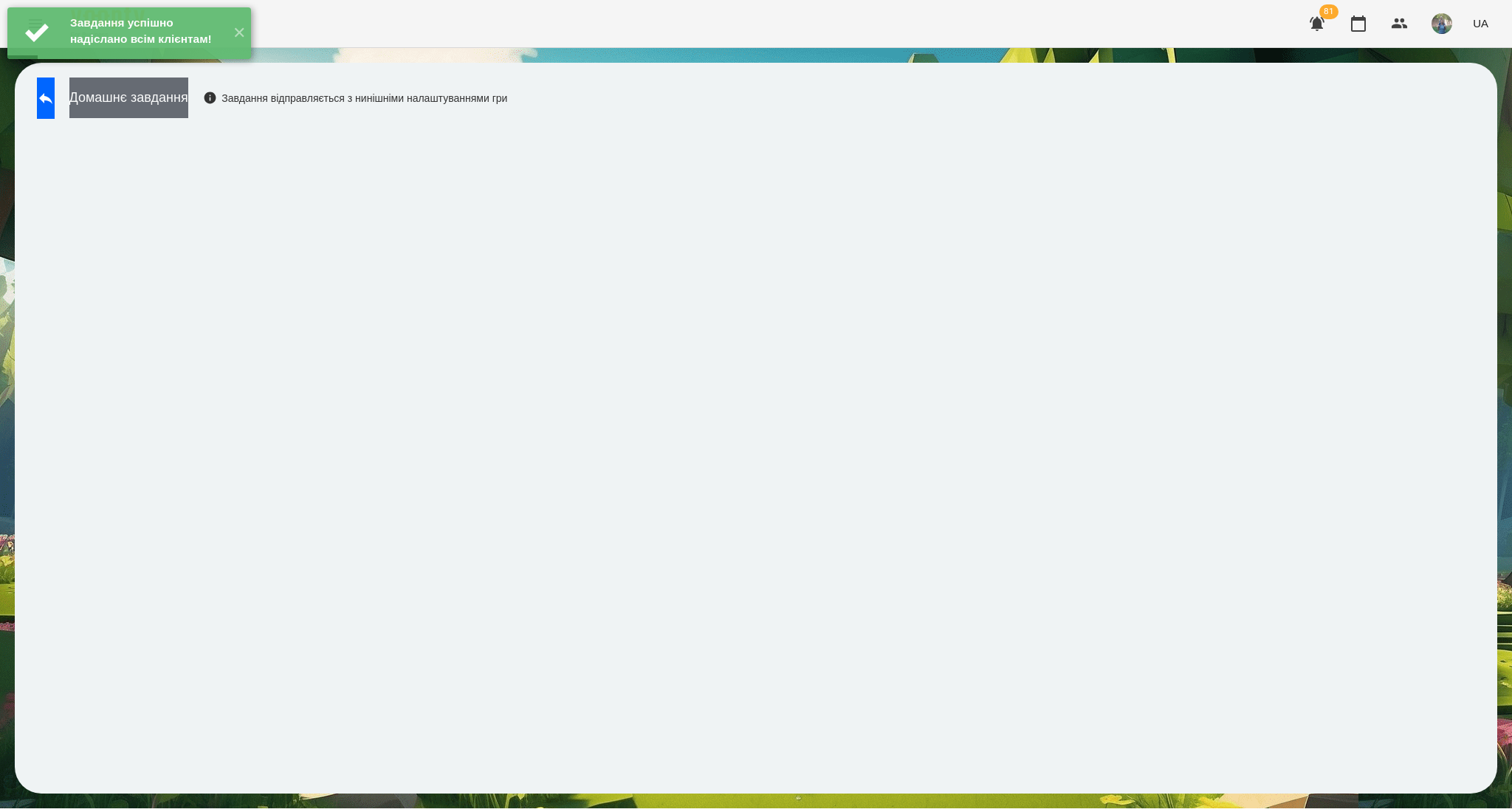
click at [183, 103] on button "Домашнє завдання" at bounding box center [129, 98] width 119 height 41
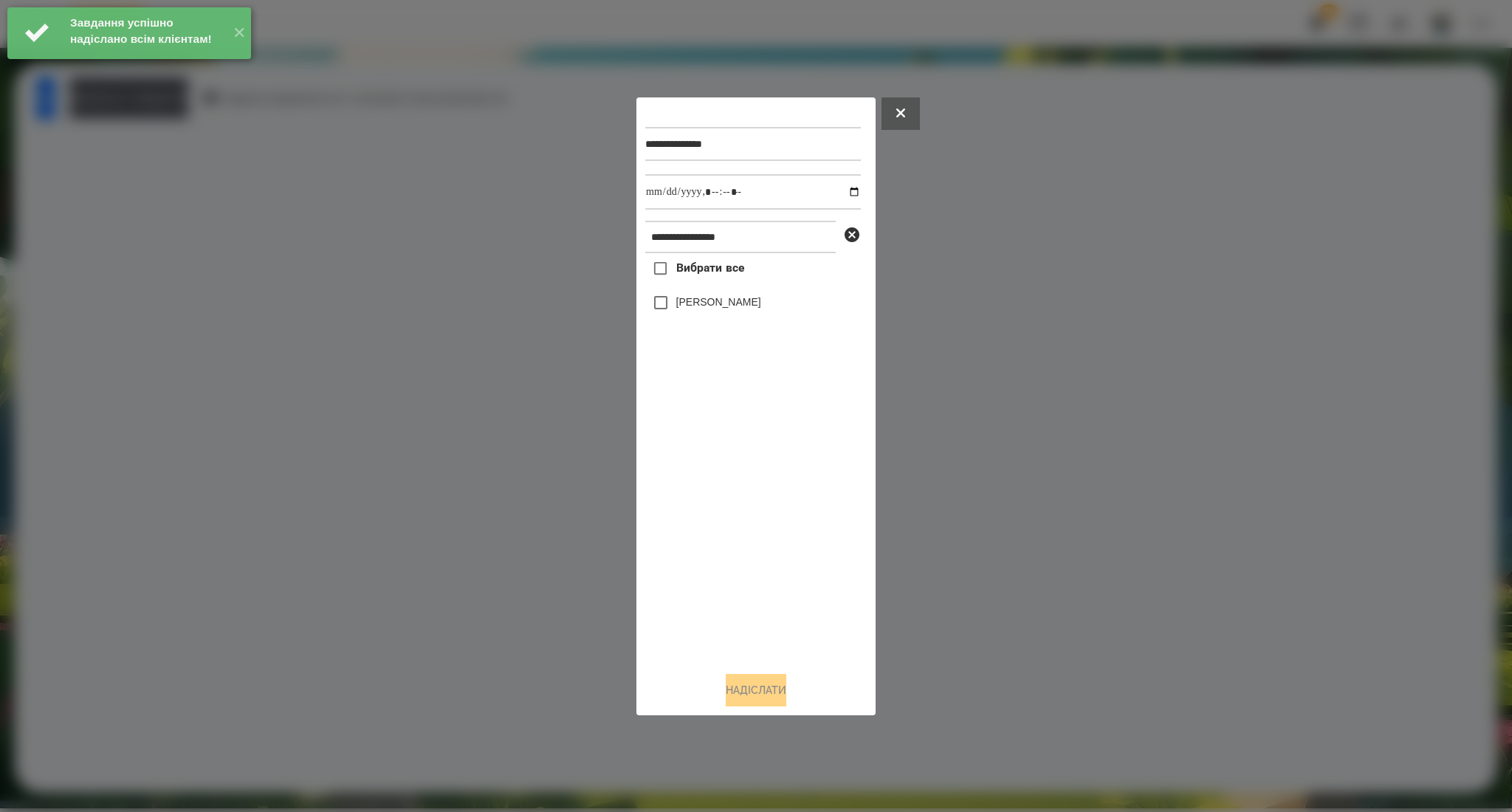
click at [719, 262] on span "Вибрати все" at bounding box center [710, 268] width 69 height 17
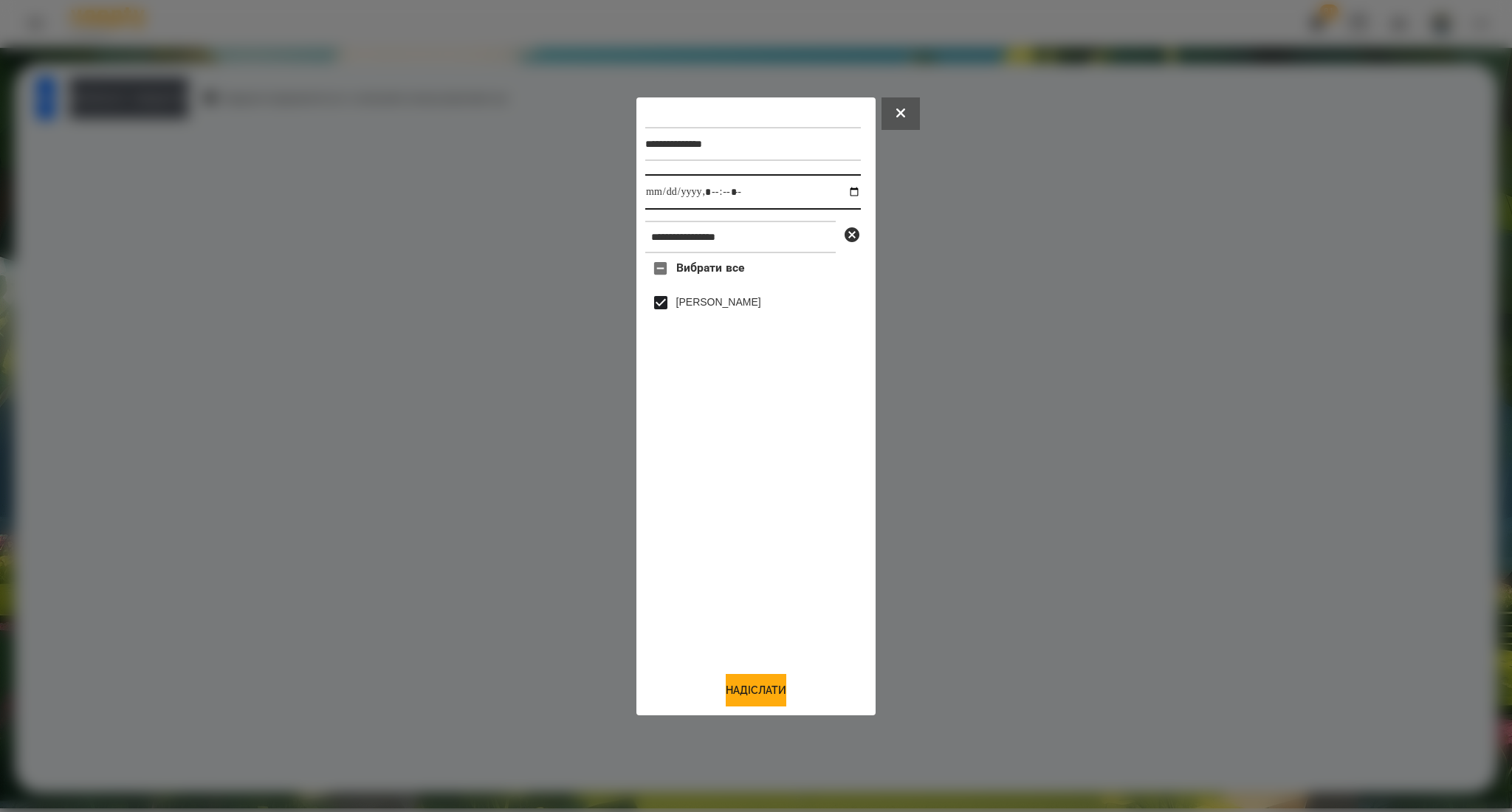
click at [846, 190] on input "datetime-local" at bounding box center [753, 192] width 215 height 36
type input "**********"
click at [756, 702] on button "Надіслати" at bounding box center [756, 690] width 61 height 33
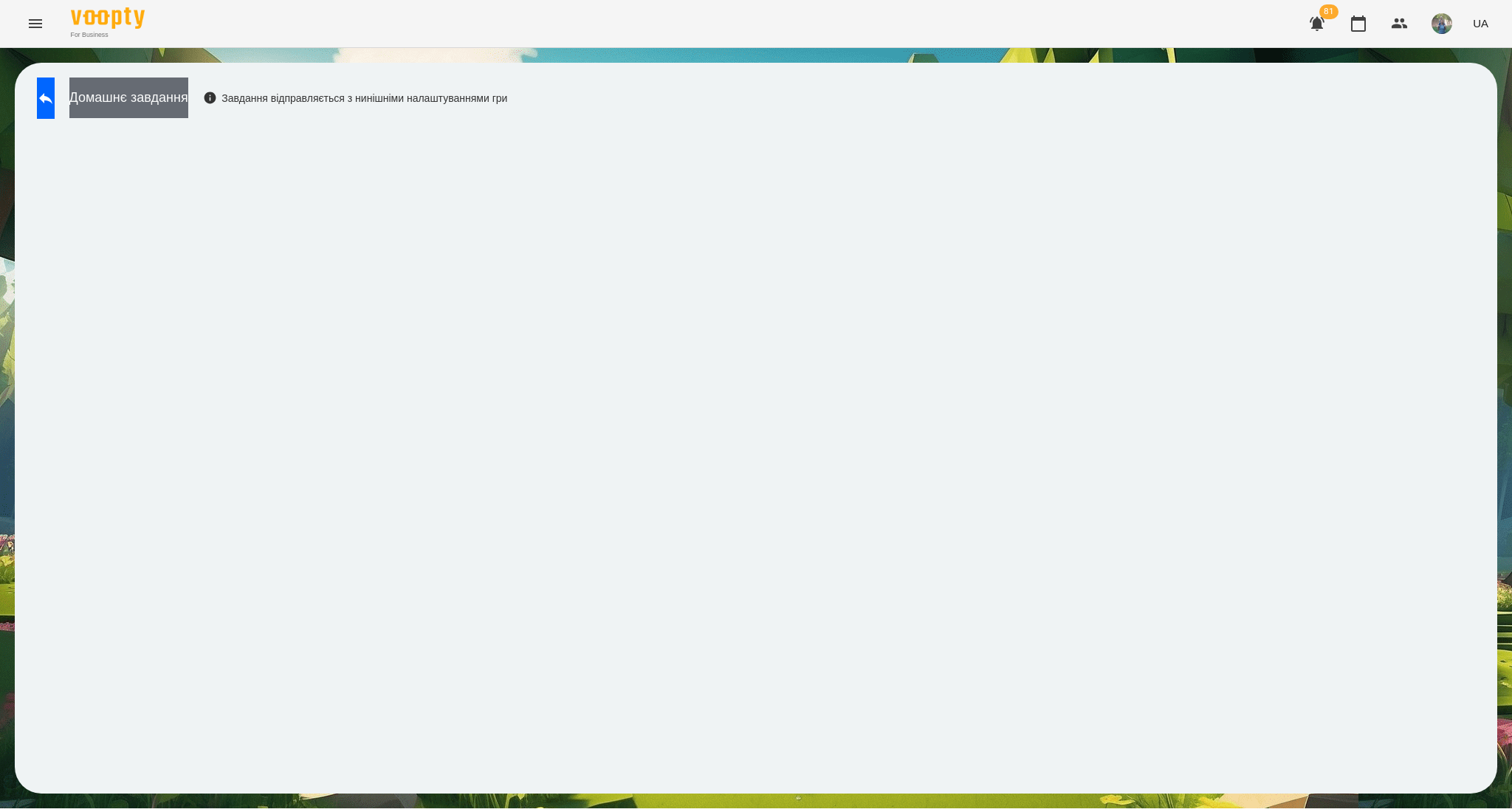
click at [142, 102] on button "Домашнє завдання" at bounding box center [129, 98] width 119 height 41
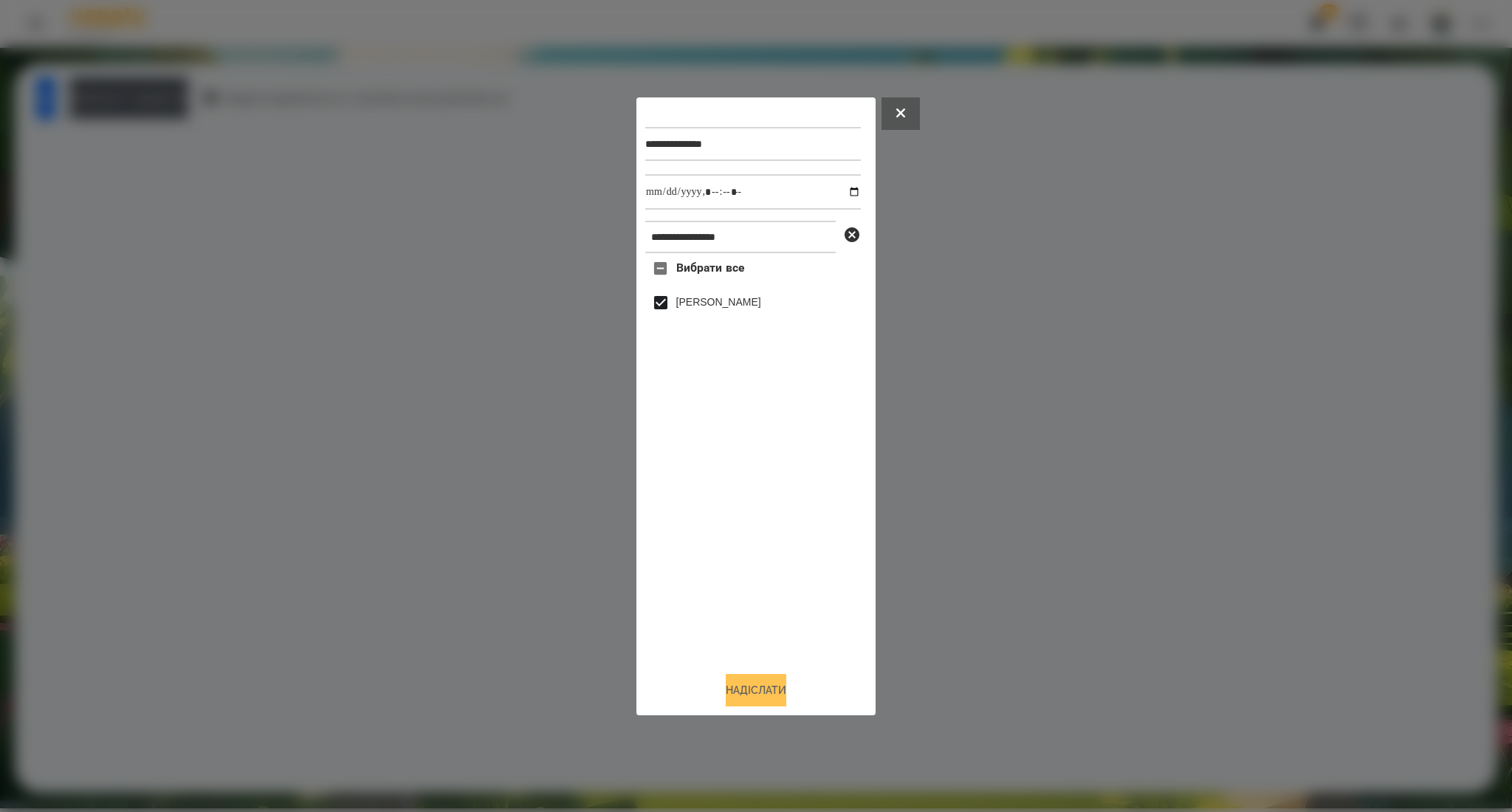
click at [777, 691] on button "Надіслати" at bounding box center [756, 690] width 61 height 33
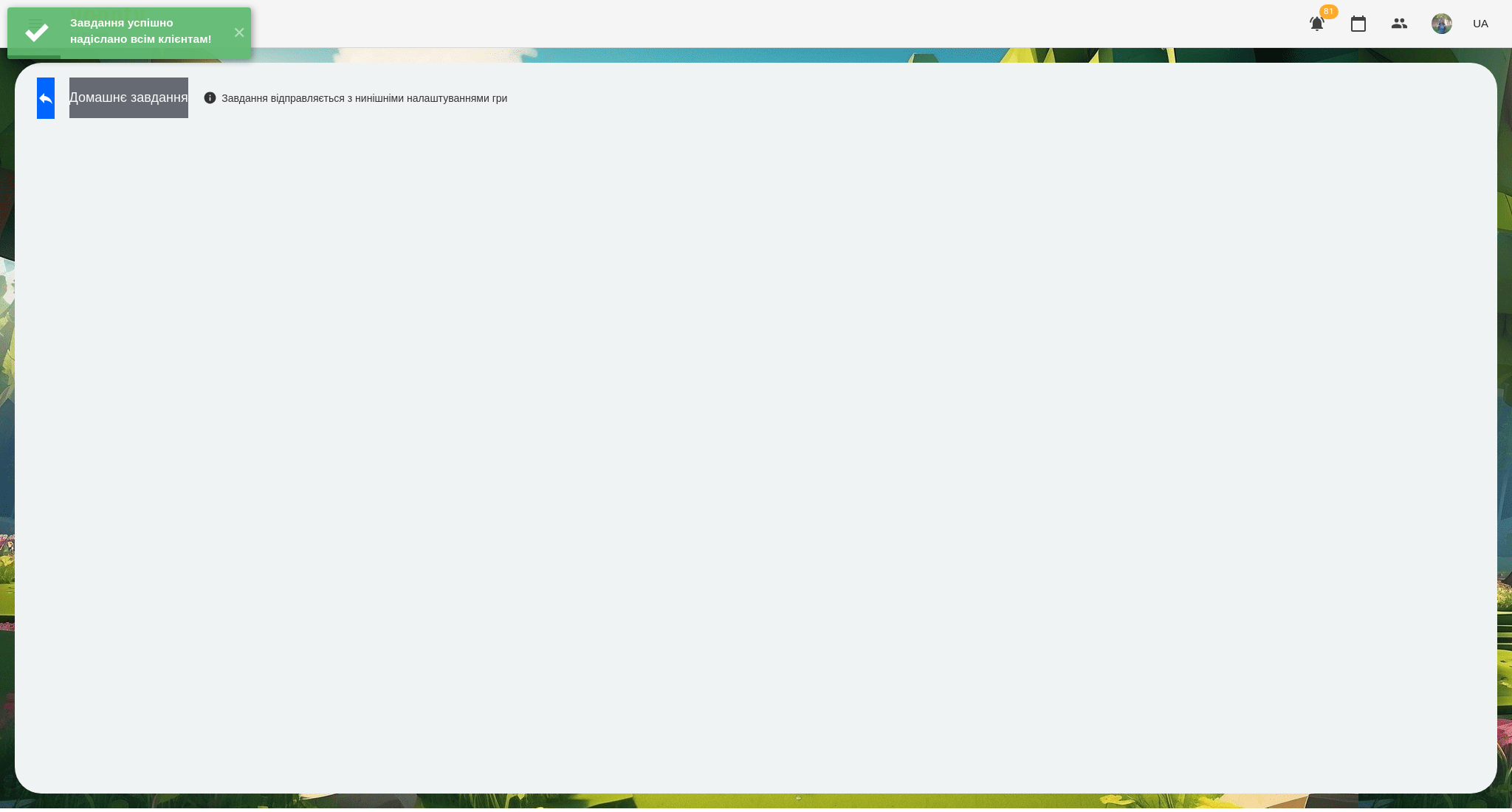
click at [188, 104] on button "Домашнє завдання" at bounding box center [129, 98] width 119 height 41
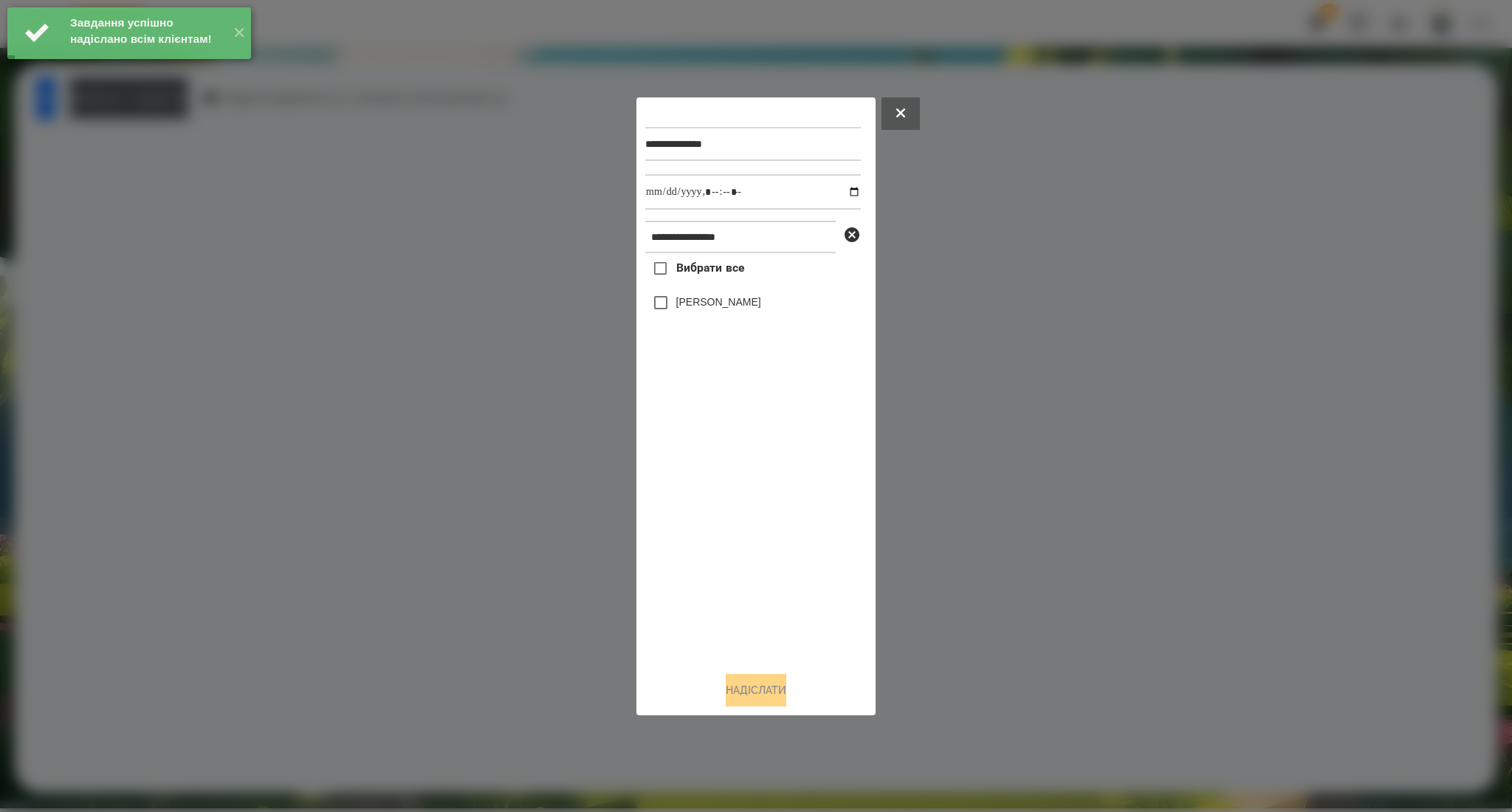
click at [696, 267] on span "Вибрати все" at bounding box center [710, 268] width 69 height 17
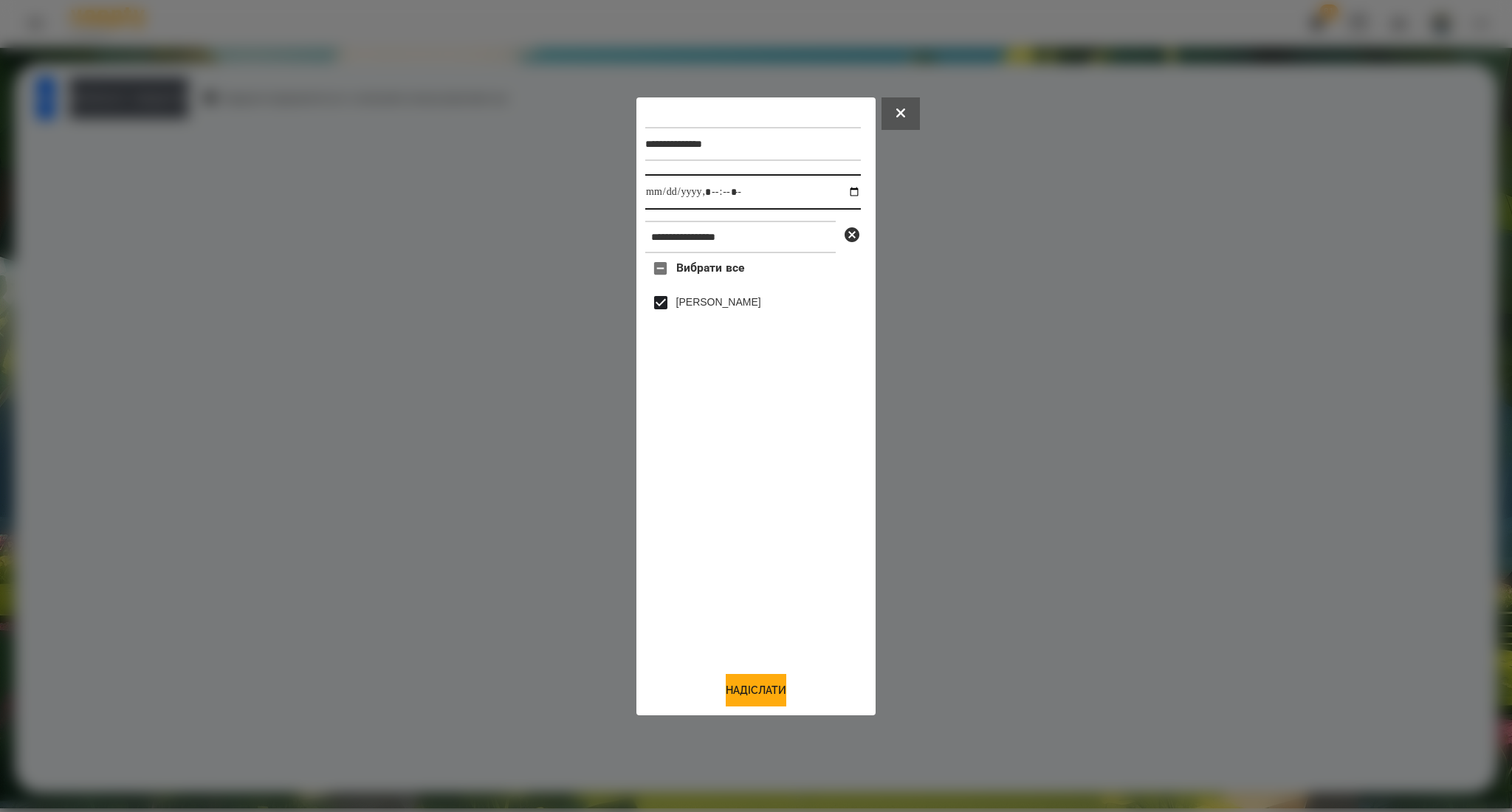
click at [841, 186] on input "datetime-local" at bounding box center [753, 192] width 215 height 36
type input "**********"
click at [731, 685] on button "Надіслати" at bounding box center [756, 690] width 61 height 33
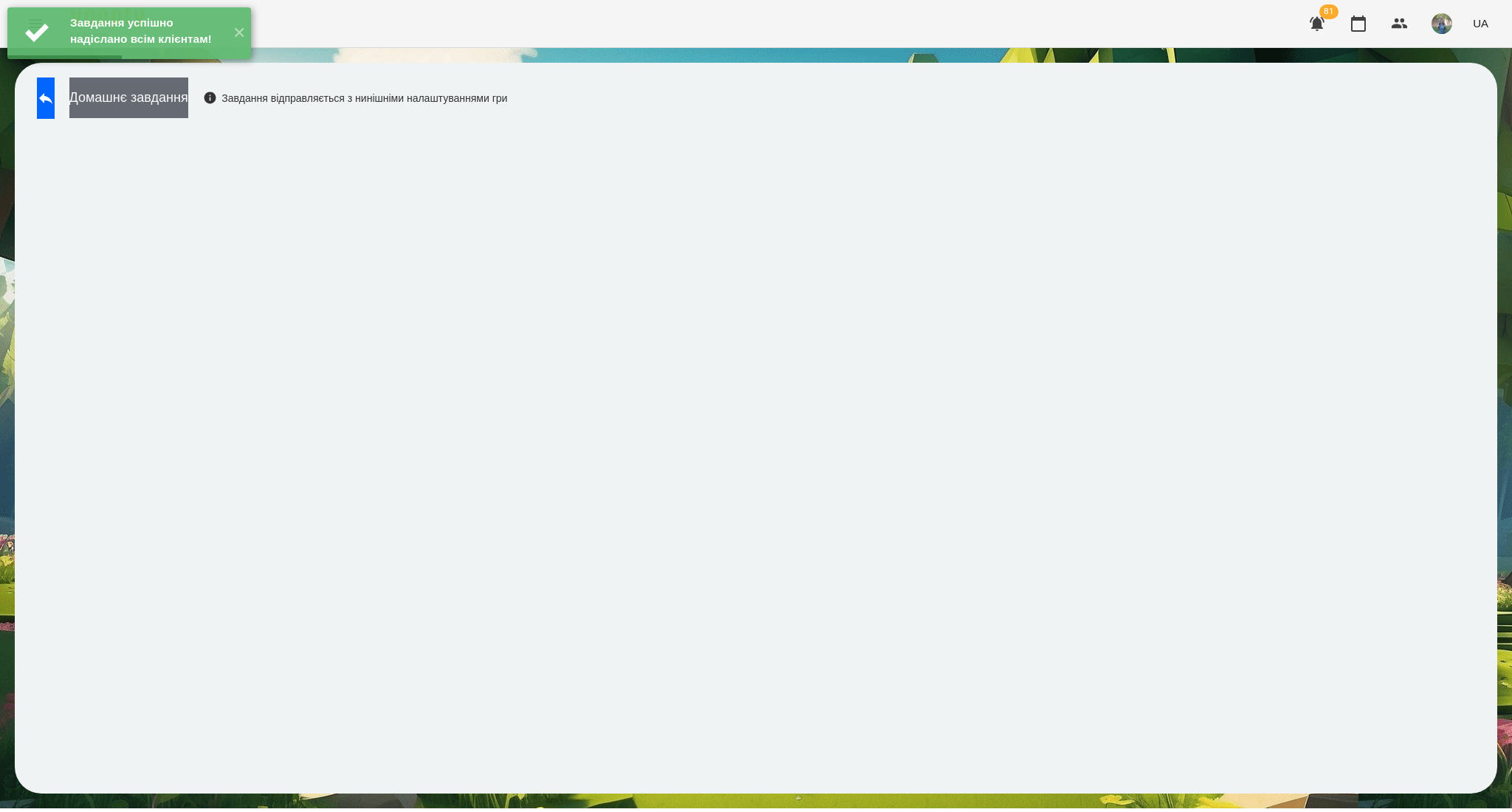
click at [161, 101] on button "Домашнє завдання" at bounding box center [129, 98] width 119 height 41
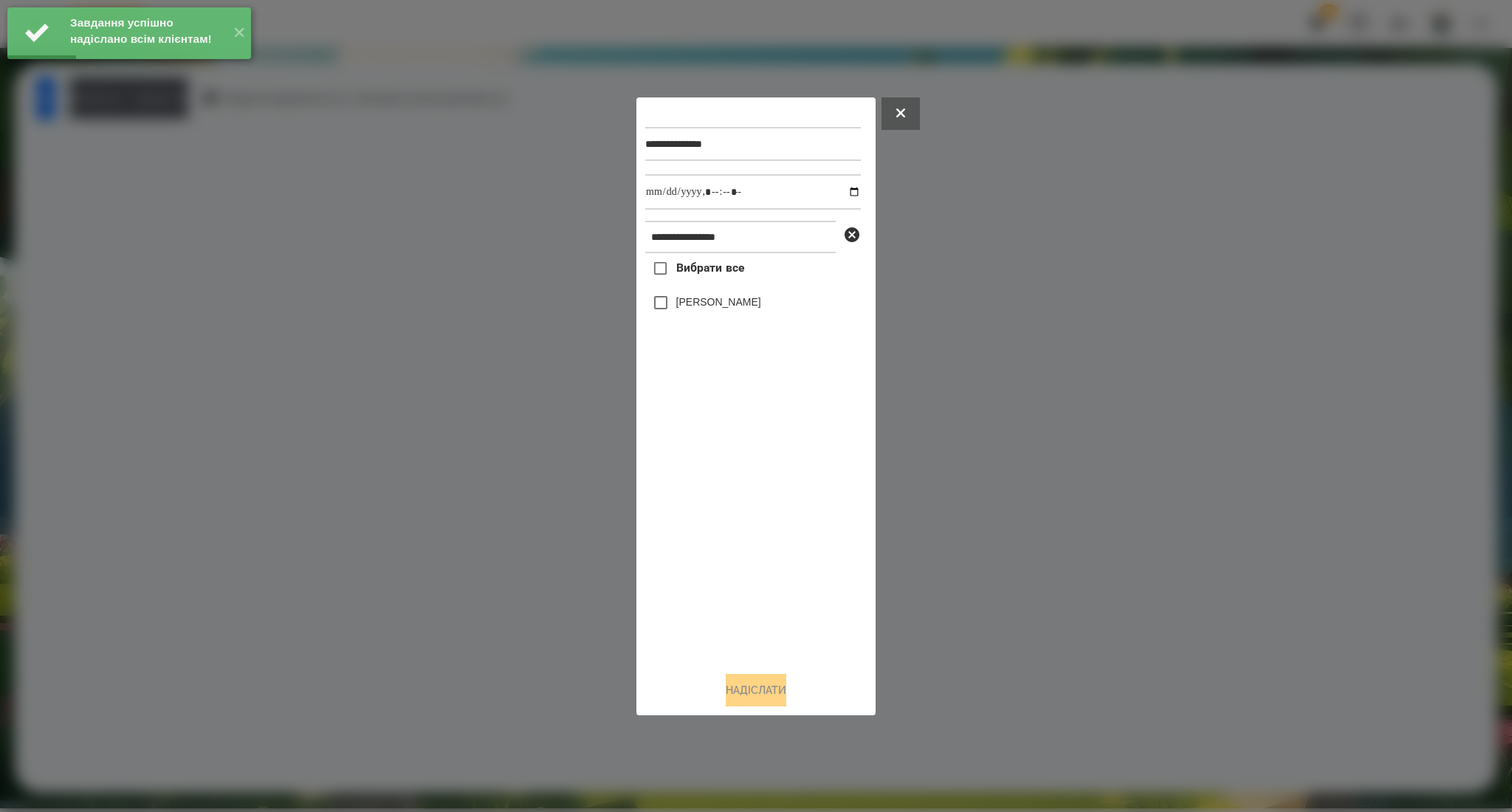
click at [700, 259] on label "Вибрати все" at bounding box center [694, 268] width 99 height 31
click at [843, 189] on input "datetime-local" at bounding box center [753, 192] width 215 height 36
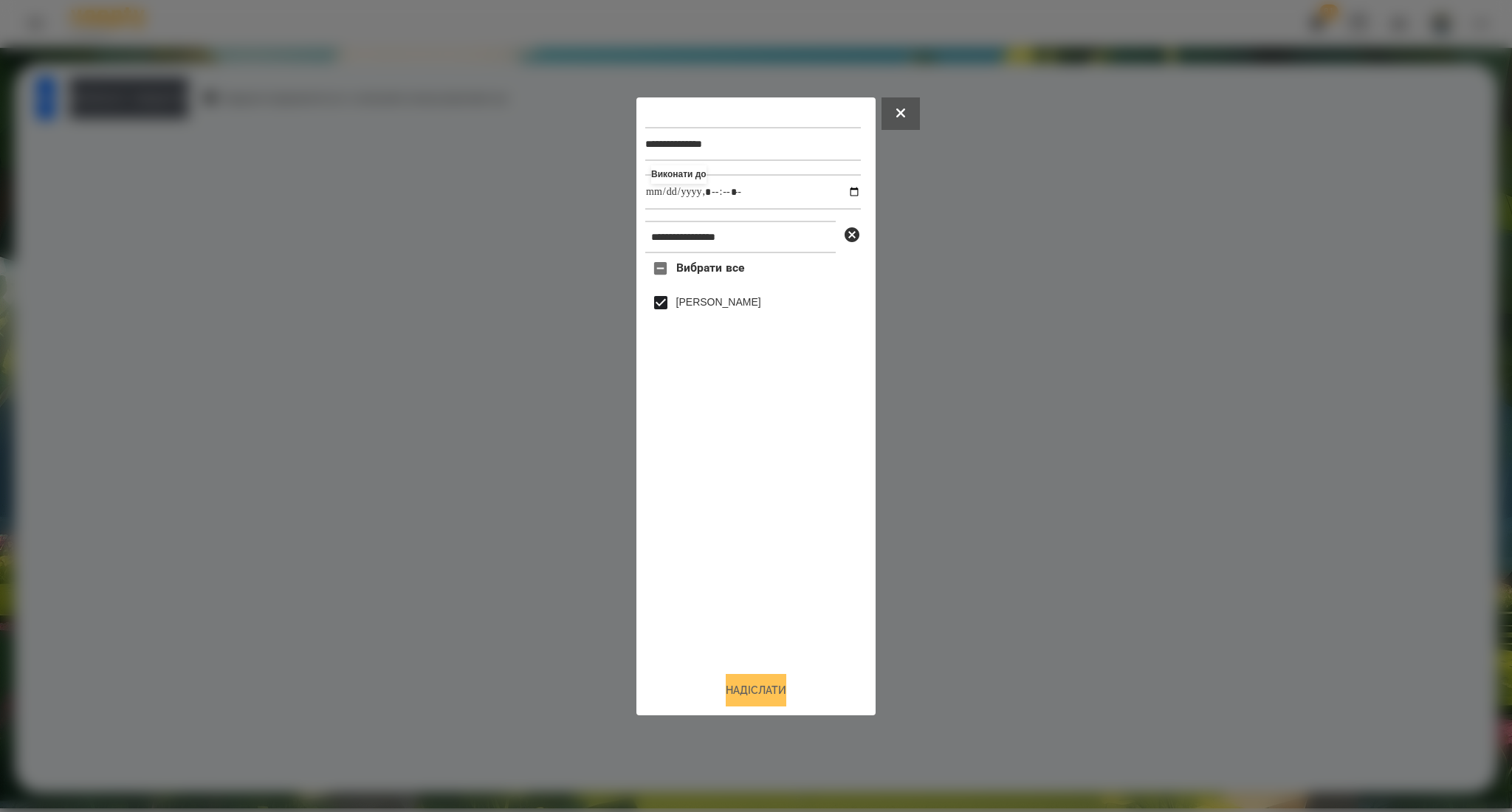
type input "**********"
click at [747, 694] on button "Надіслати" at bounding box center [756, 690] width 61 height 33
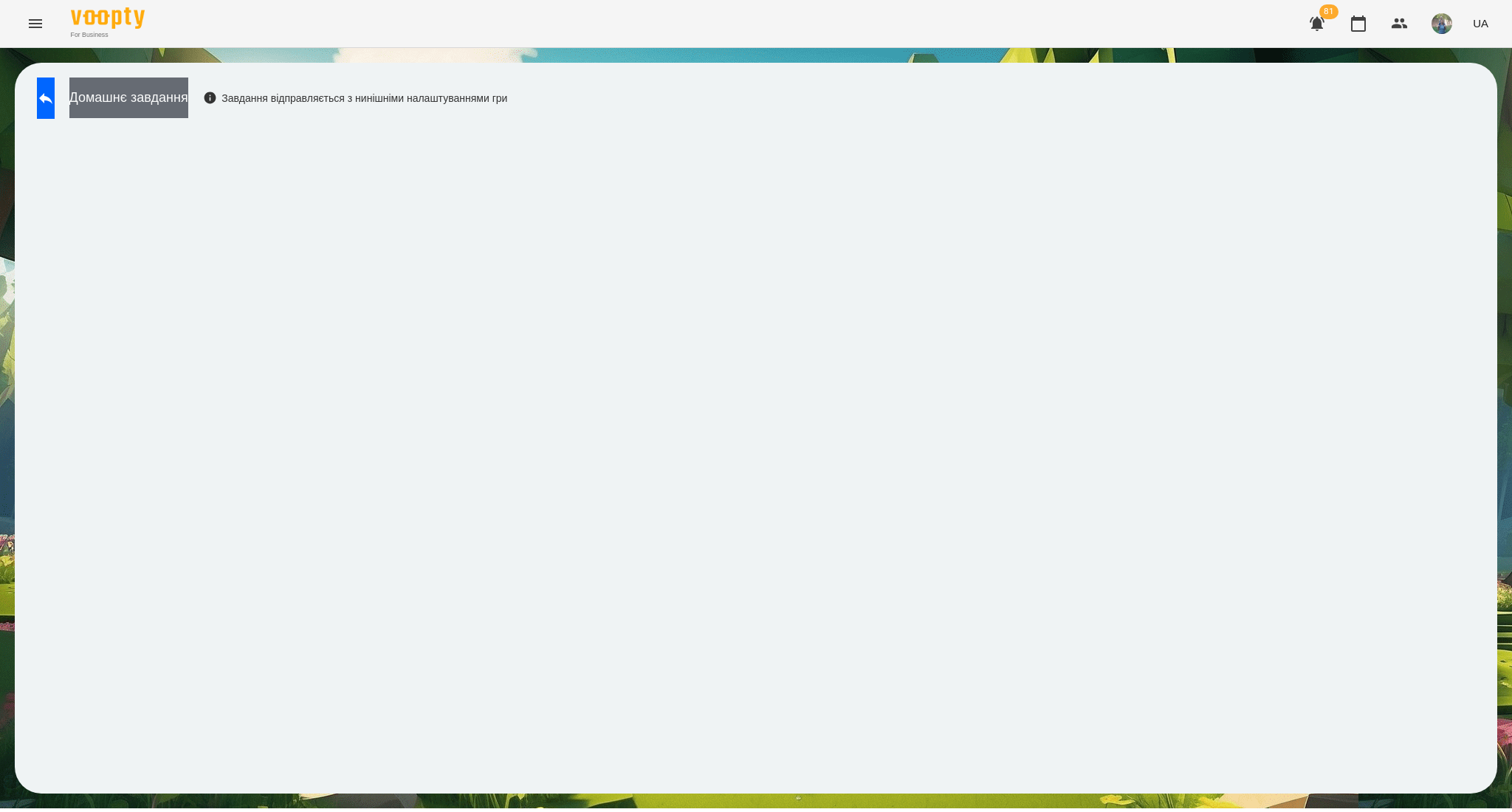
click at [133, 89] on button "Домашнє завдання" at bounding box center [129, 98] width 119 height 41
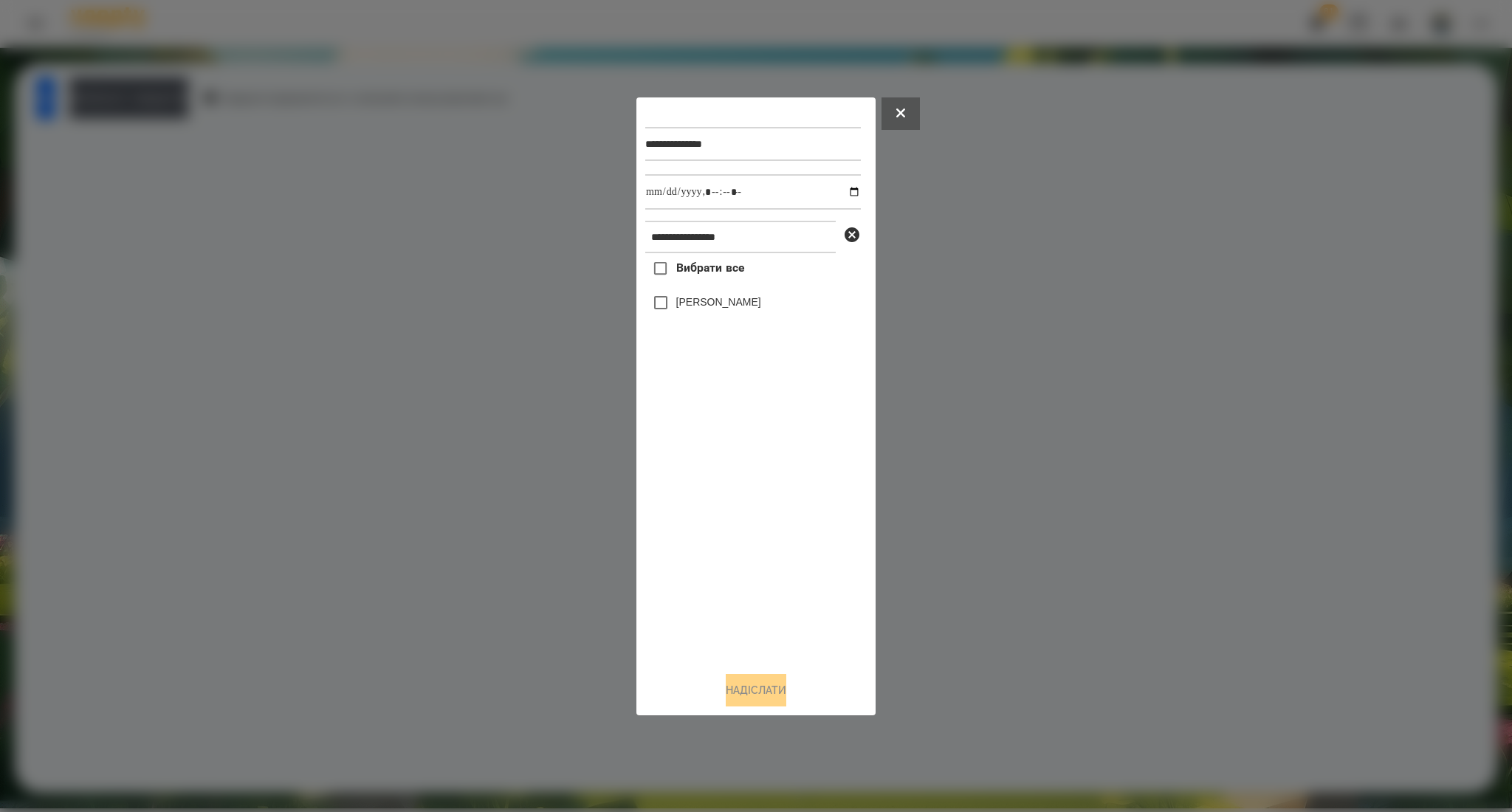
click at [694, 278] on label "Вибрати все" at bounding box center [694, 268] width 99 height 31
click at [846, 189] on input "datetime-local" at bounding box center [753, 192] width 215 height 36
type input "**********"
click at [764, 688] on button "Надіслати" at bounding box center [756, 690] width 61 height 33
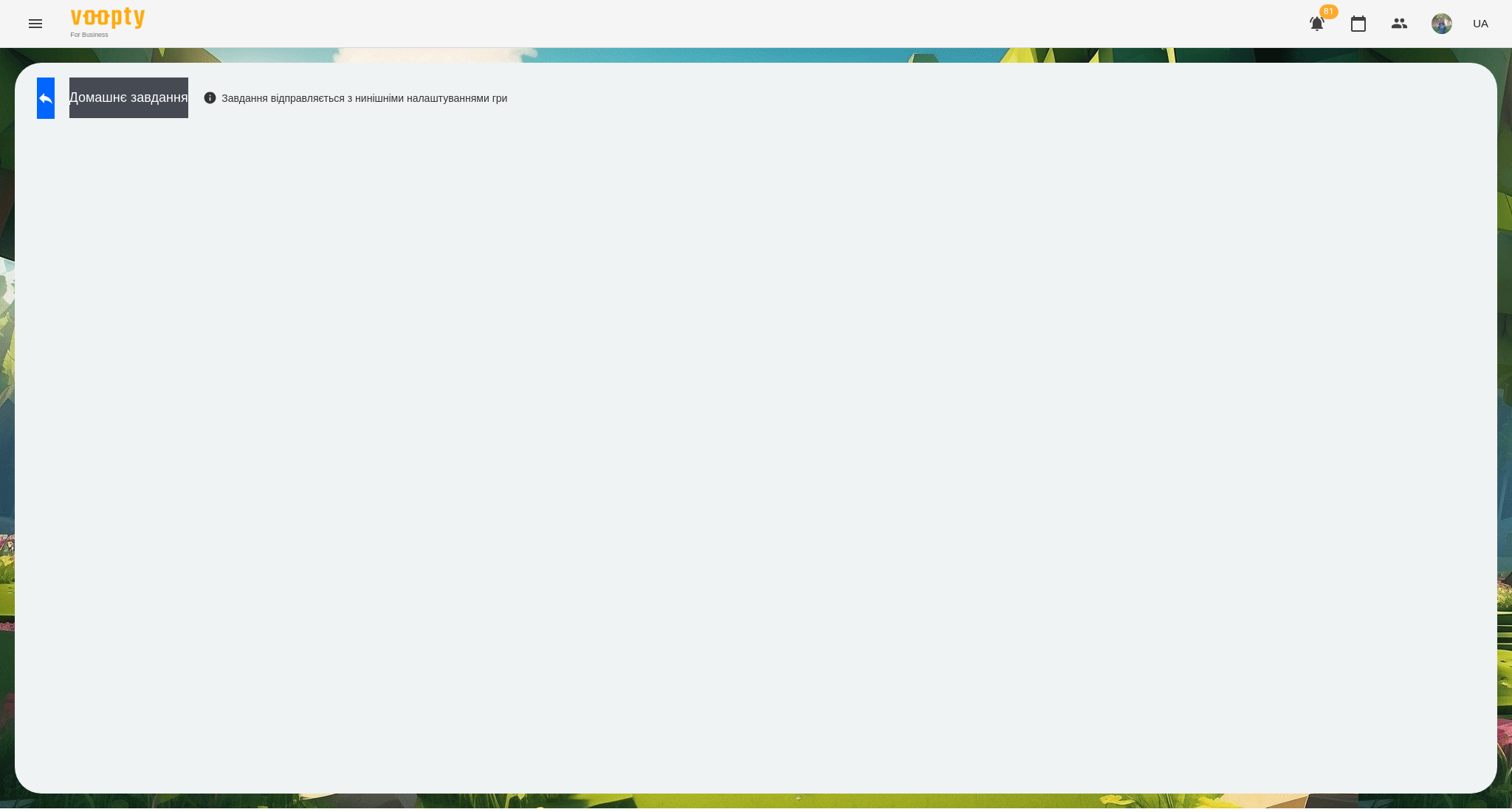
click at [40, 29] on icon "Menu" at bounding box center [35, 23] width 17 height 17
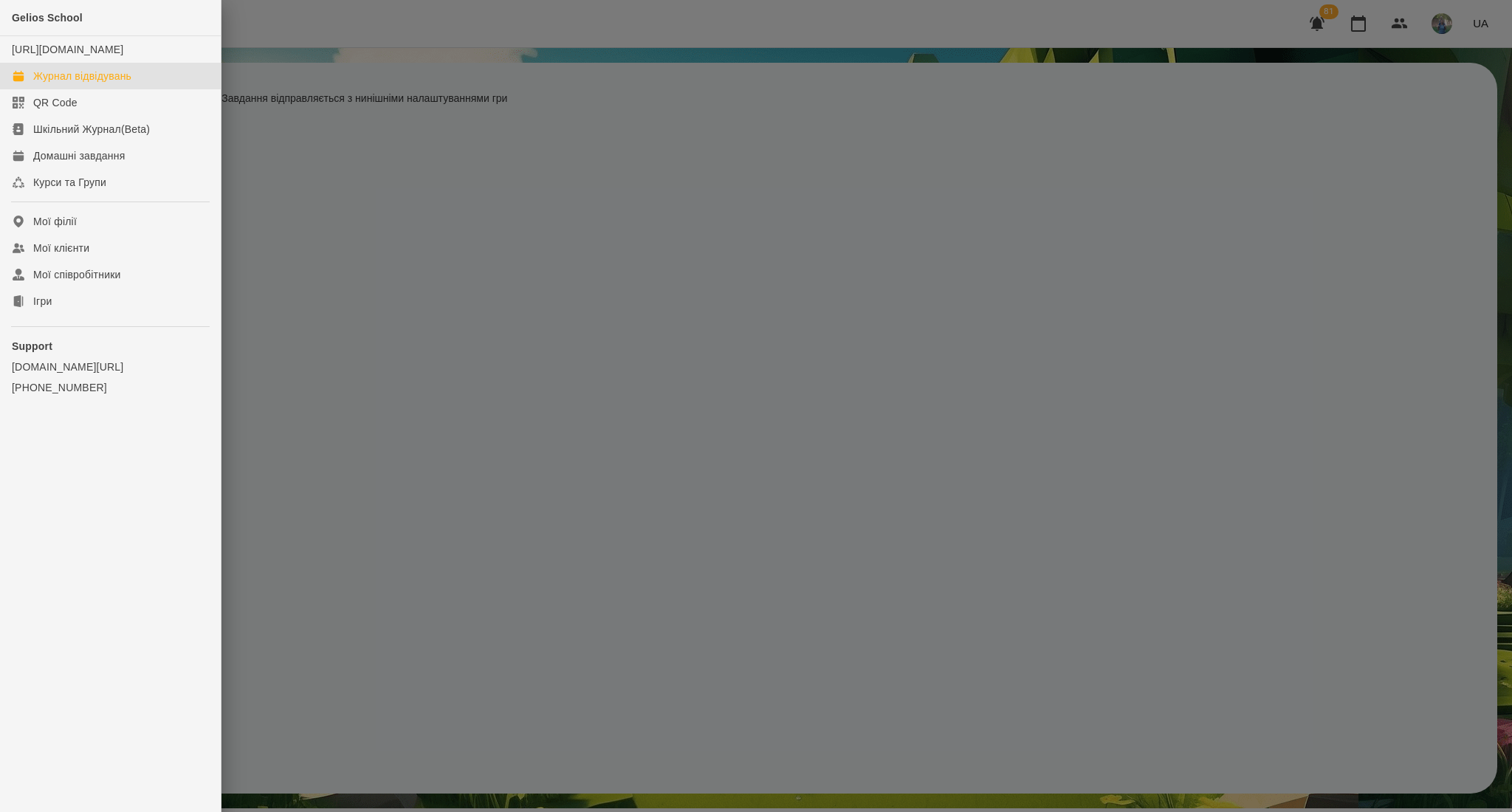
click at [92, 83] on div "Журнал відвідувань" at bounding box center [83, 76] width 99 height 14
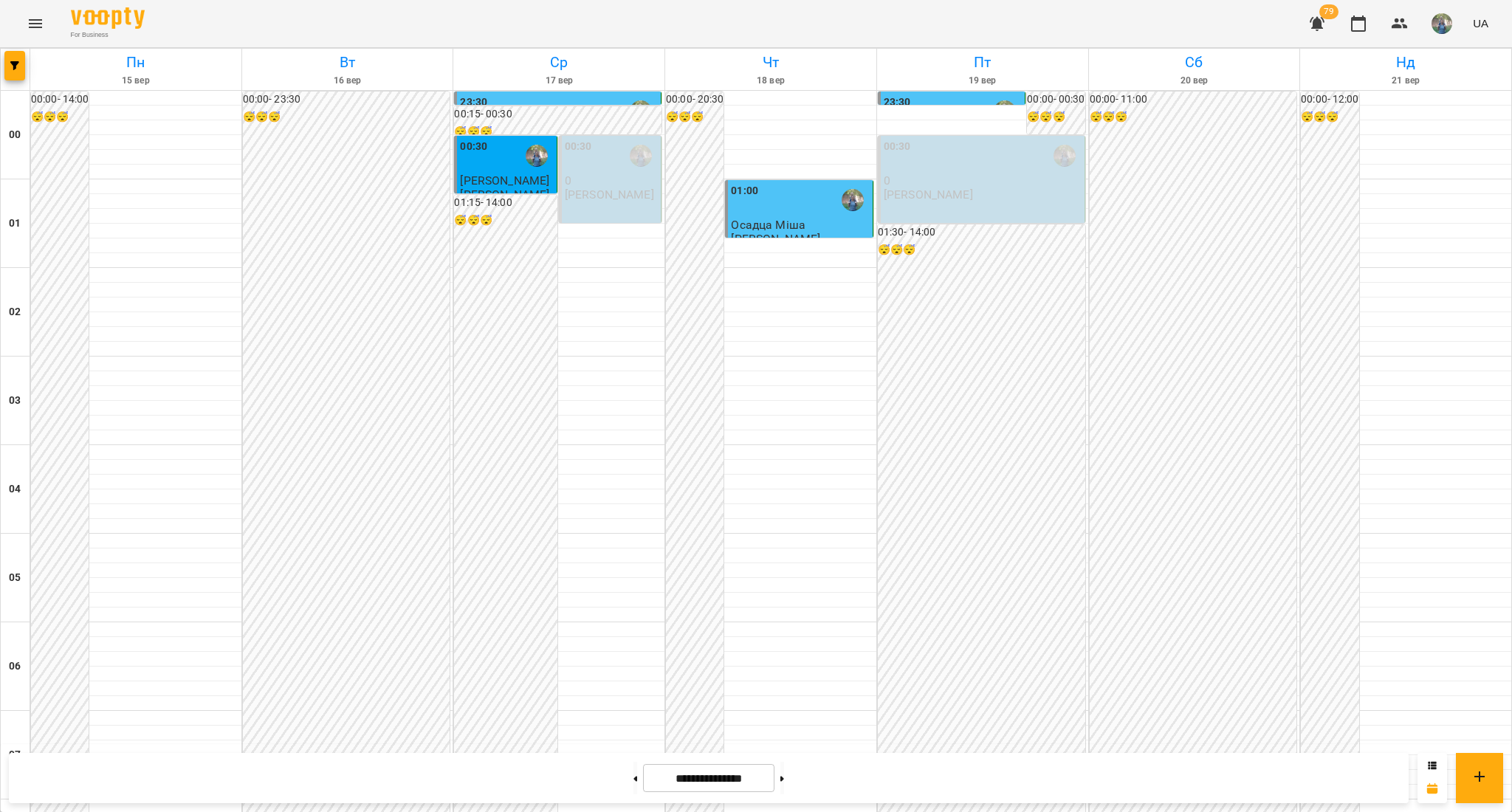
scroll to position [1471, 0]
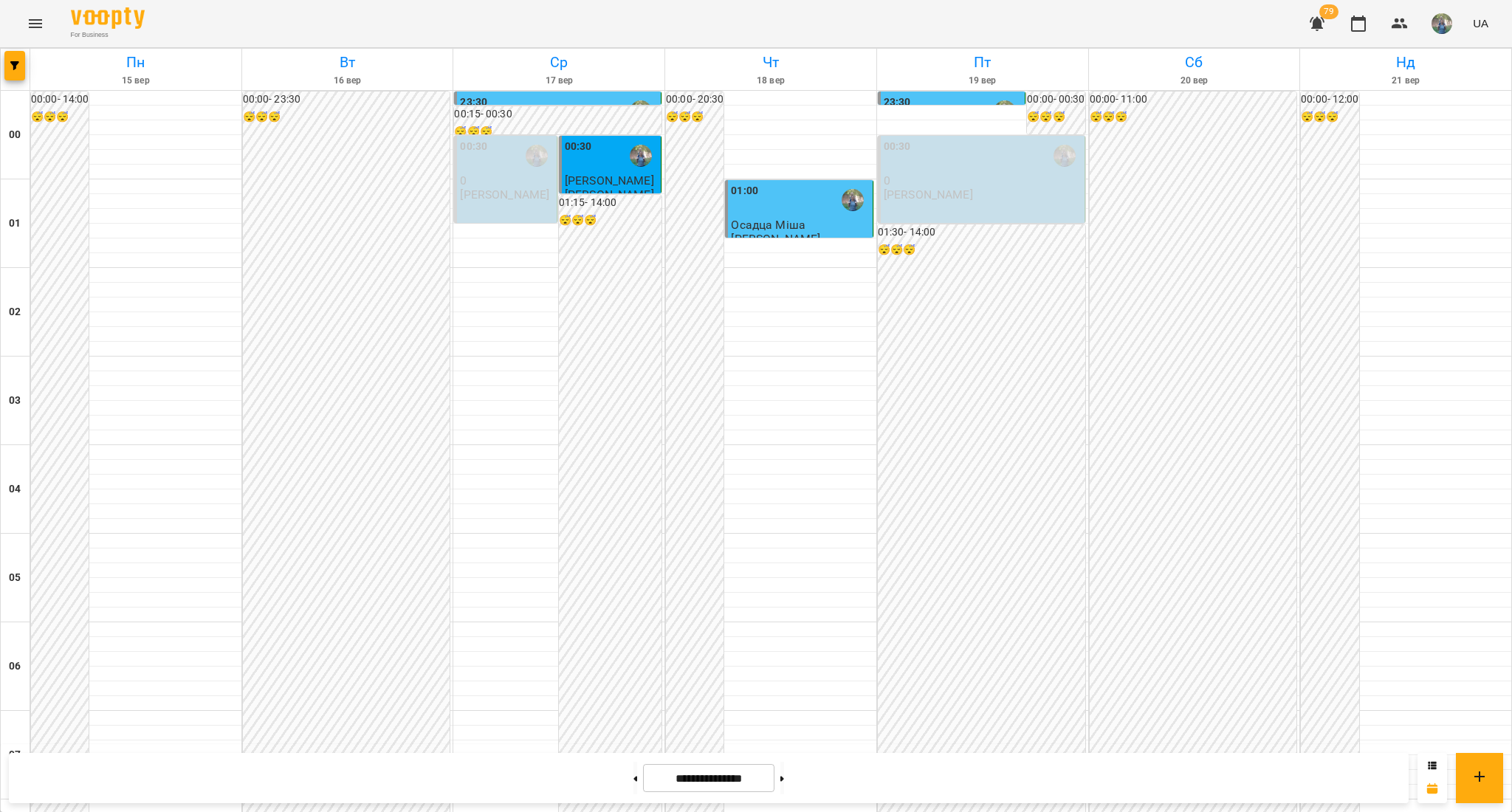
scroll to position [1077, 0]
